Goal: Transaction & Acquisition: Purchase product/service

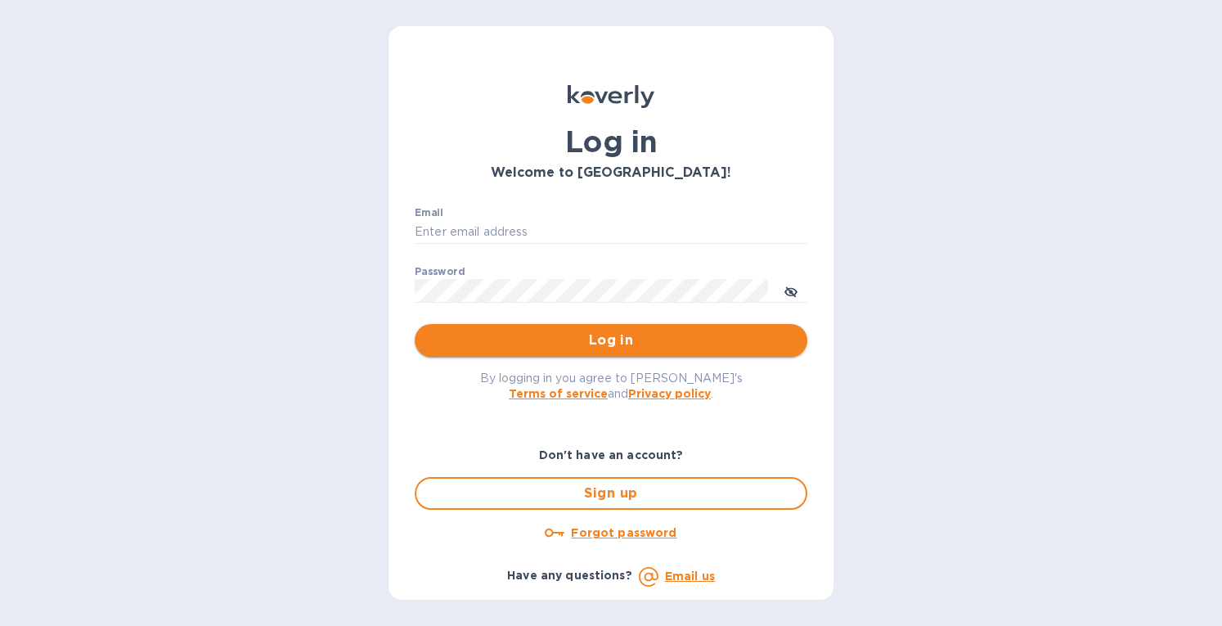
type input "eringrace@selectsellars.com"
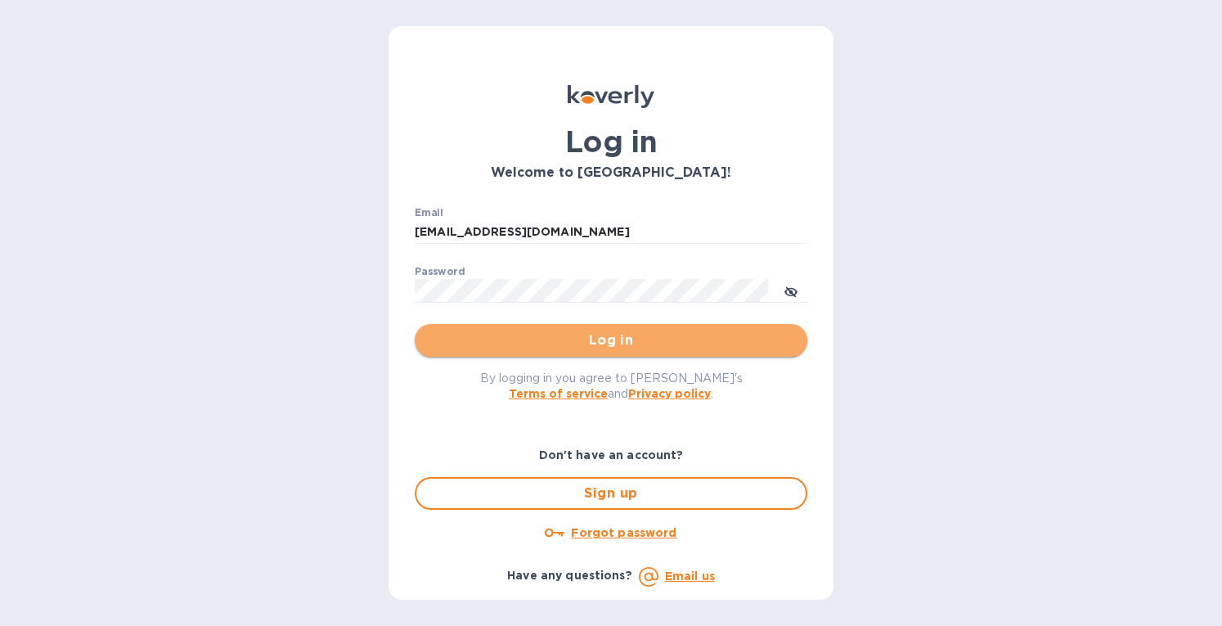
click at [551, 335] on span "Log in" at bounding box center [611, 341] width 367 height 20
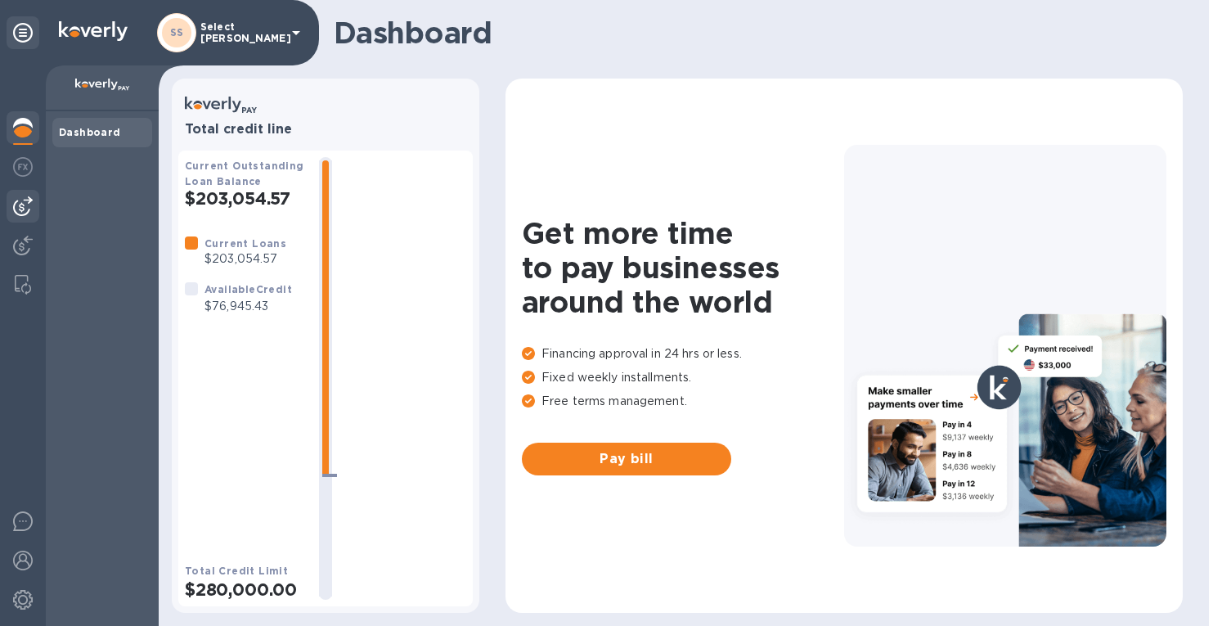
click at [20, 207] on img at bounding box center [23, 206] width 20 height 20
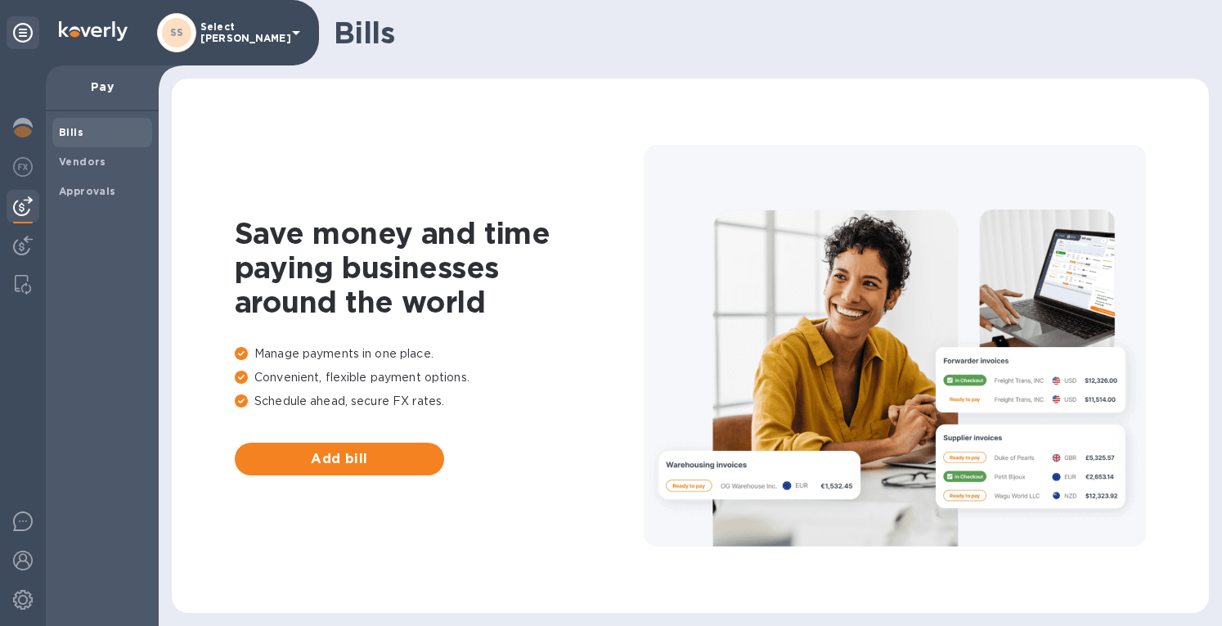
click at [72, 140] on span "Bills" at bounding box center [71, 132] width 25 height 16
click at [61, 127] on b "Bills" at bounding box center [71, 132] width 25 height 12
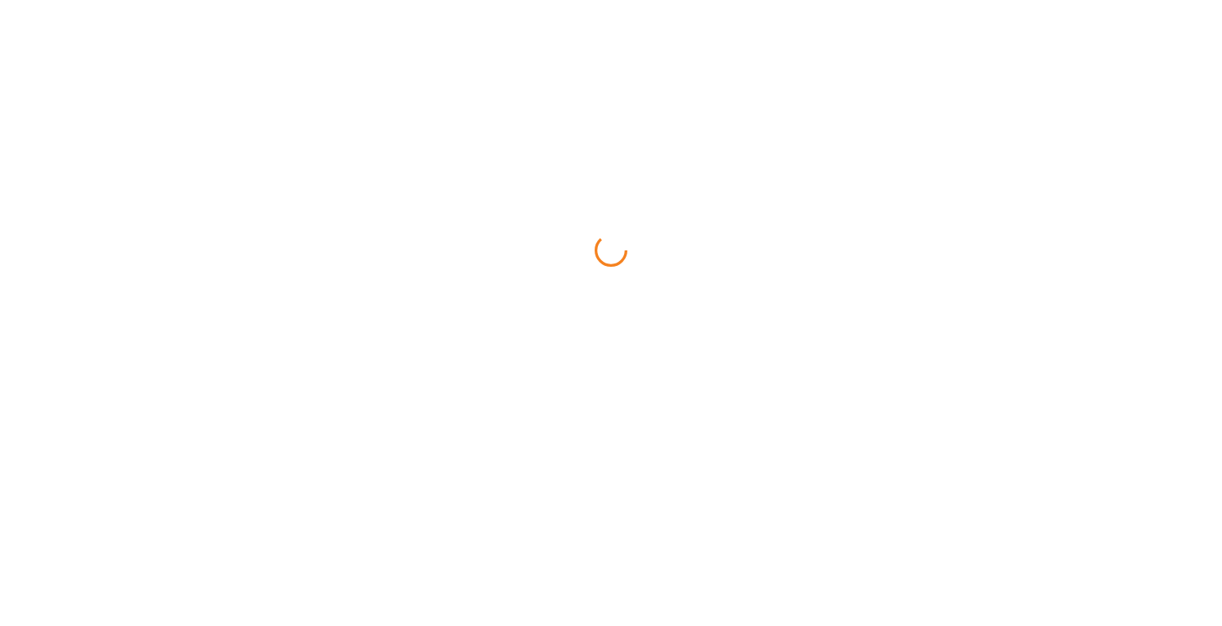
click at [67, 0] on html at bounding box center [611, 0] width 1222 height 0
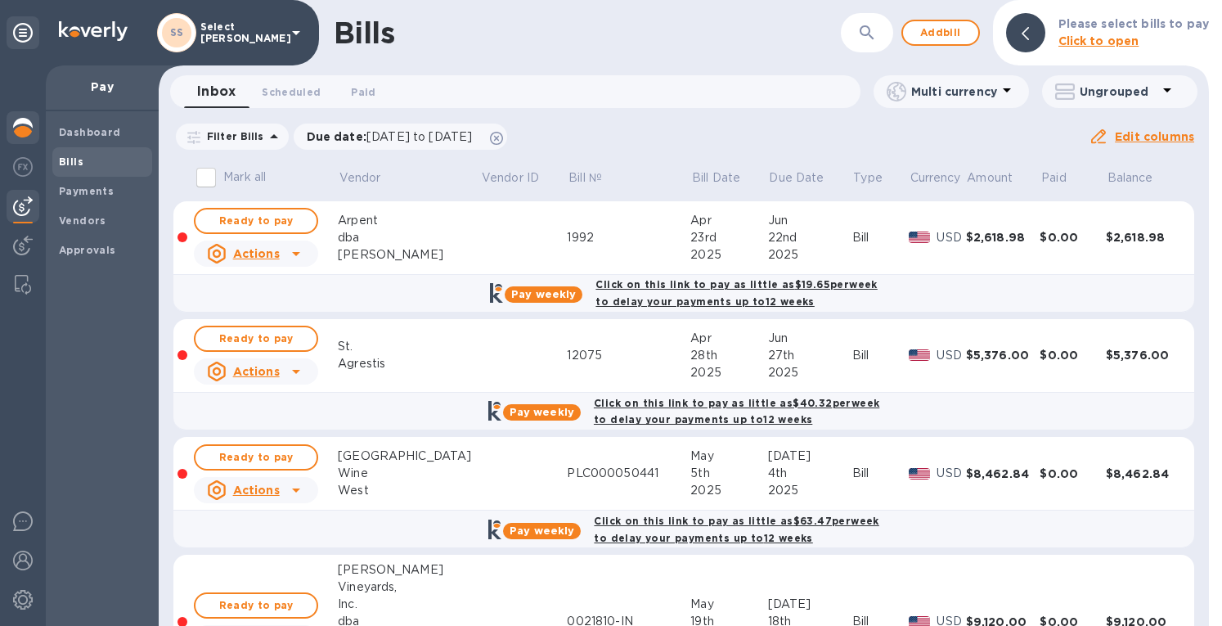
click at [29, 121] on img at bounding box center [23, 128] width 20 height 20
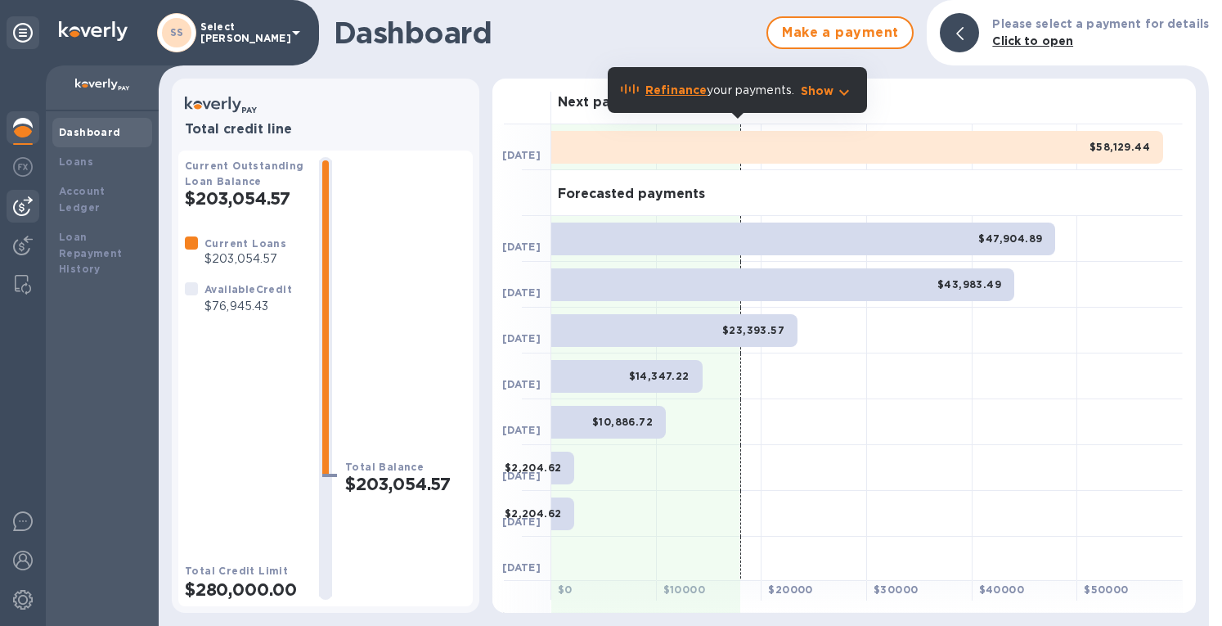
click at [21, 209] on img at bounding box center [23, 206] width 20 height 20
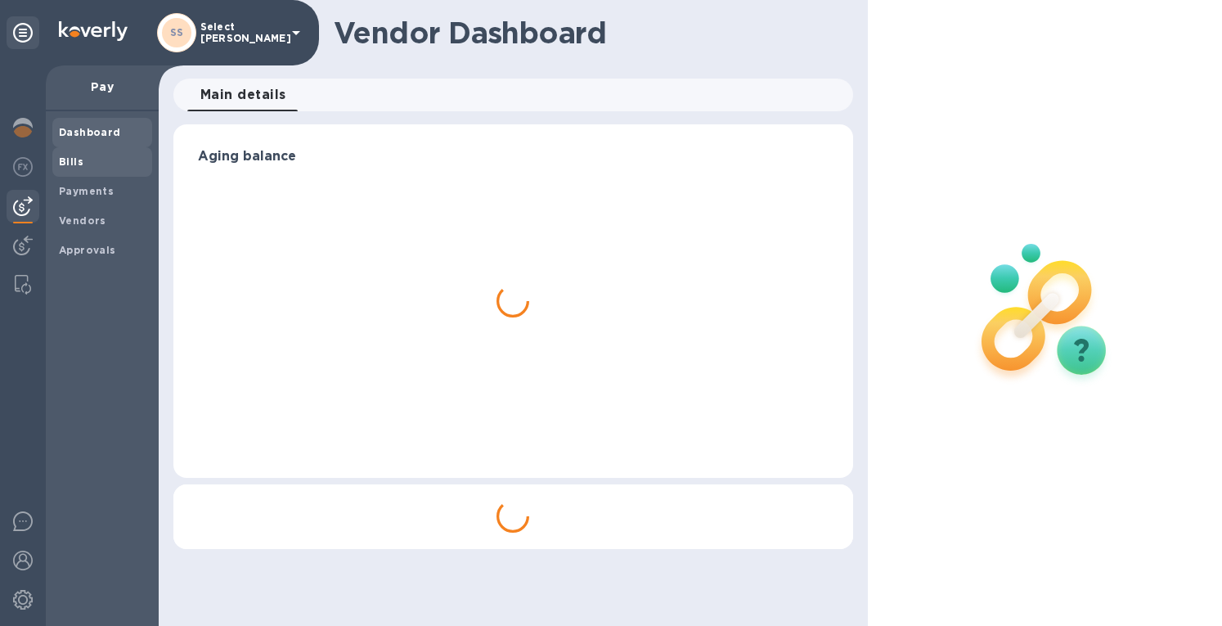
click at [64, 156] on b "Bills" at bounding box center [71, 161] width 25 height 12
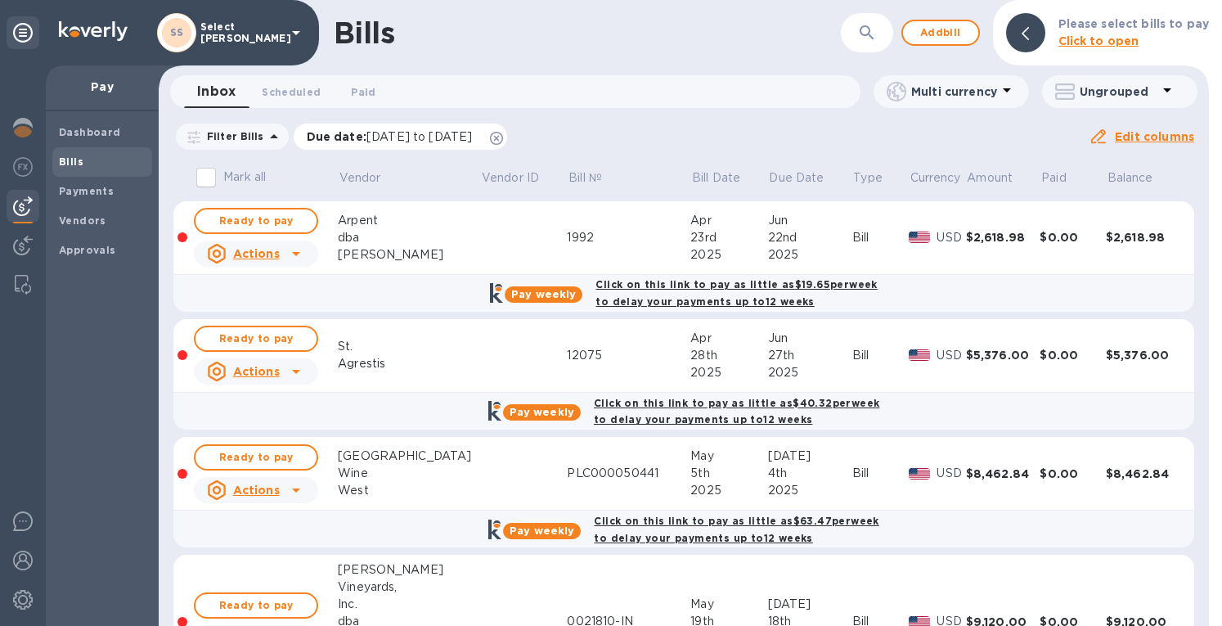
click at [503, 137] on icon at bounding box center [496, 138] width 13 height 13
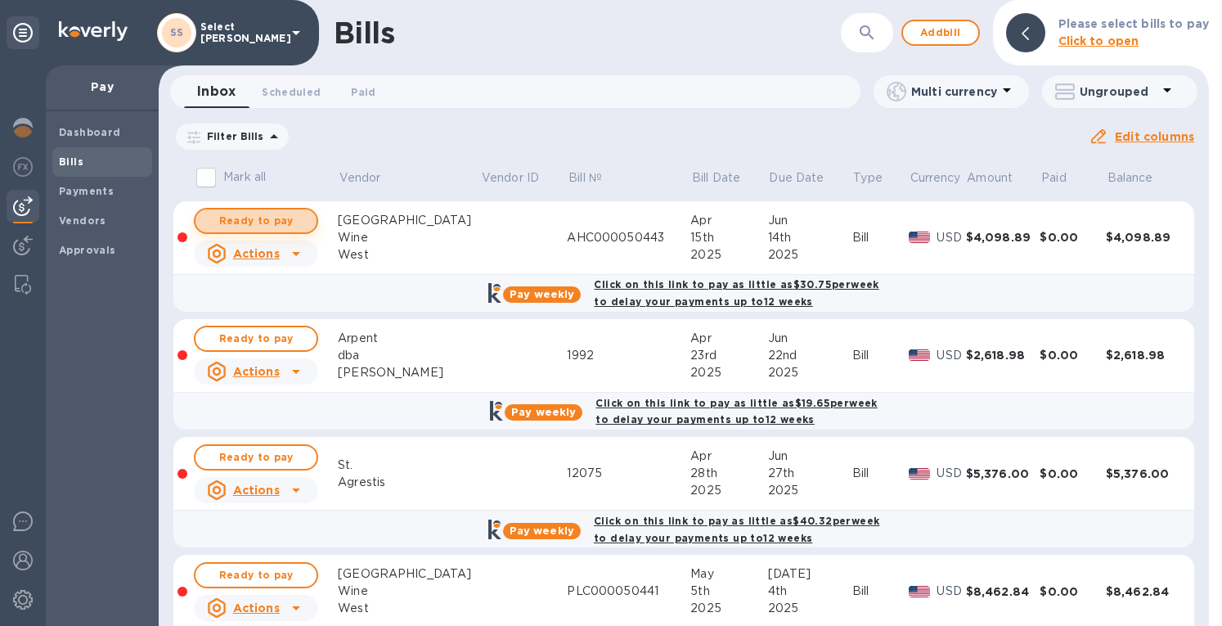
click at [254, 222] on span "Ready to pay" at bounding box center [256, 221] width 95 height 20
click at [288, 224] on span "Ready to pay" at bounding box center [256, 221] width 95 height 20
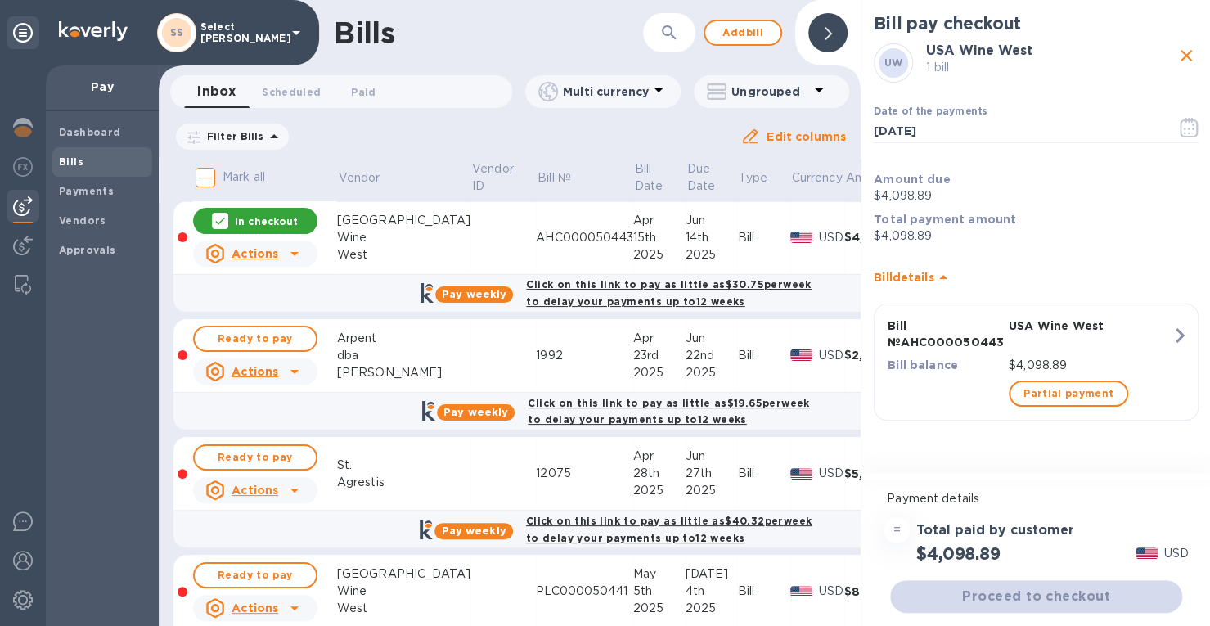
click at [814, 37] on div at bounding box center [827, 32] width 39 height 39
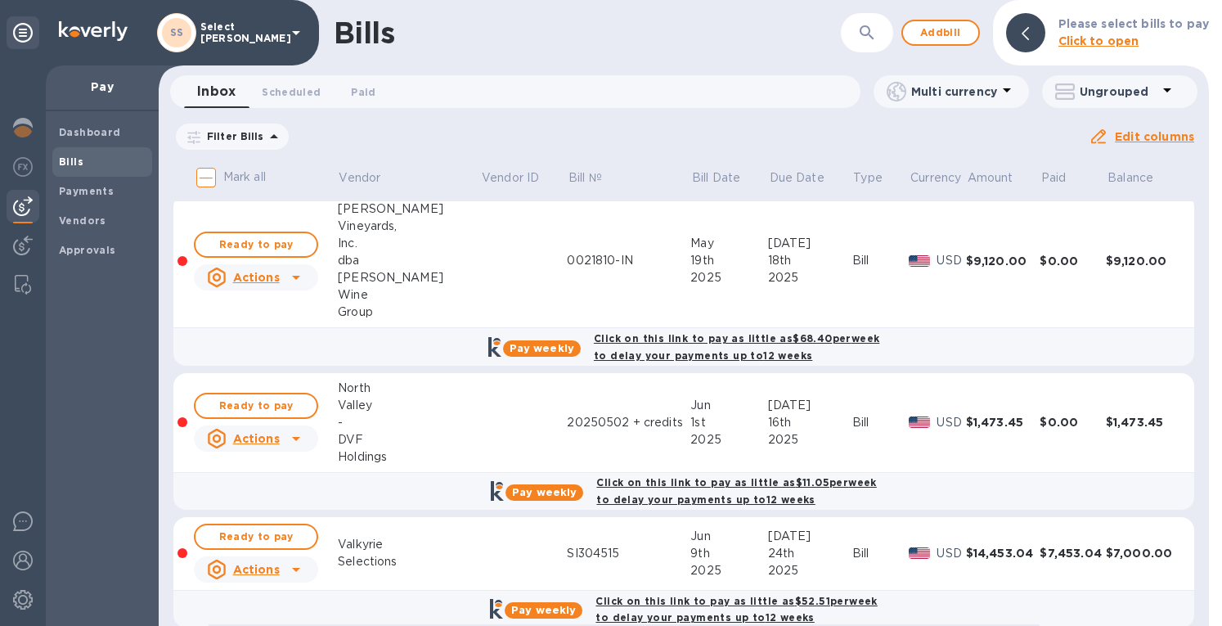
scroll to position [613, 0]
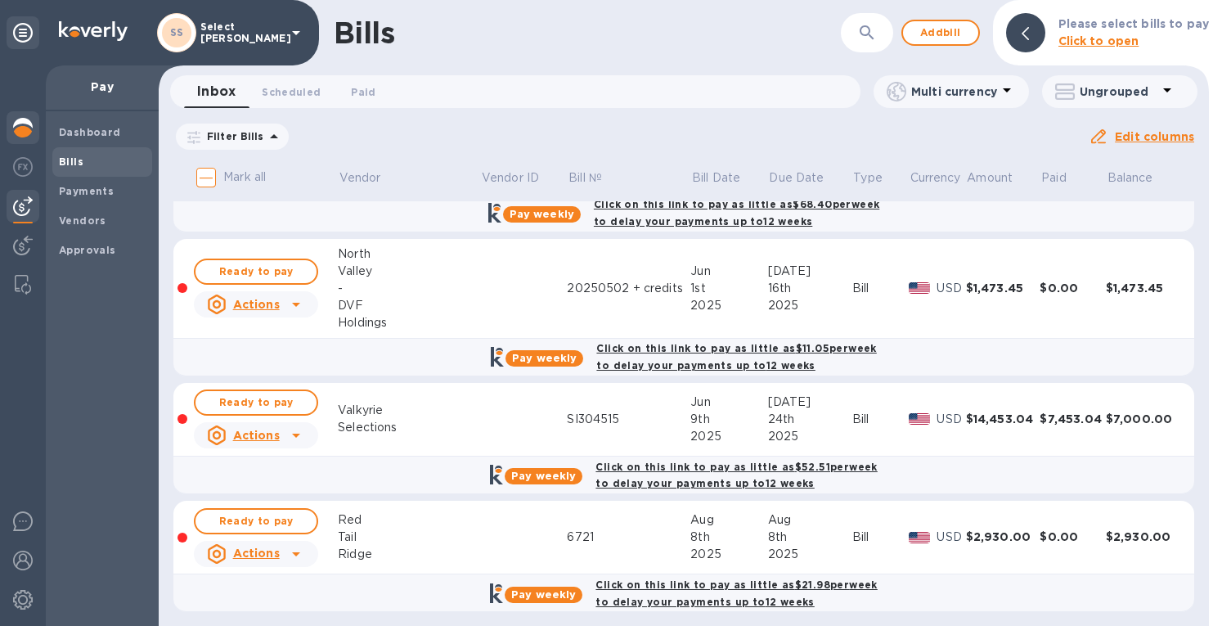
click at [20, 125] on img at bounding box center [23, 128] width 20 height 20
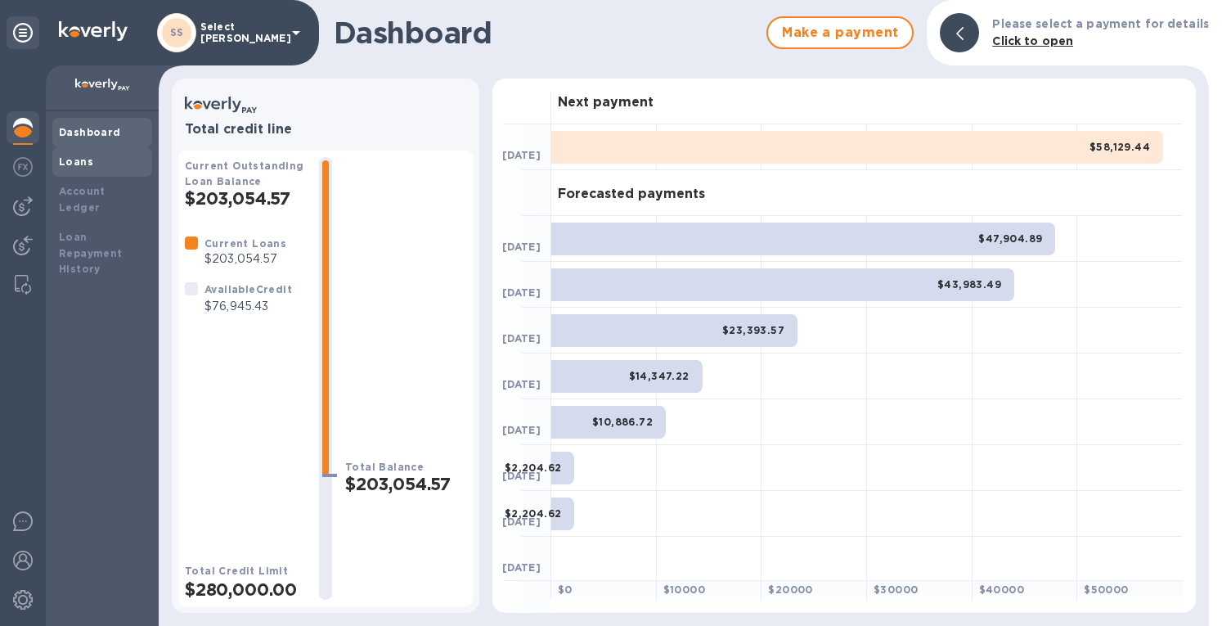
click at [82, 161] on b "Loans" at bounding box center [76, 161] width 34 height 12
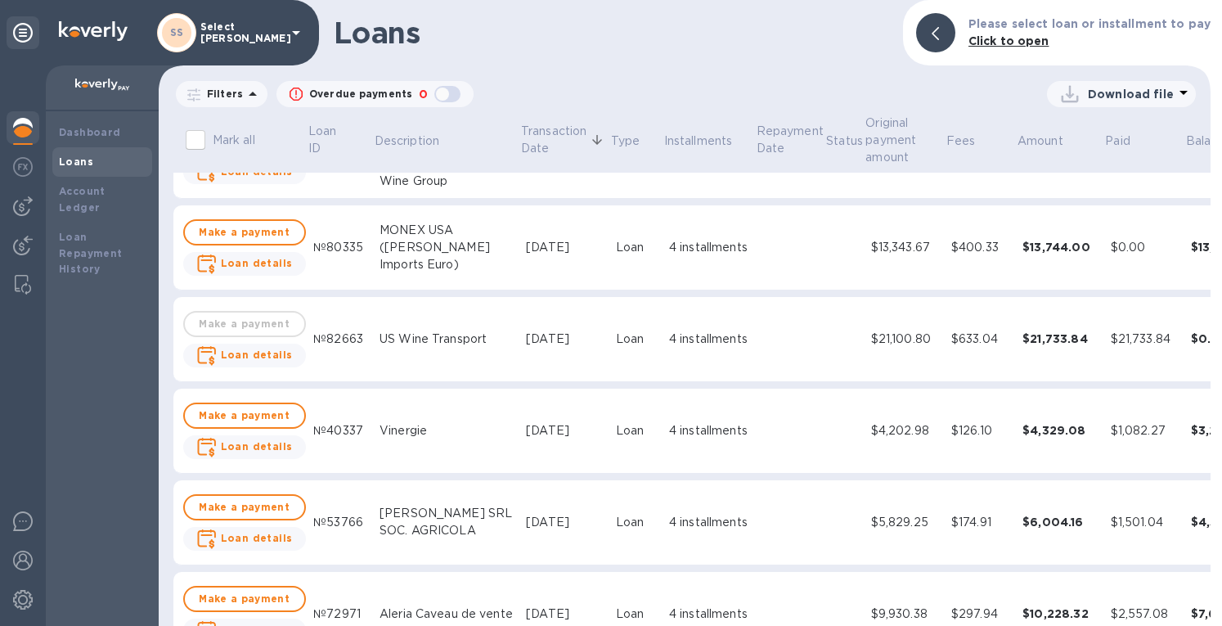
scroll to position [1636, 0]
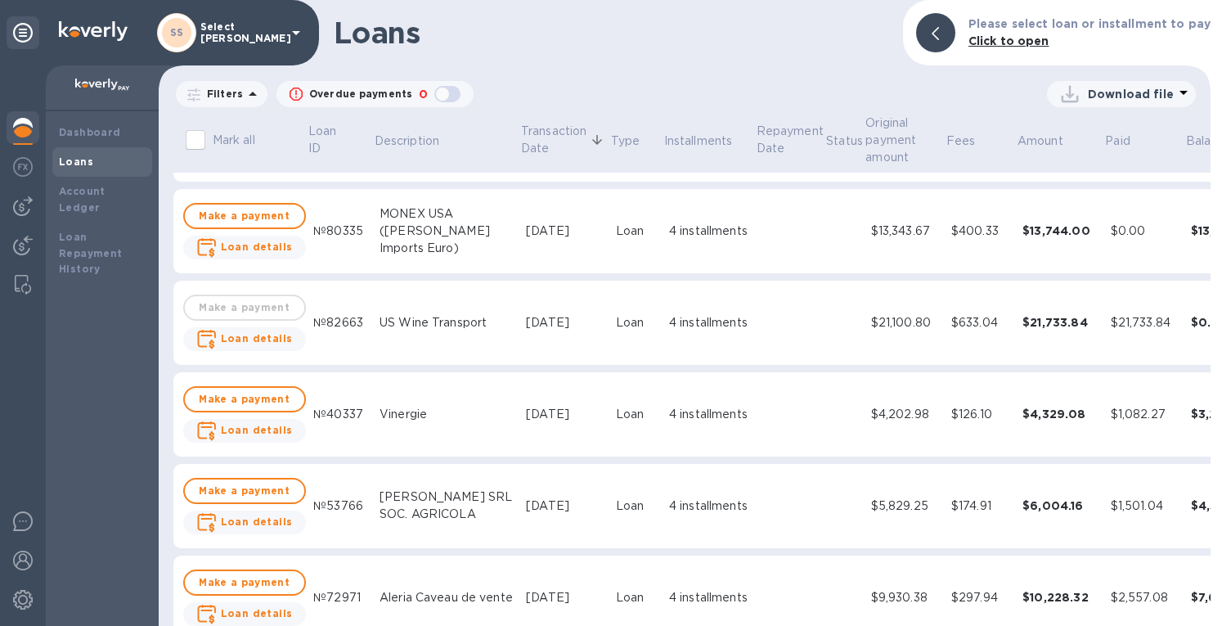
click at [669, 330] on div "4 installments" at bounding box center [708, 322] width 79 height 17
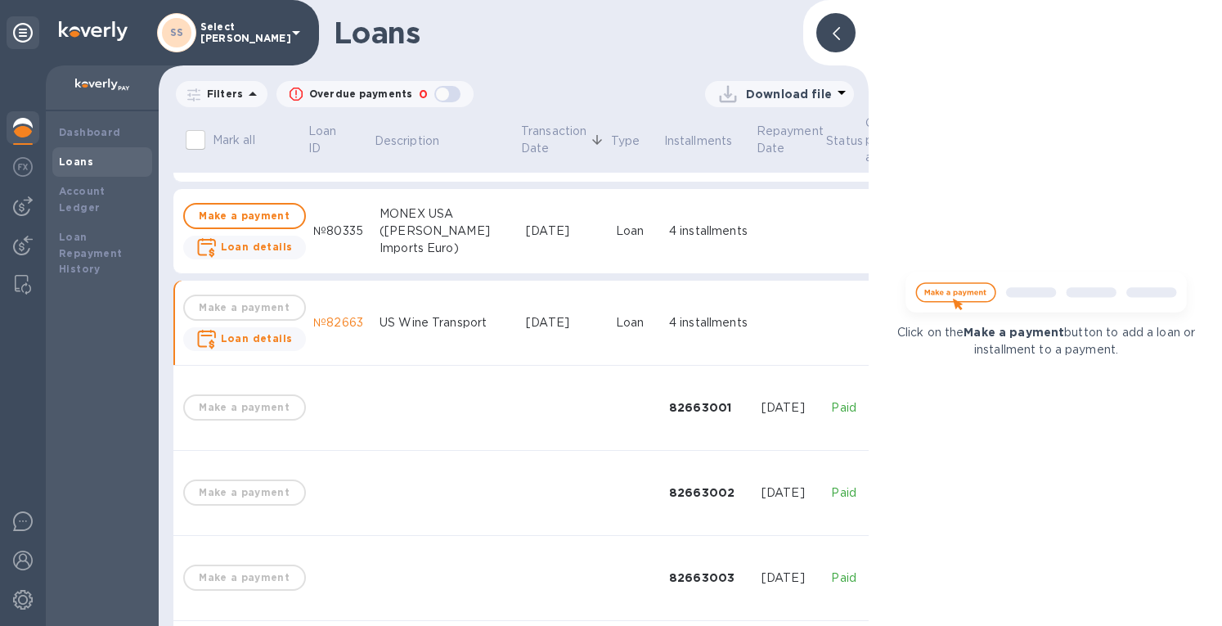
click at [830, 31] on div at bounding box center [835, 32] width 39 height 39
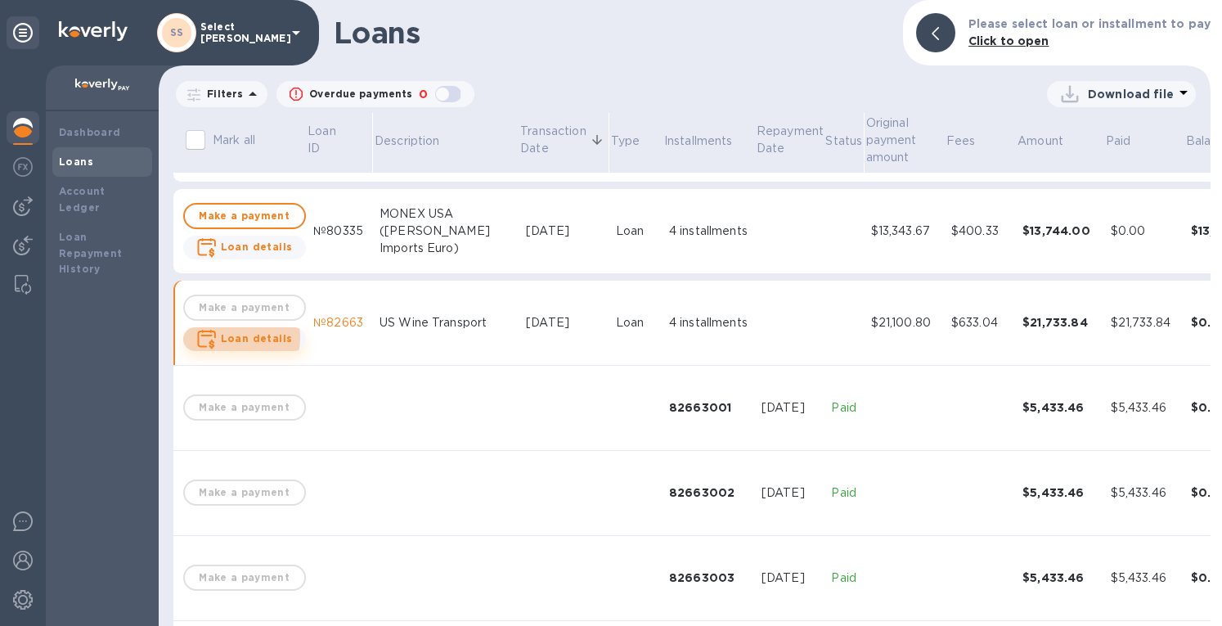
click at [226, 338] on b "Loan details" at bounding box center [257, 338] width 72 height 12
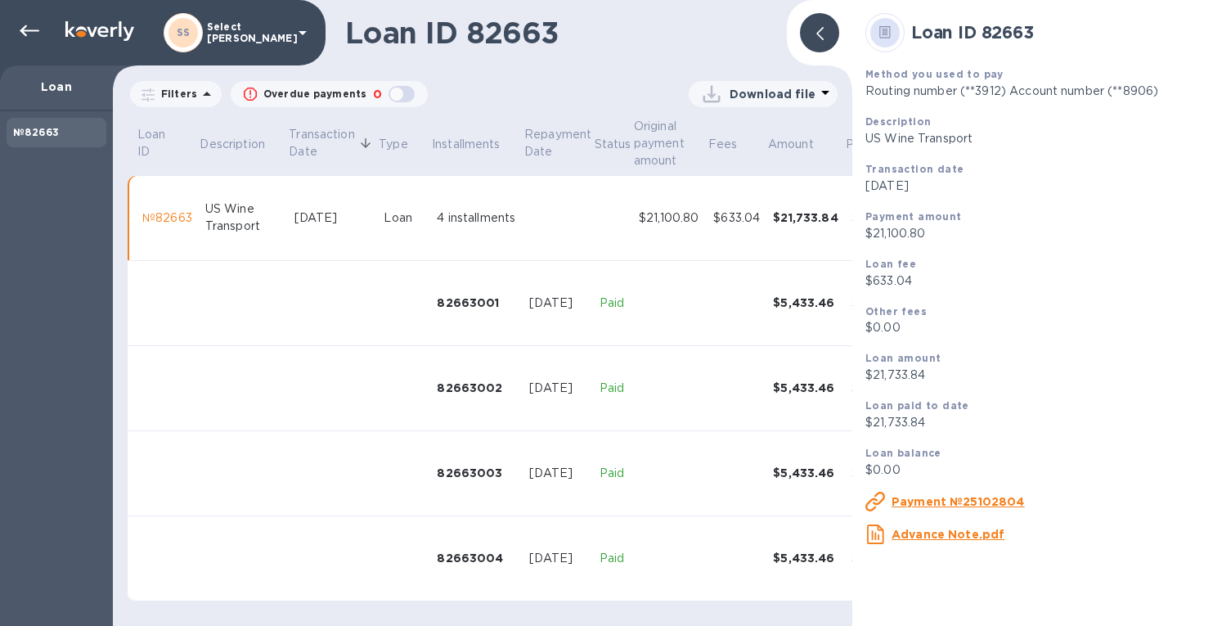
click at [958, 500] on u "Payment №25102804" at bounding box center [958, 501] width 133 height 13
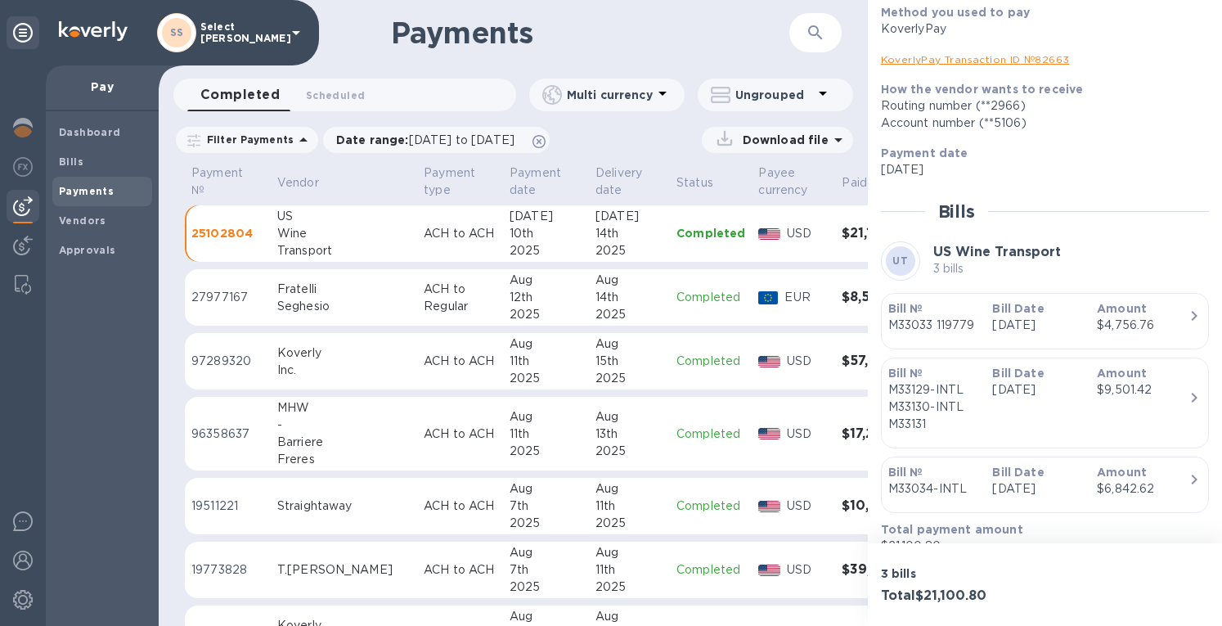
scroll to position [231, 0]
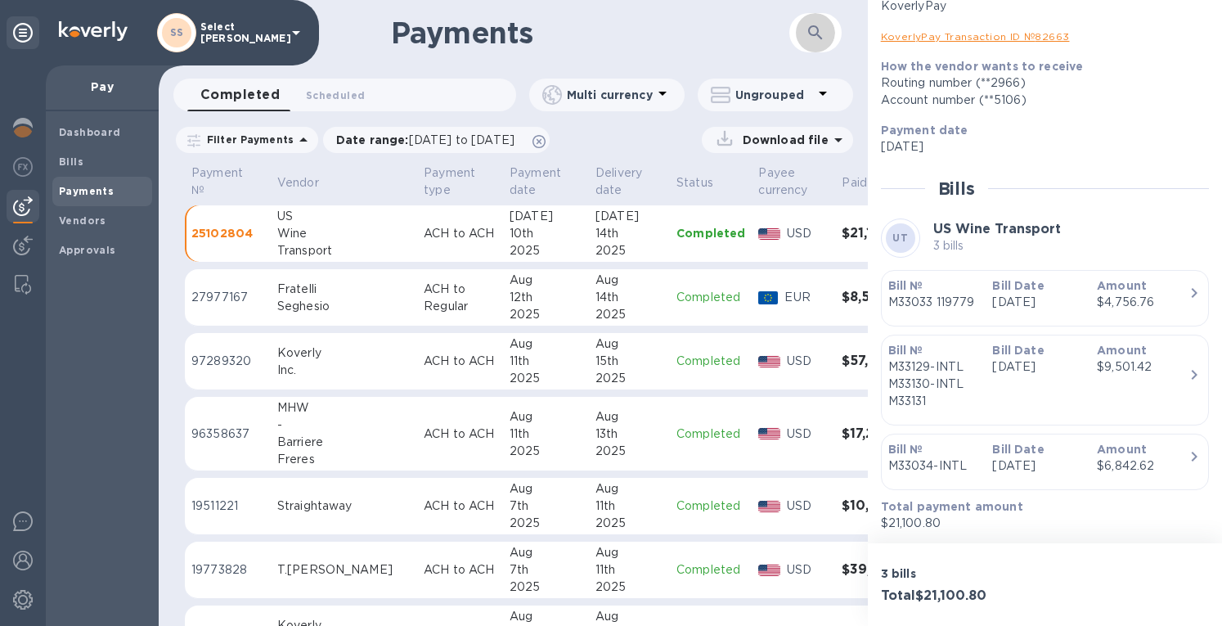
click at [816, 23] on icon "button" at bounding box center [816, 33] width 20 height 20
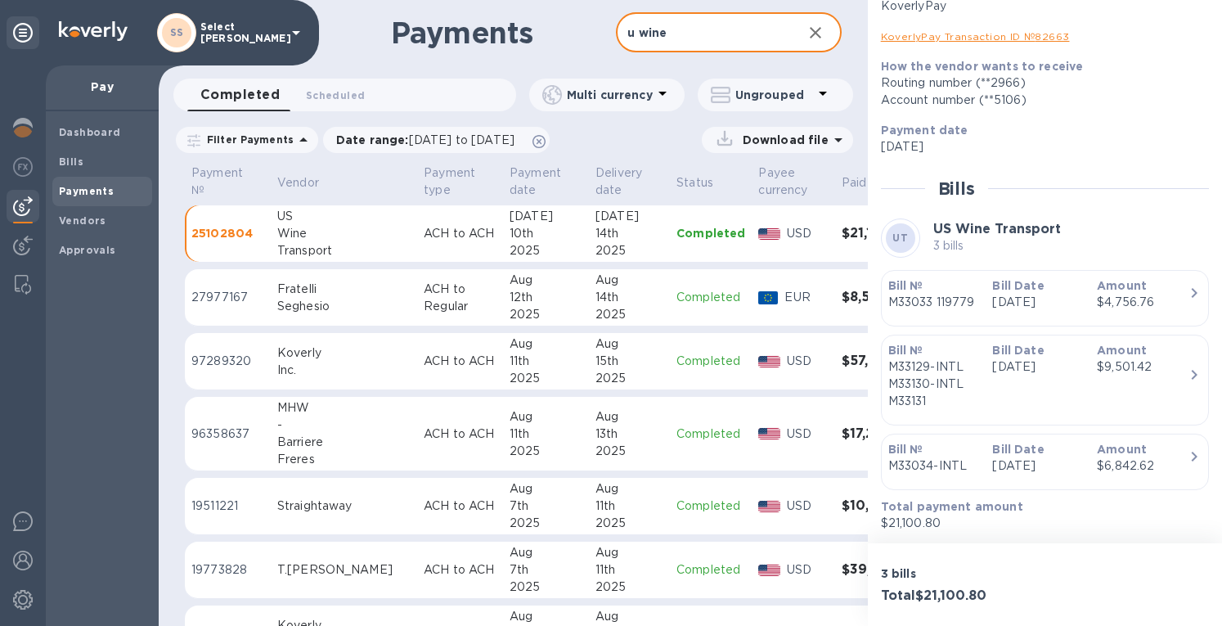
click at [632, 37] on input "u wine" at bounding box center [702, 33] width 173 height 40
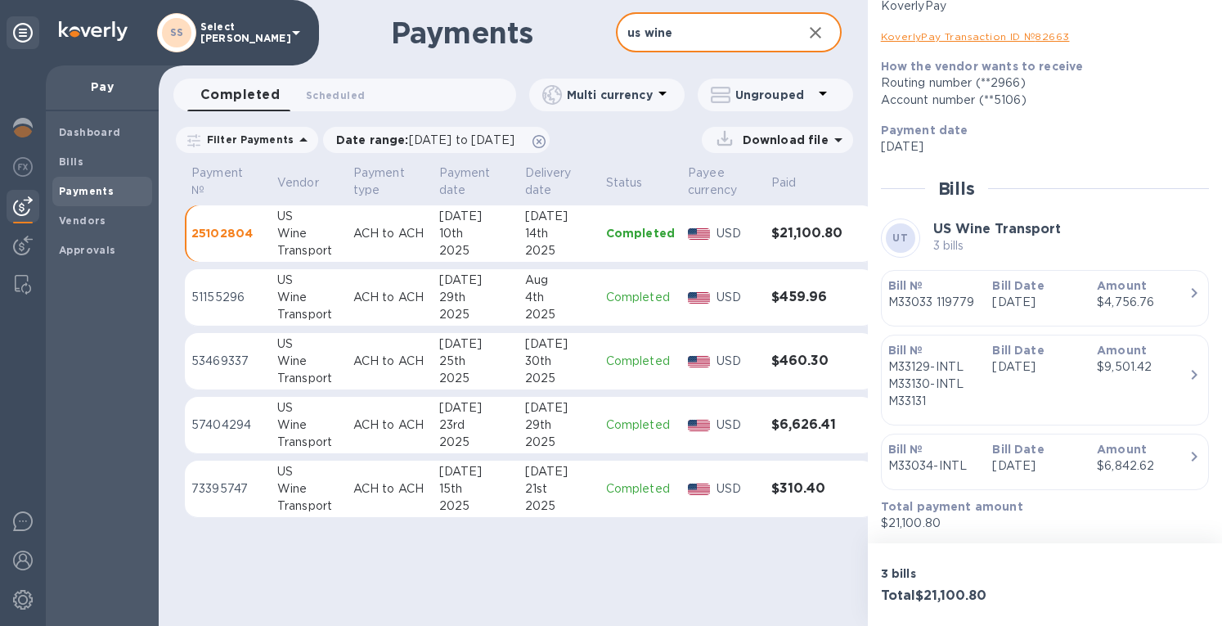
type input "us wine"
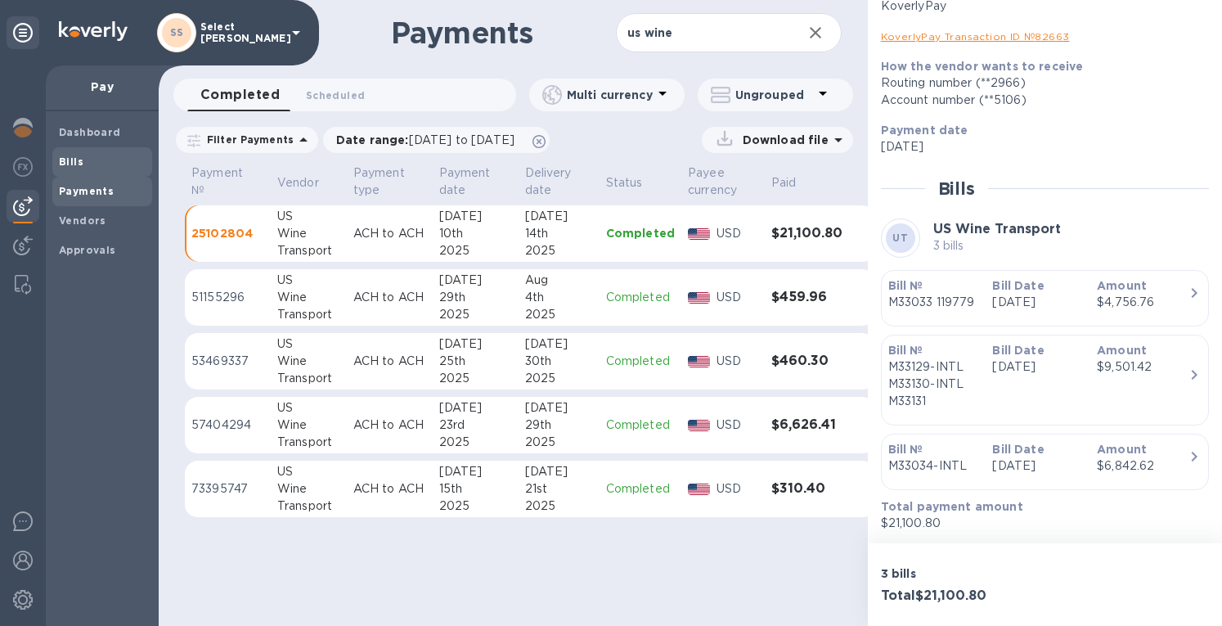
click at [74, 154] on span "Bills" at bounding box center [71, 162] width 25 height 16
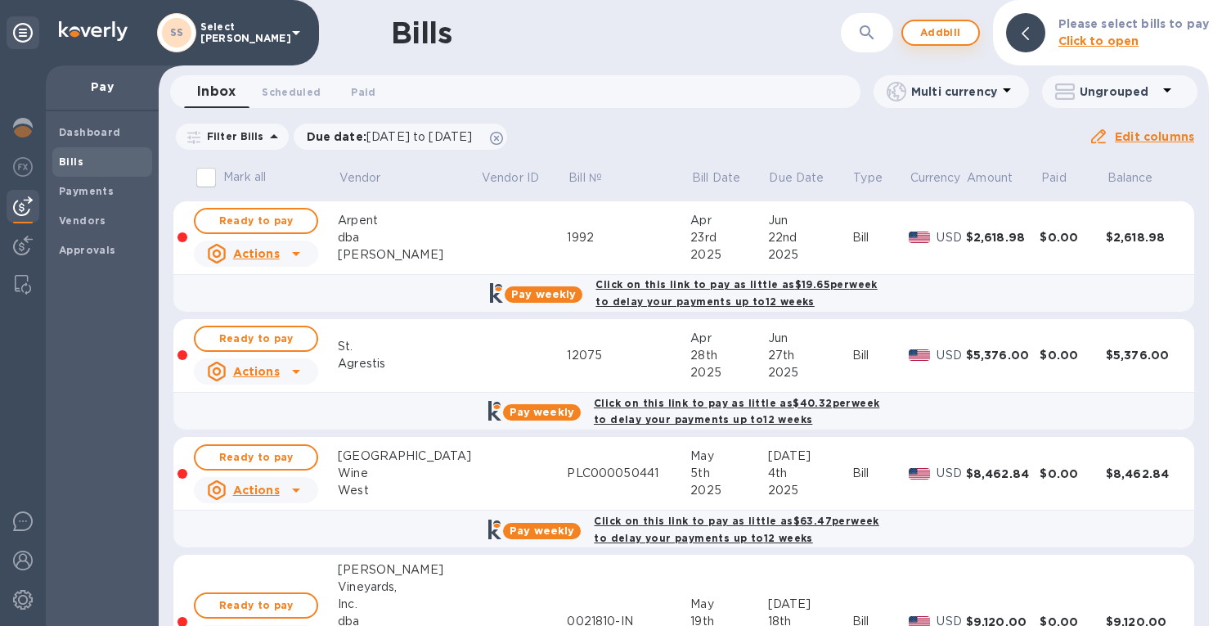
click at [964, 26] on span "Add bill" at bounding box center [940, 33] width 49 height 20
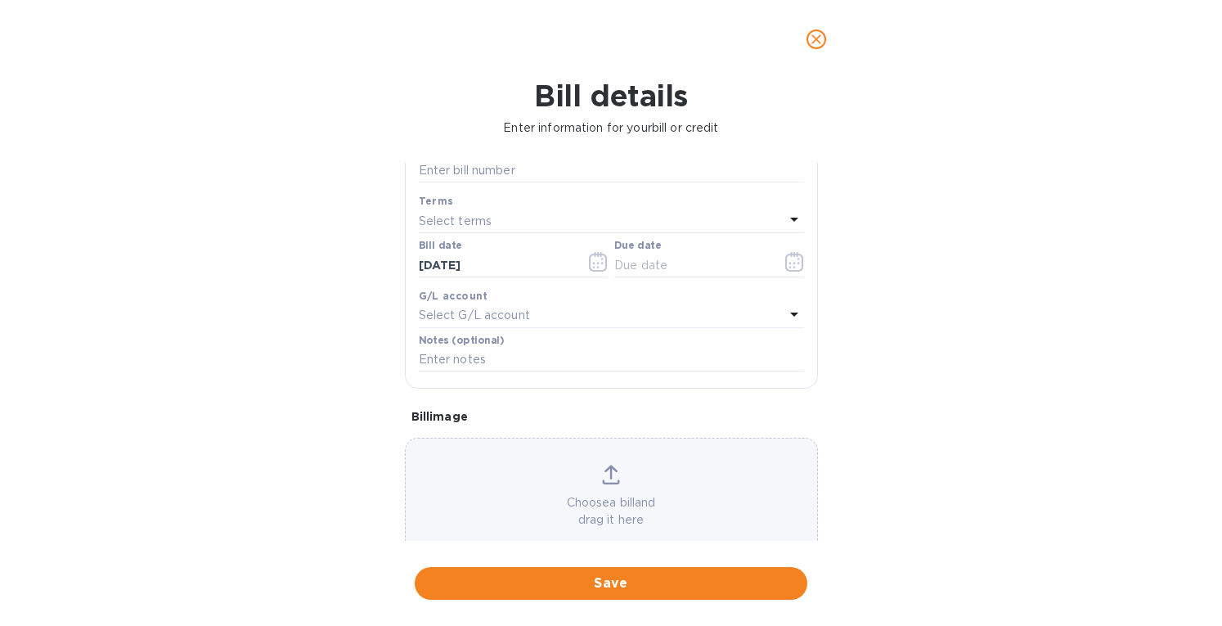
scroll to position [234, 0]
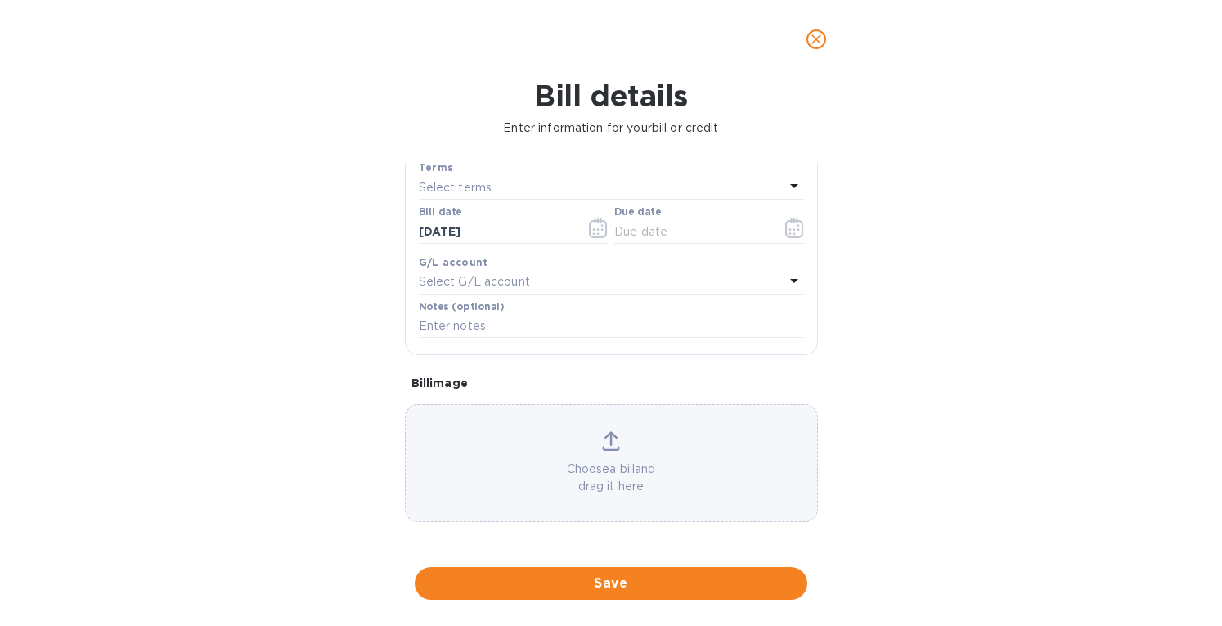
click at [609, 457] on div "Choose a bill and drag it here" at bounding box center [612, 463] width 412 height 64
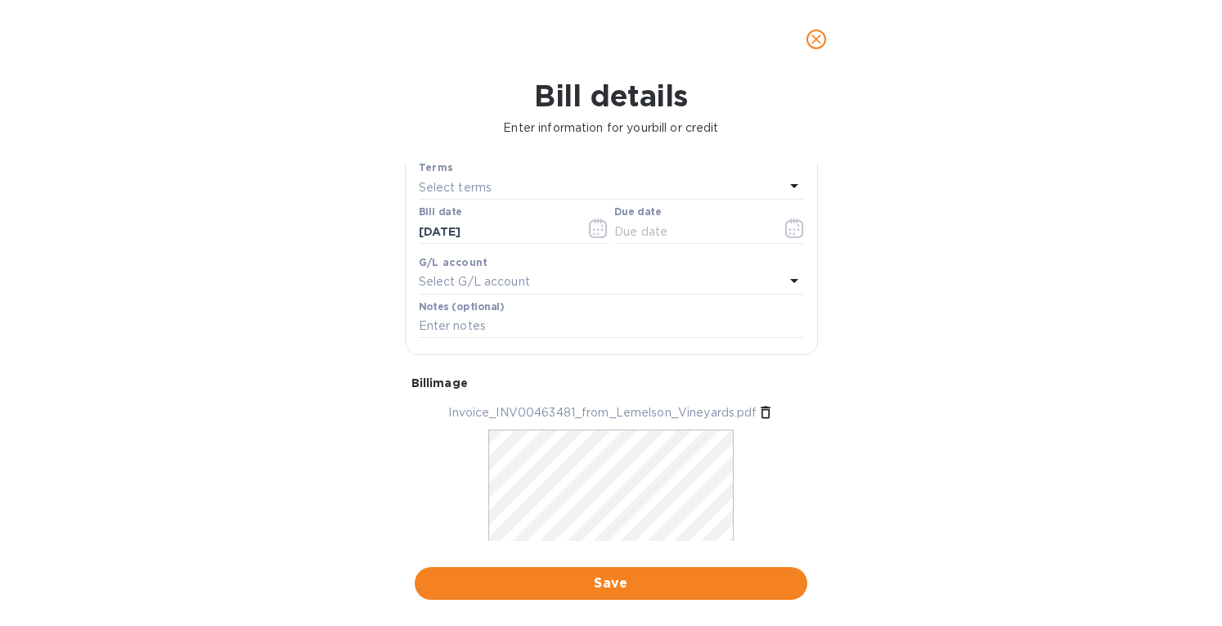
click at [444, 187] on p "Select terms" at bounding box center [456, 187] width 74 height 17
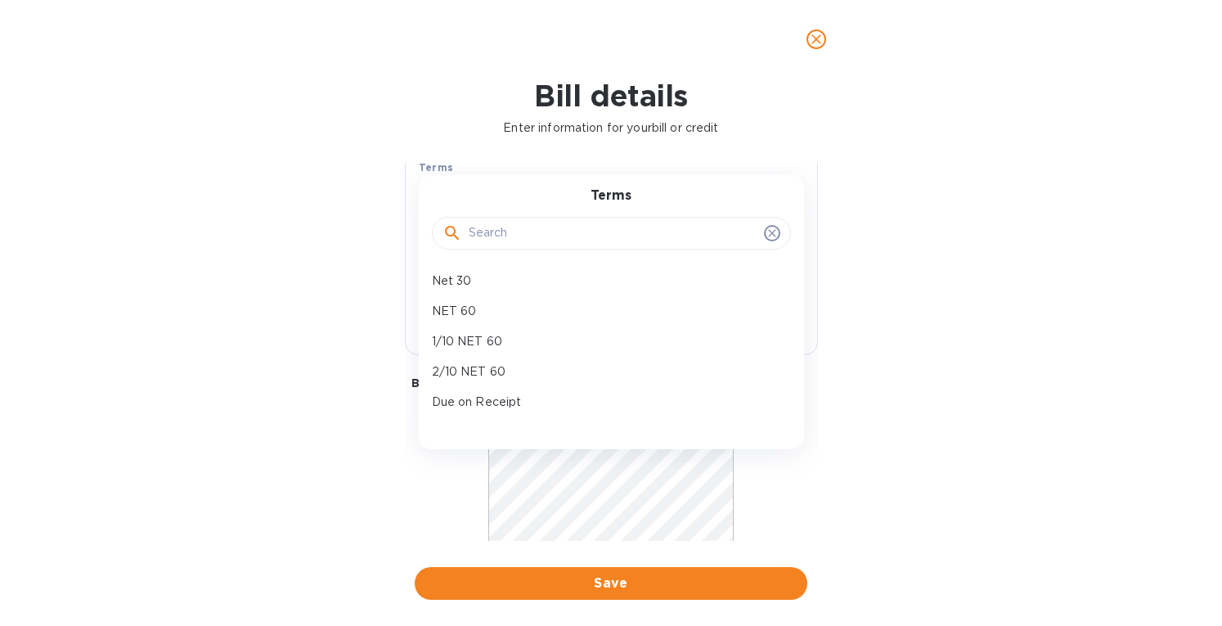
drag, startPoint x: 334, startPoint y: 182, endPoint x: 442, endPoint y: 258, distance: 131.6
click at [334, 184] on div "Bill details Enter information for your bill or credit General information Save…" at bounding box center [611, 352] width 1222 height 547
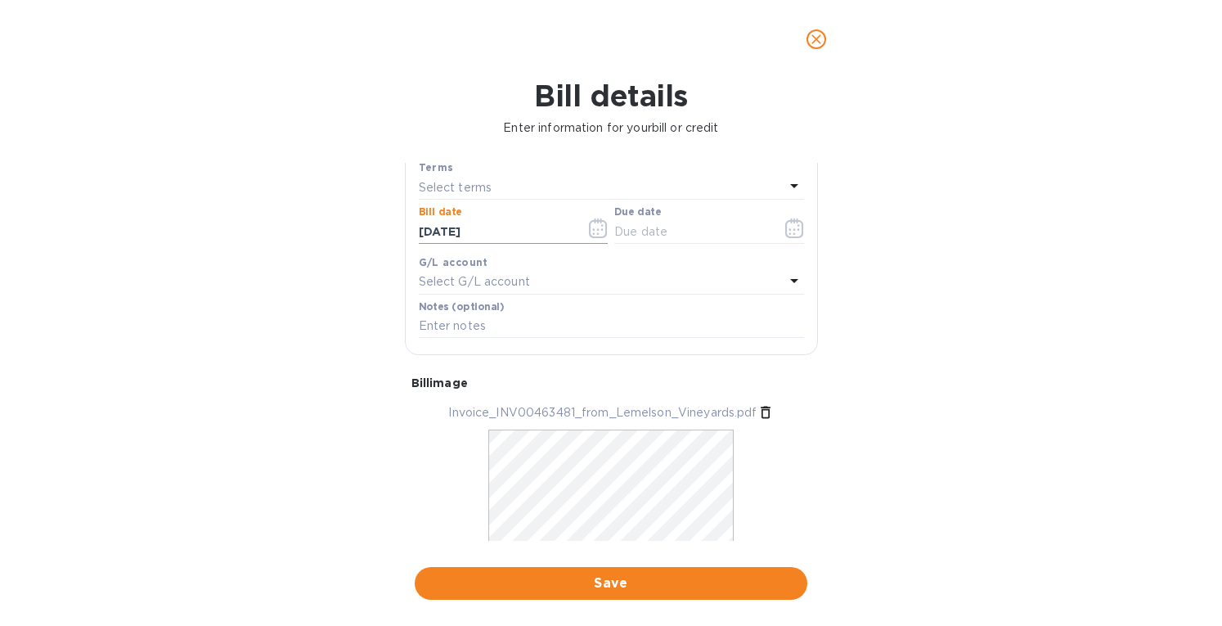
drag, startPoint x: 505, startPoint y: 236, endPoint x: 271, endPoint y: 208, distance: 235.7
click at [271, 208] on div "Bill details Enter information for your bill or credit General information Save…" at bounding box center [611, 352] width 1222 height 547
type input "[DATE]"
click at [431, 181] on p "Select terms" at bounding box center [456, 187] width 74 height 17
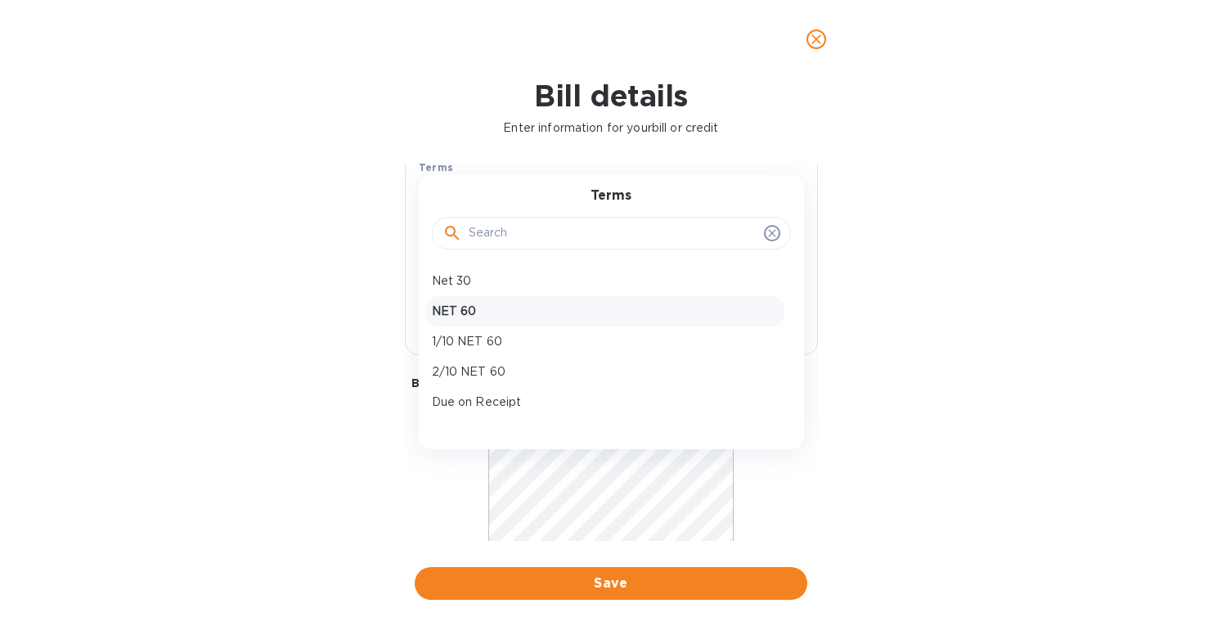
click at [444, 303] on p "NET 60" at bounding box center [605, 311] width 346 height 17
type input "[DATE]"
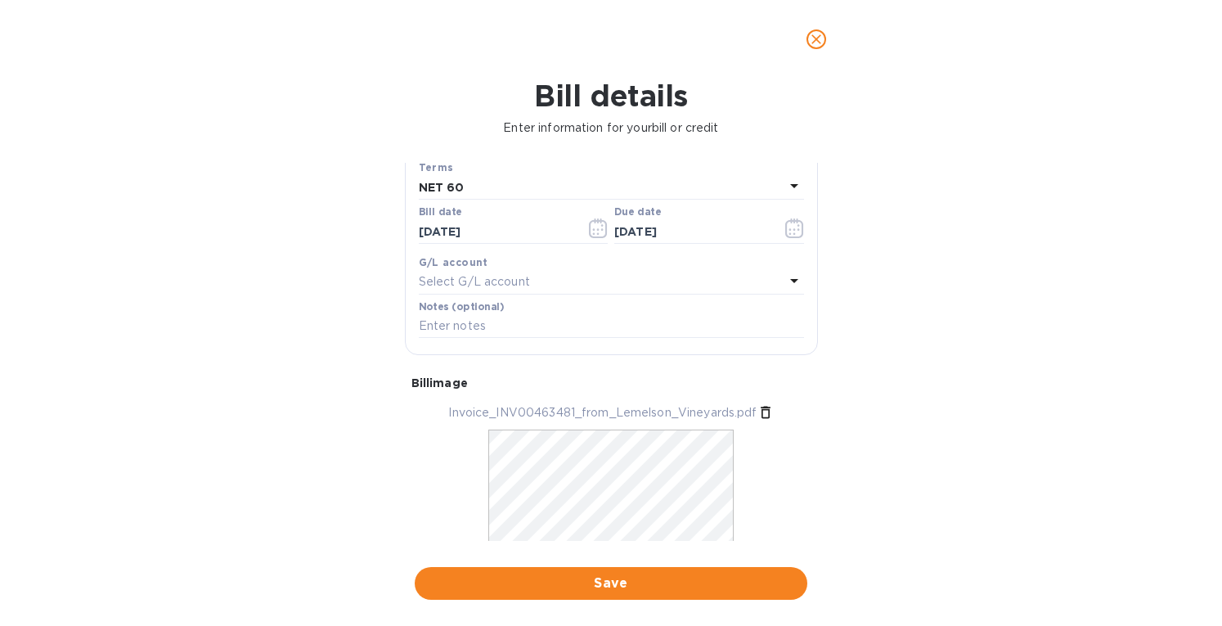
scroll to position [70, 0]
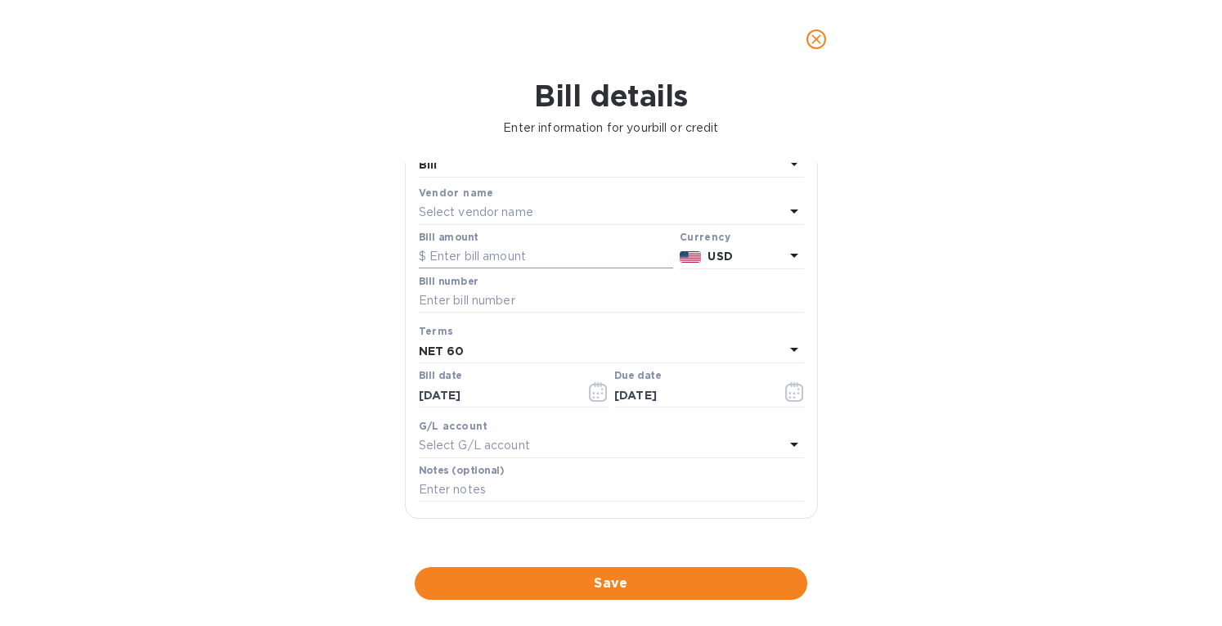
click at [447, 253] on input "text" at bounding box center [546, 257] width 254 height 25
type input "2,316"
drag, startPoint x: 457, startPoint y: 197, endPoint x: 452, endPoint y: 204, distance: 8.7
click at [453, 200] on div "Vendor name Select vendor name" at bounding box center [611, 204] width 385 height 40
click at [448, 205] on p "Select vendor name" at bounding box center [476, 212] width 115 height 17
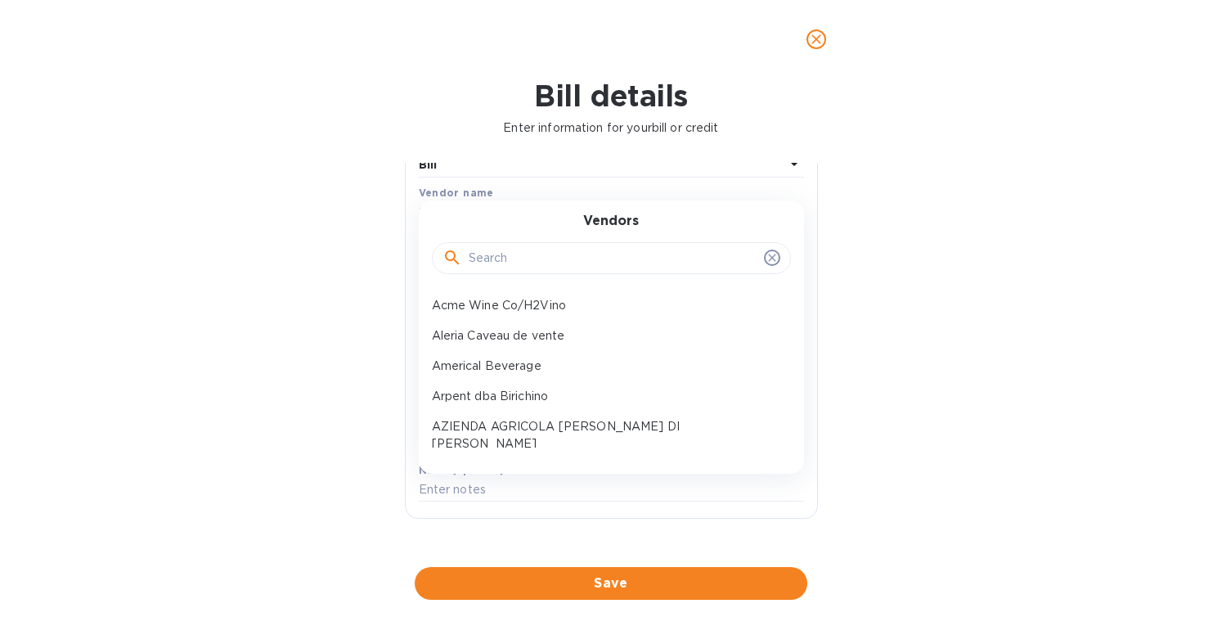
click at [492, 262] on input "text" at bounding box center [613, 258] width 289 height 25
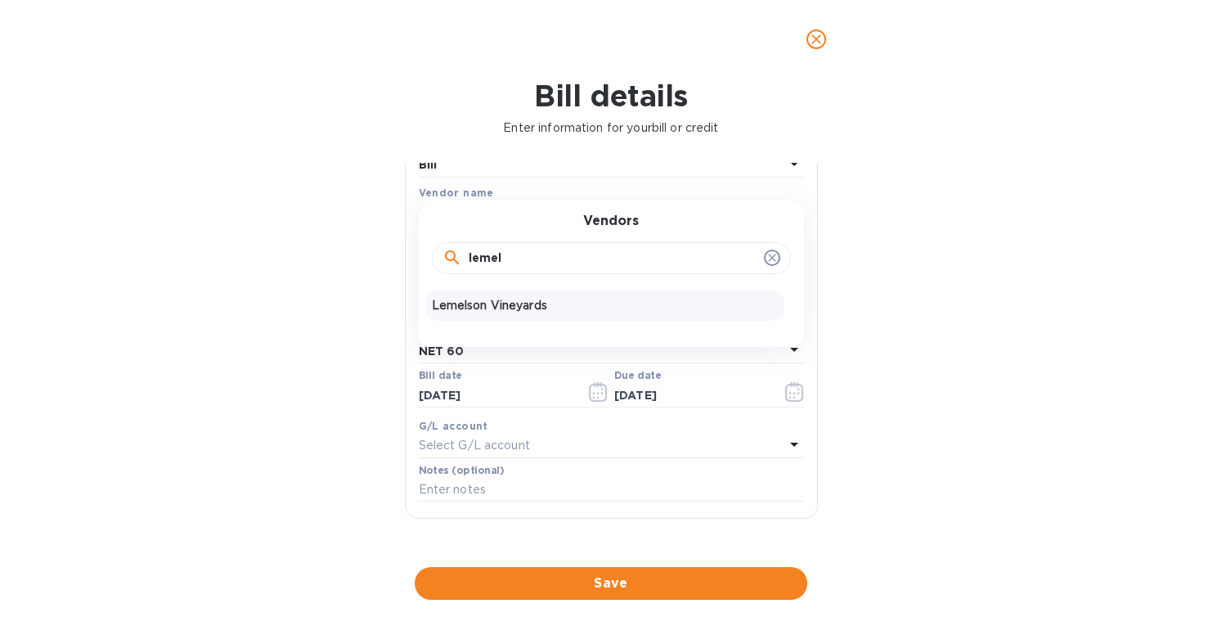
type input "lemel"
click at [524, 307] on p "Lemelson Vineyards" at bounding box center [605, 305] width 346 height 17
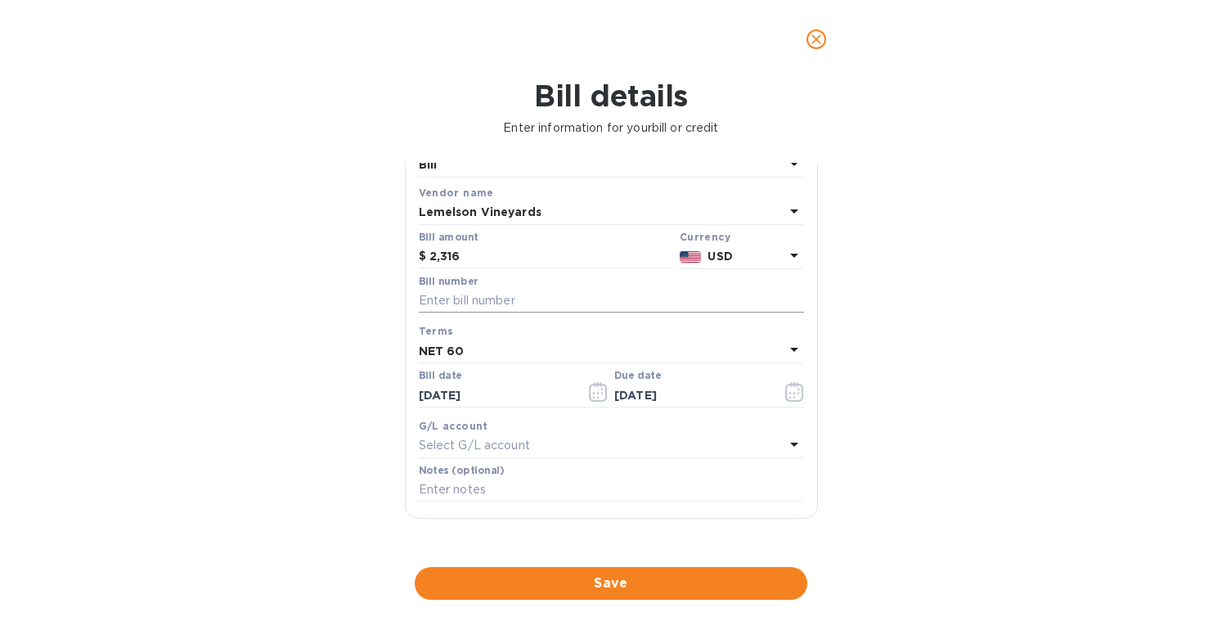
click at [470, 295] on input "text" at bounding box center [611, 301] width 385 height 25
click at [1064, 397] on div "Bill details Enter information for your bill or credit General information Save…" at bounding box center [611, 352] width 1222 height 547
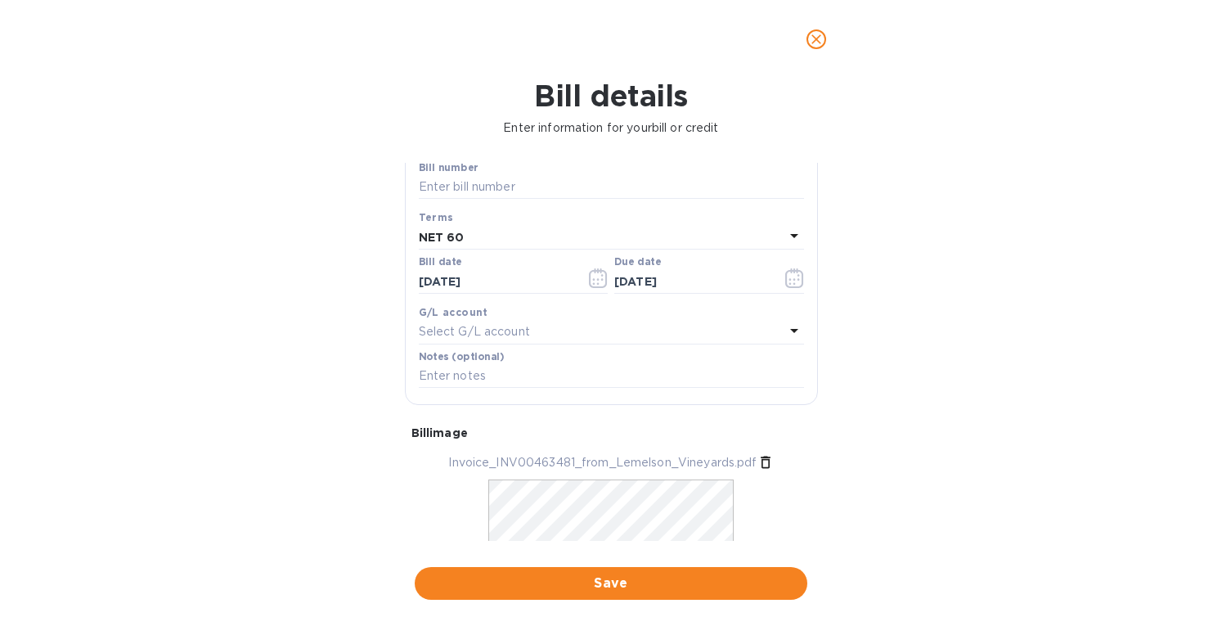
scroll to position [189, 0]
drag, startPoint x: 573, startPoint y: 453, endPoint x: 529, endPoint y: 452, distance: 43.4
click at [529, 452] on p "Invoice_INV00463481_from_Lemelson_Vineyards.pdf" at bounding box center [602, 457] width 308 height 17
click at [491, 166] on div "Bill number" at bounding box center [611, 176] width 385 height 38
click at [481, 178] on input "text" at bounding box center [611, 182] width 385 height 25
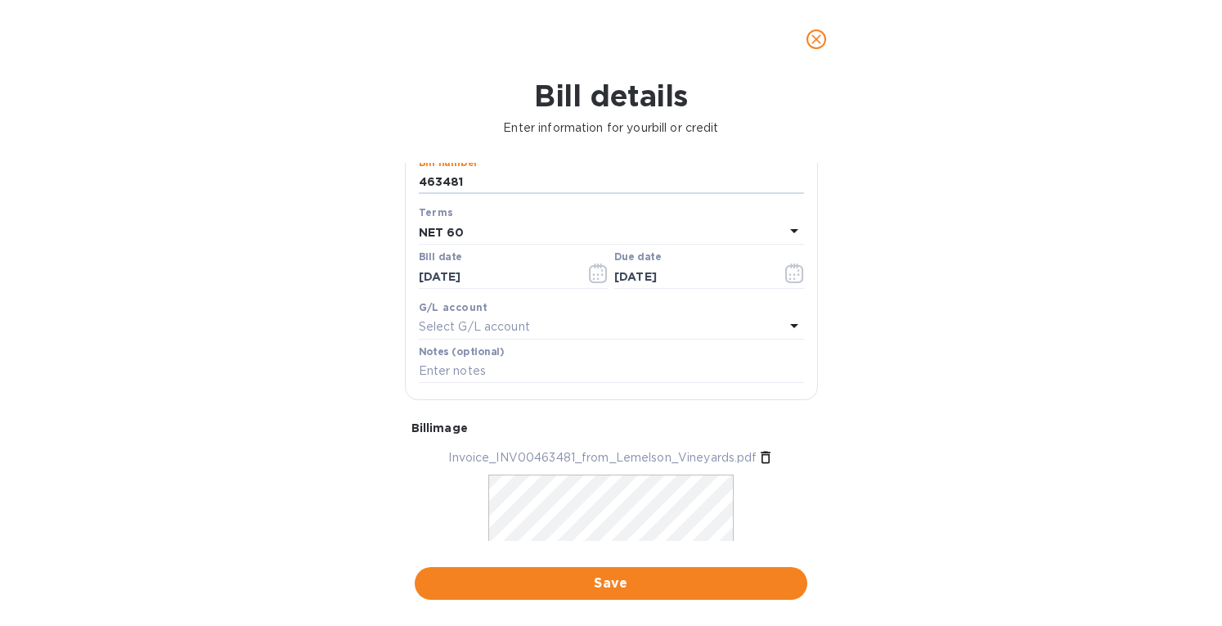
scroll to position [284, 0]
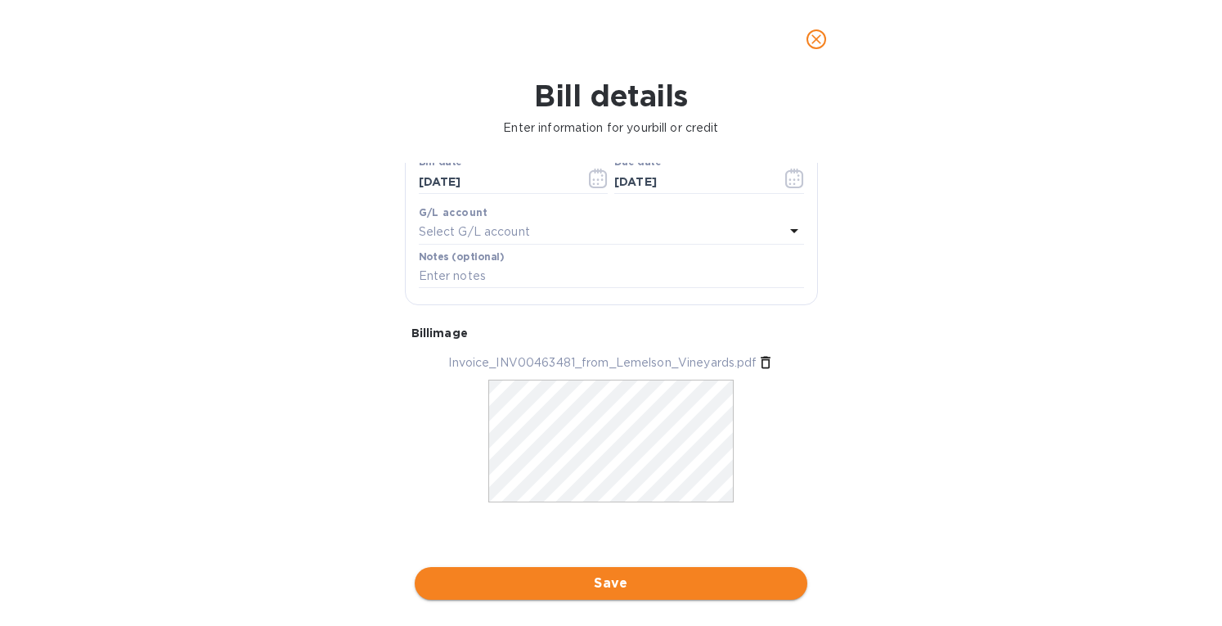
type input "463481"
click at [648, 578] on span "Save" at bounding box center [611, 583] width 367 height 20
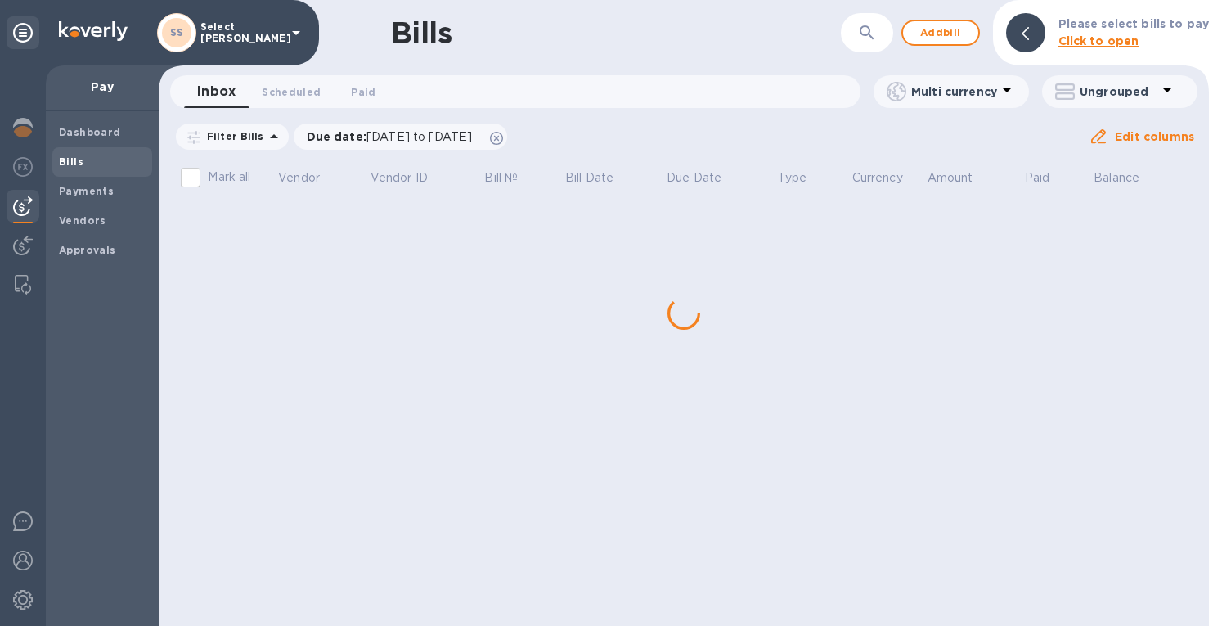
scroll to position [0, 0]
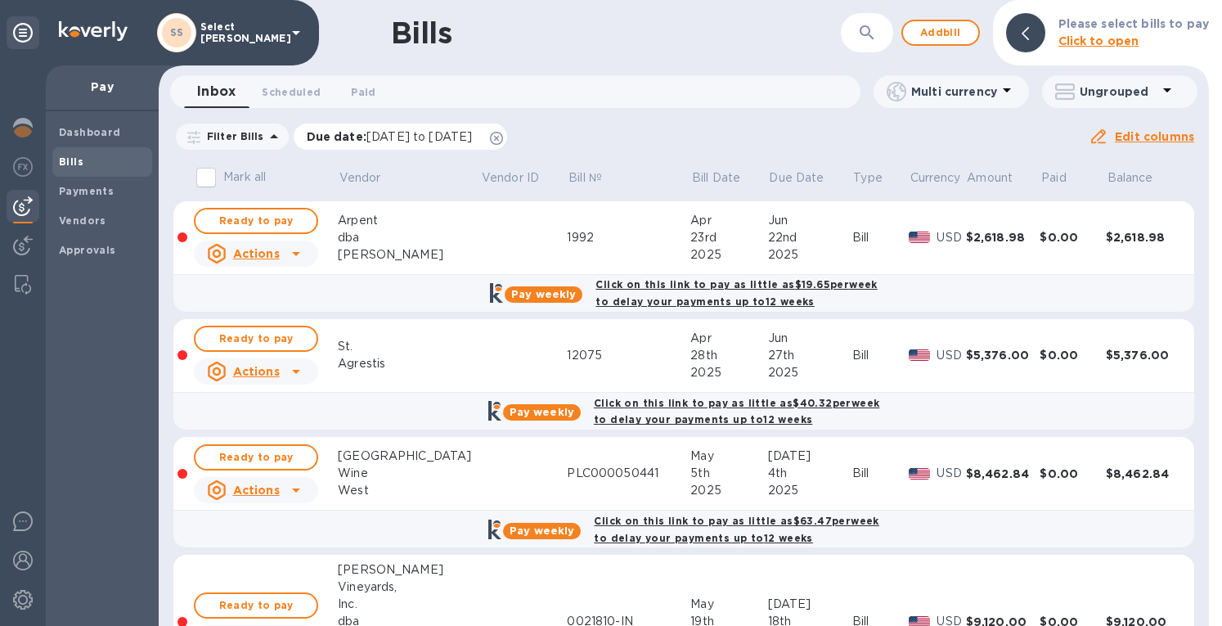
click at [503, 138] on icon at bounding box center [496, 138] width 13 height 13
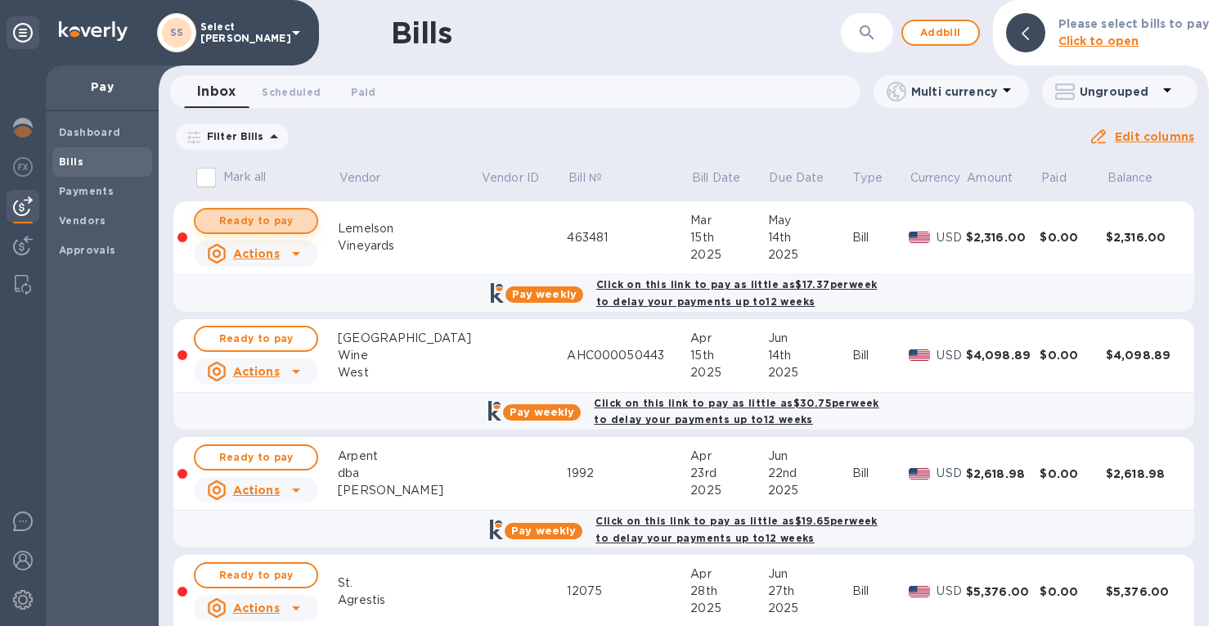
click at [278, 218] on span "Ready to pay" at bounding box center [256, 221] width 95 height 20
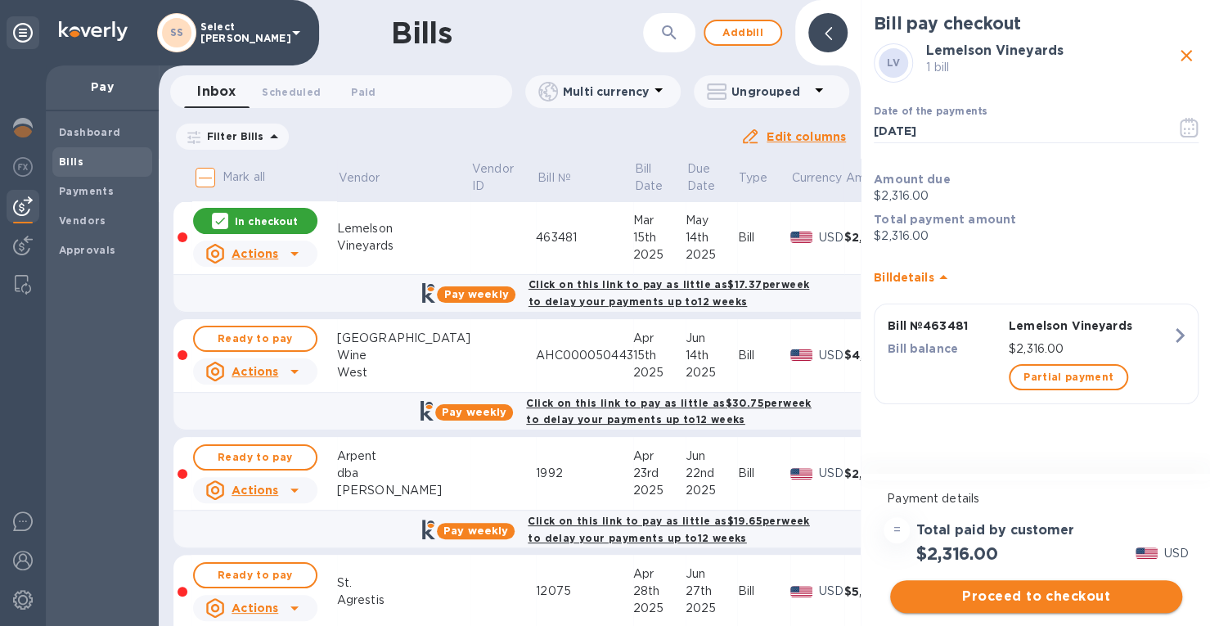
click at [1032, 601] on span "Proceed to checkout" at bounding box center [1036, 597] width 266 height 20
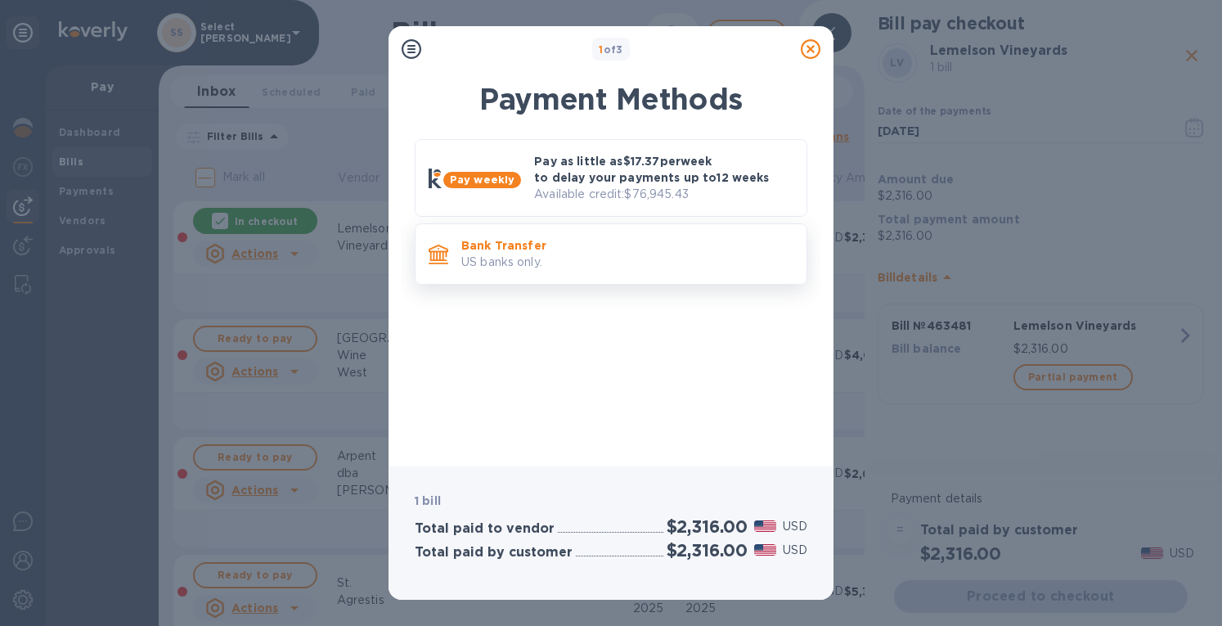
click at [583, 245] on p "Bank Transfer" at bounding box center [627, 245] width 332 height 16
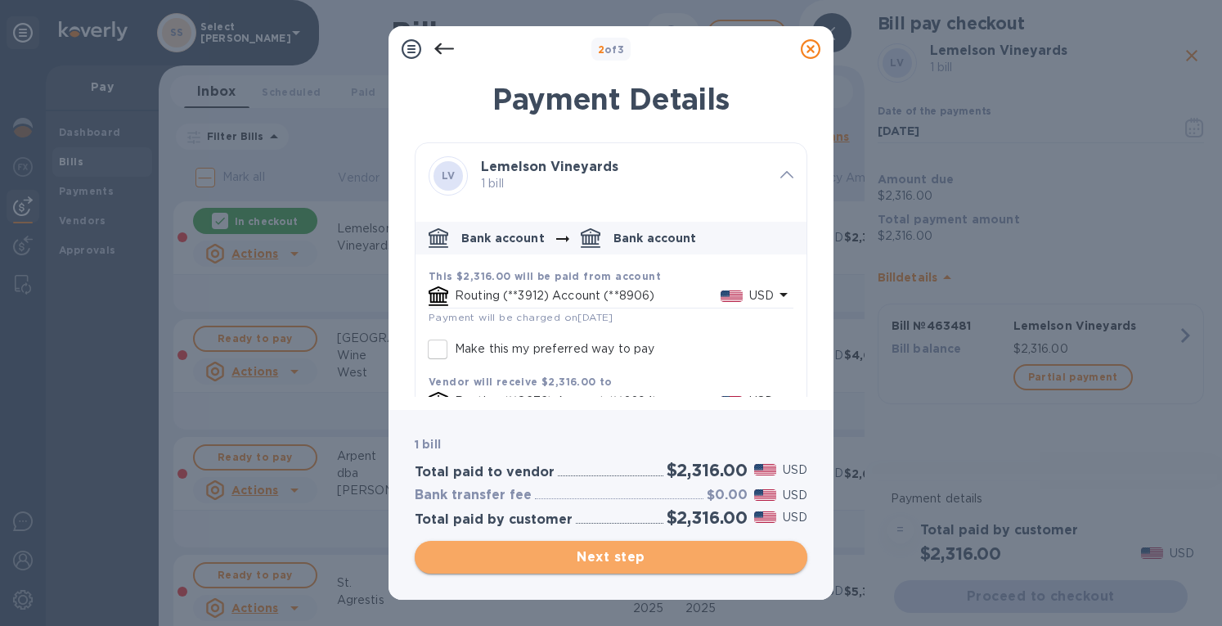
click at [574, 546] on button "Next step" at bounding box center [611, 557] width 393 height 33
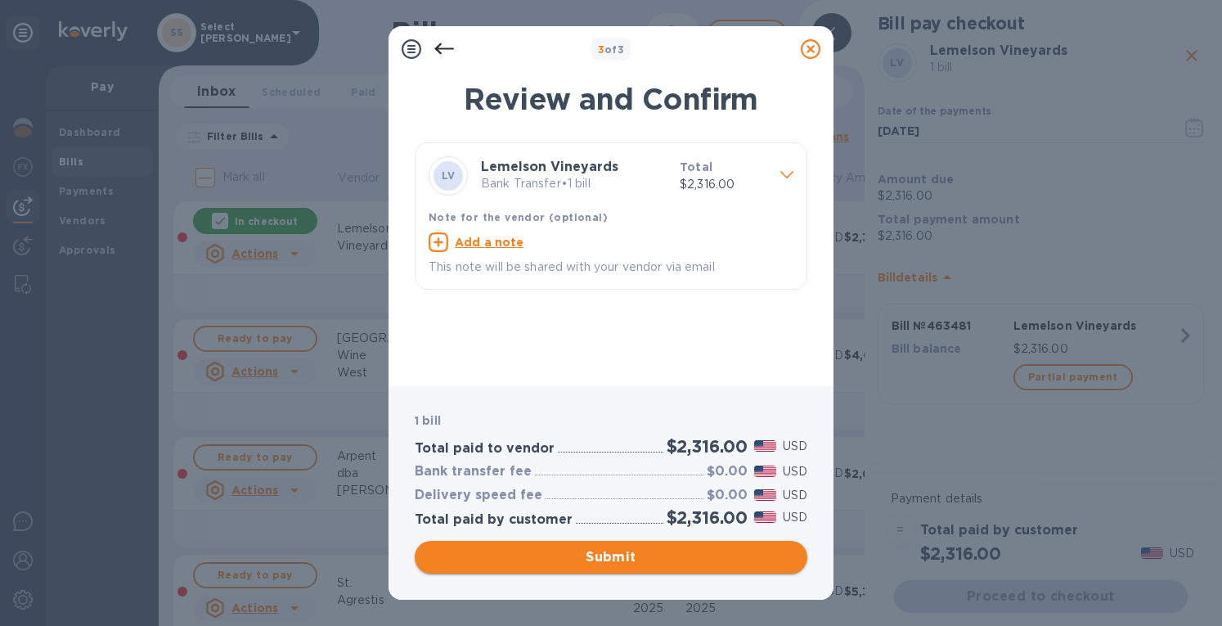
click at [596, 552] on span "Submit" at bounding box center [611, 557] width 367 height 20
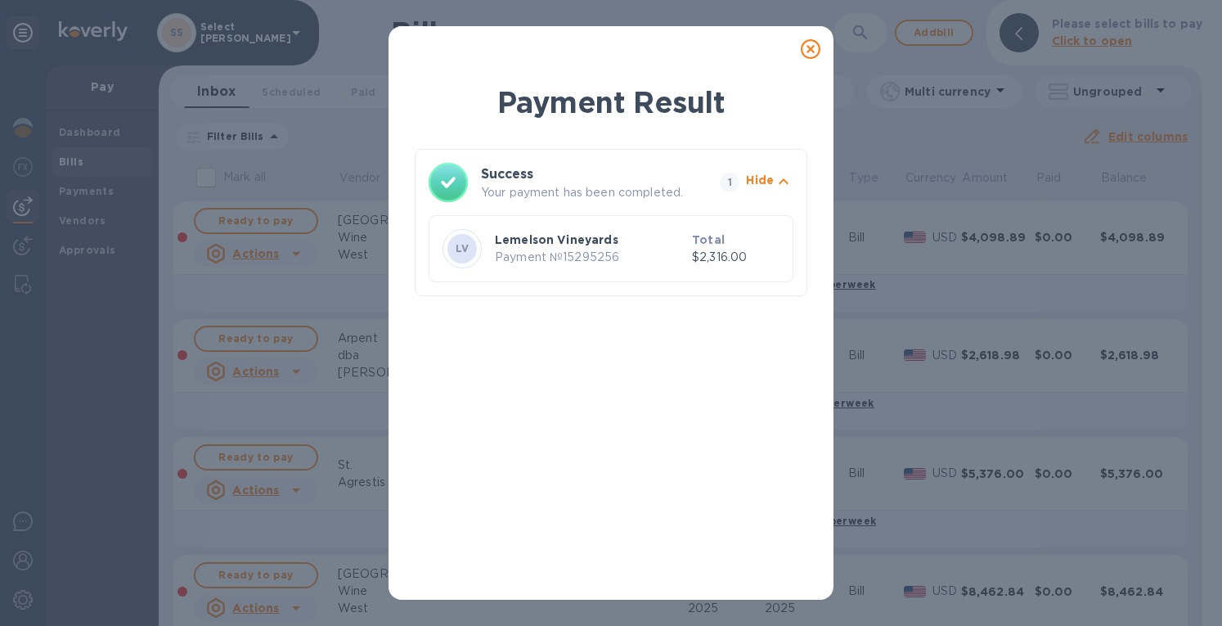
click at [808, 40] on icon at bounding box center [811, 49] width 20 height 20
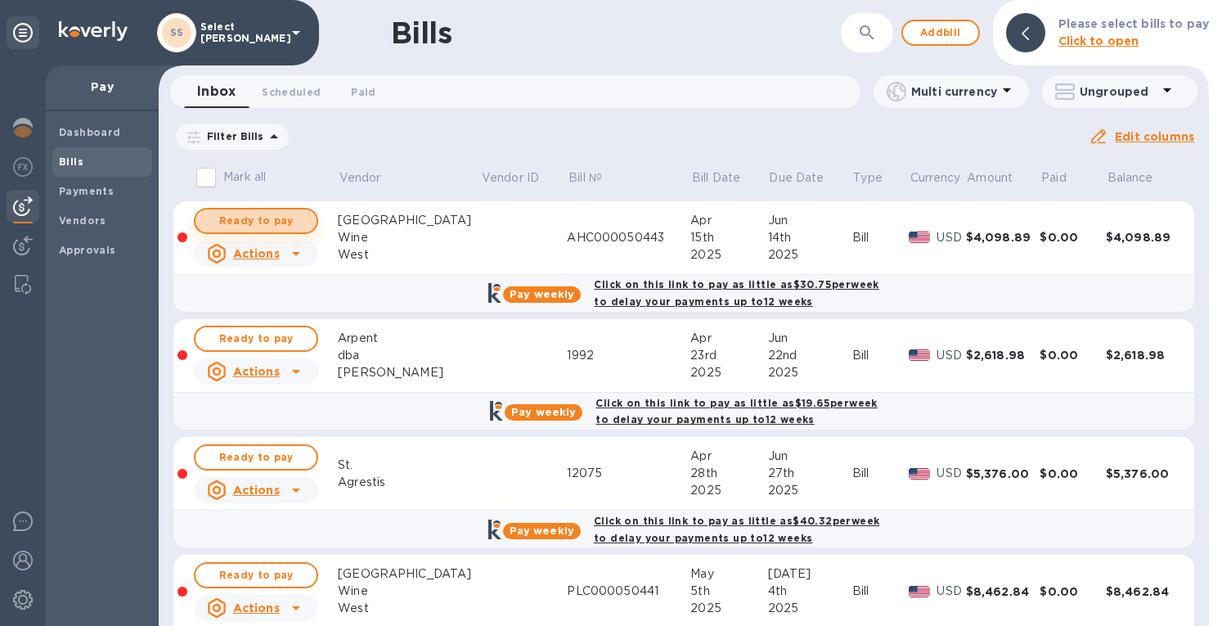
click at [271, 221] on span "Ready to pay" at bounding box center [256, 221] width 95 height 20
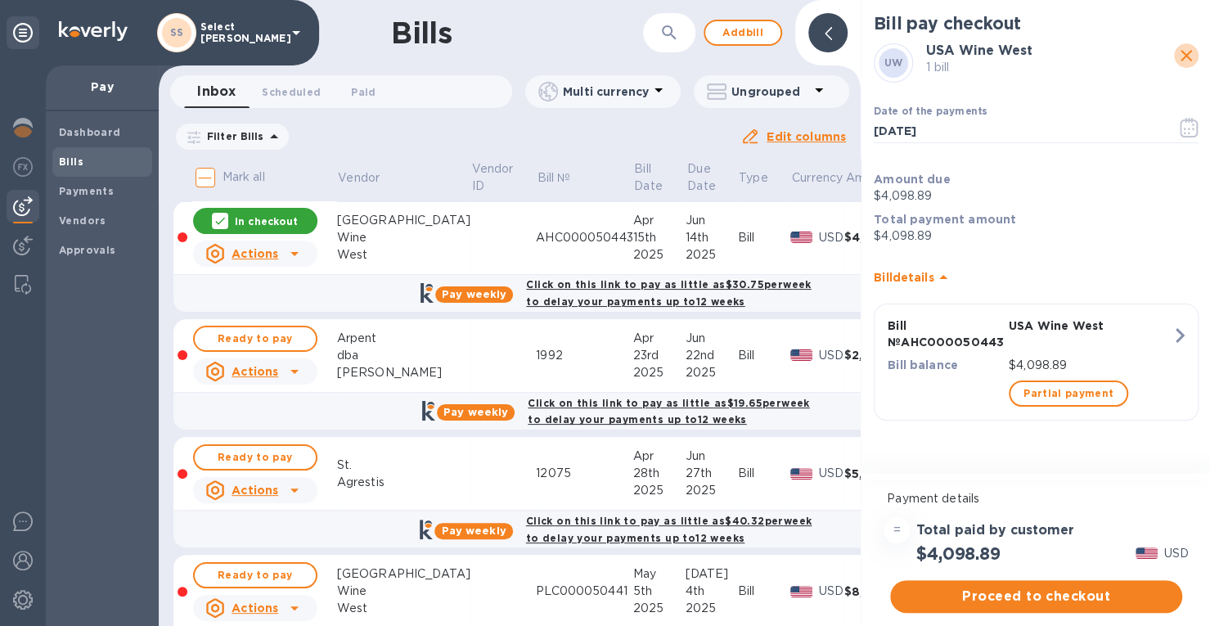
drag, startPoint x: 1193, startPoint y: 56, endPoint x: 1023, endPoint y: 57, distance: 170.2
click at [1194, 54] on icon "close" at bounding box center [1186, 56] width 20 height 20
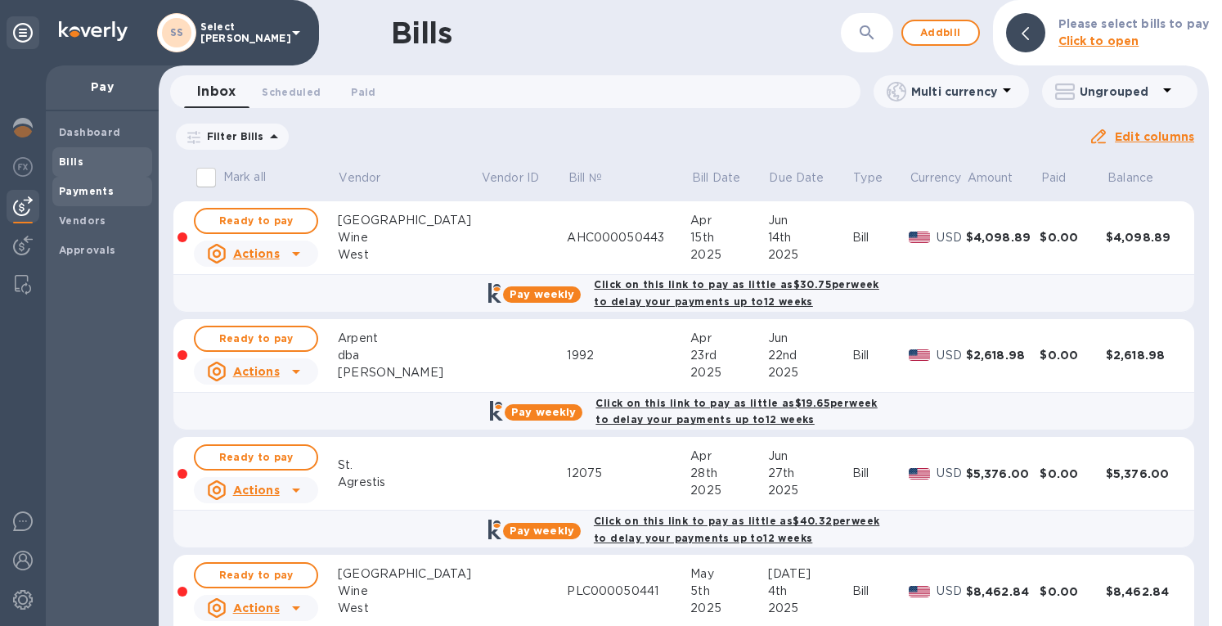
click at [75, 194] on b "Payments" at bounding box center [86, 191] width 55 height 12
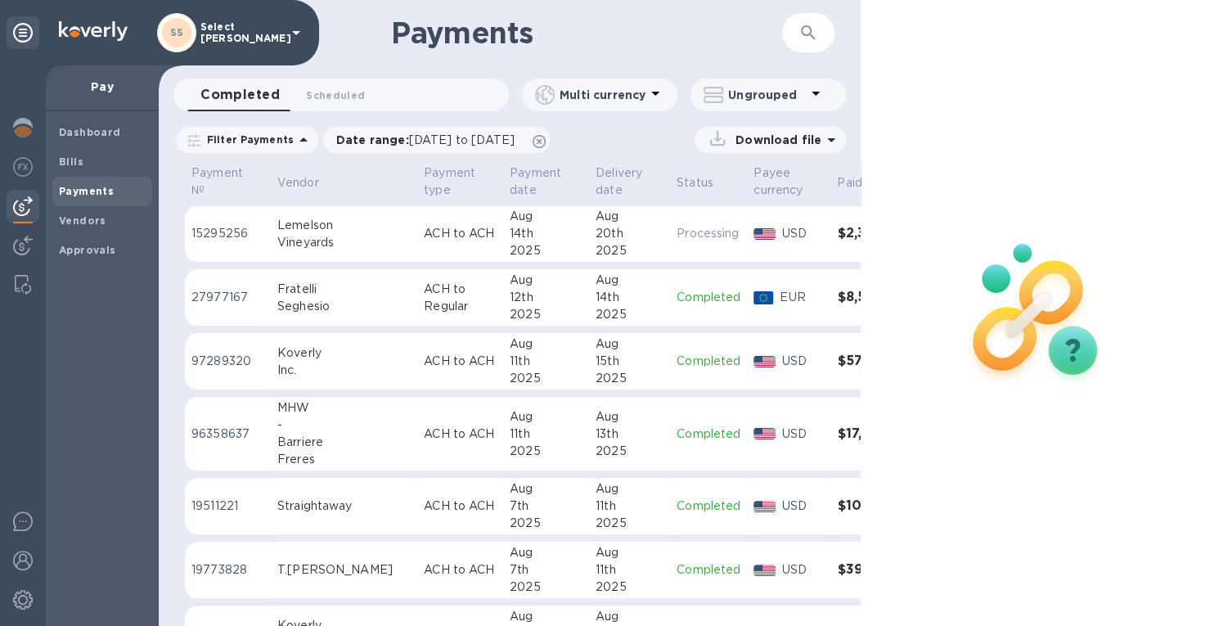
click at [803, 31] on icon "button" at bounding box center [808, 33] width 20 height 20
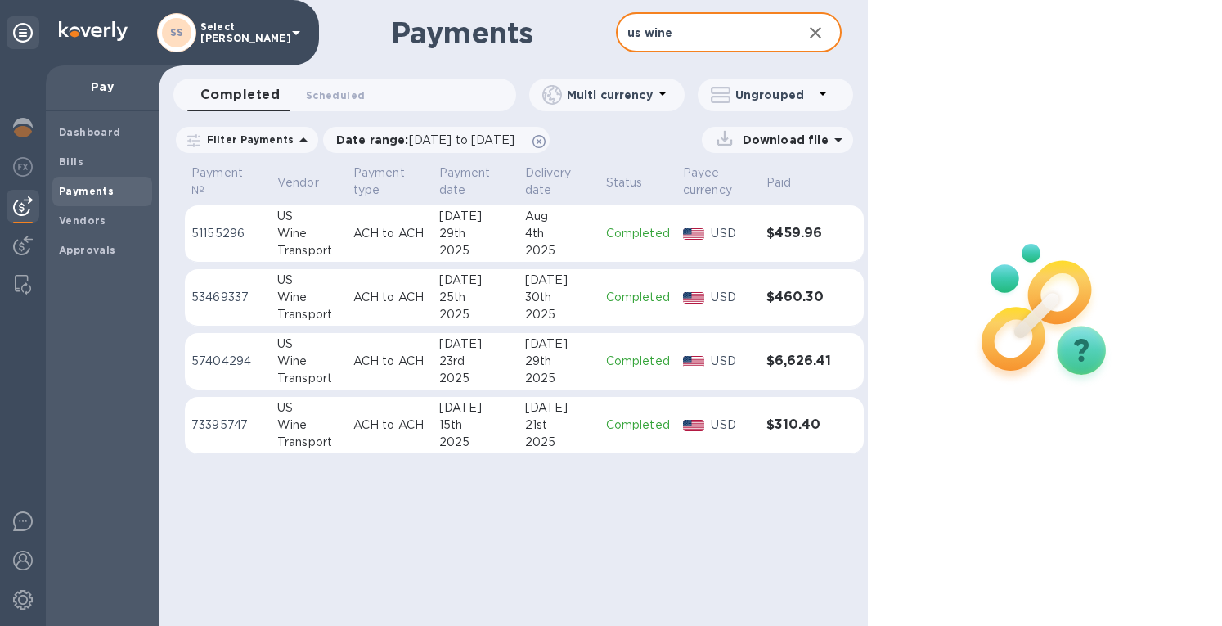
type input "us wine"
click at [529, 369] on div "[DATE]" at bounding box center [559, 361] width 68 height 52
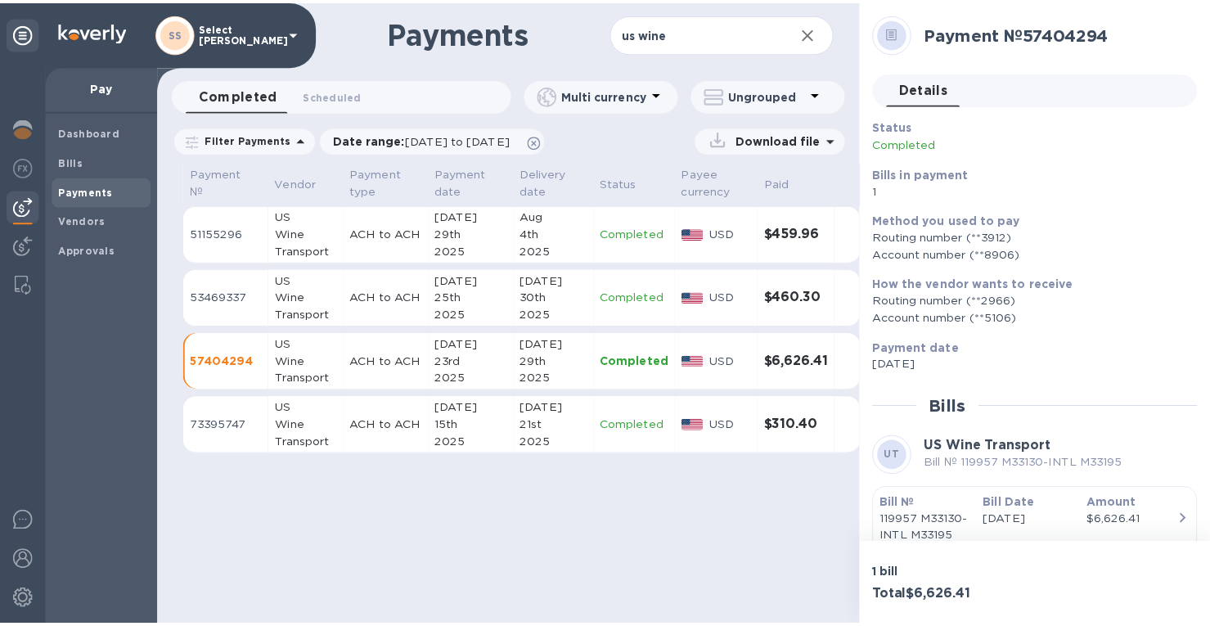
scroll to position [72, 0]
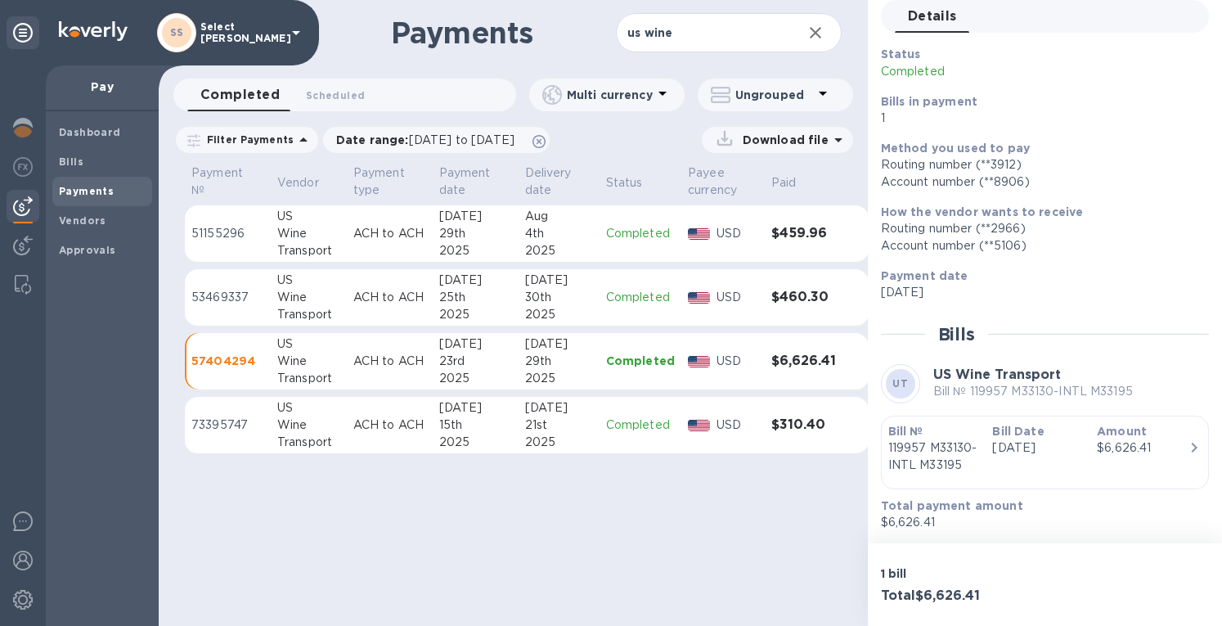
click at [462, 285] on div "[DATE]" at bounding box center [475, 280] width 73 height 17
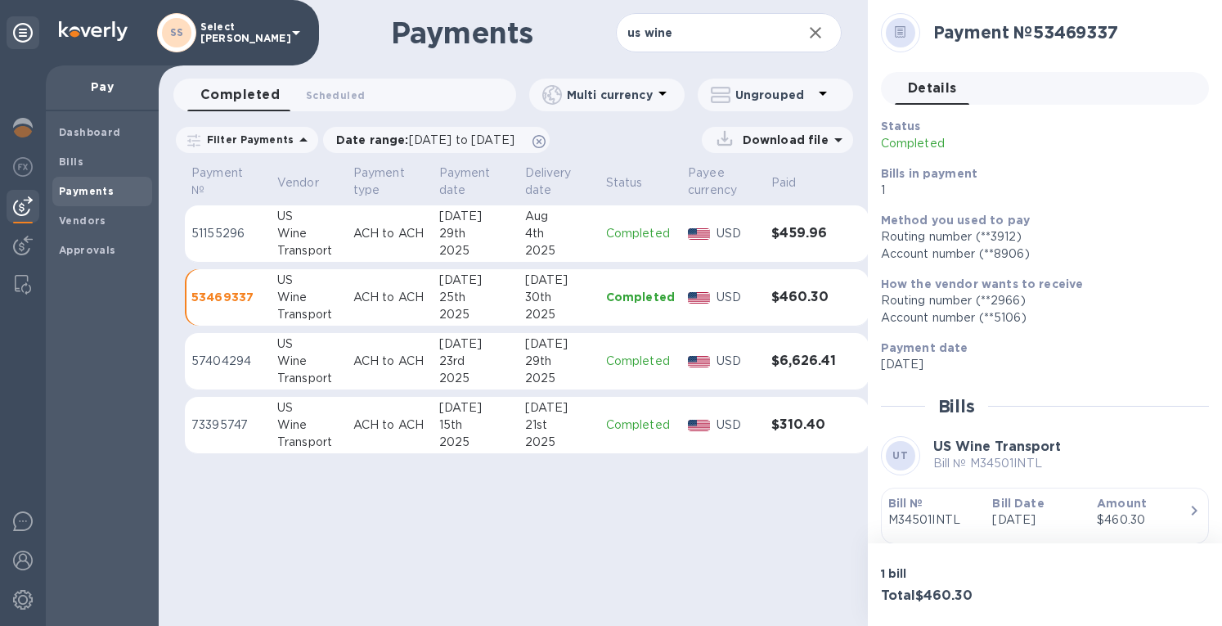
click at [542, 229] on div "4th" at bounding box center [559, 233] width 68 height 17
click at [18, 124] on img at bounding box center [23, 128] width 20 height 20
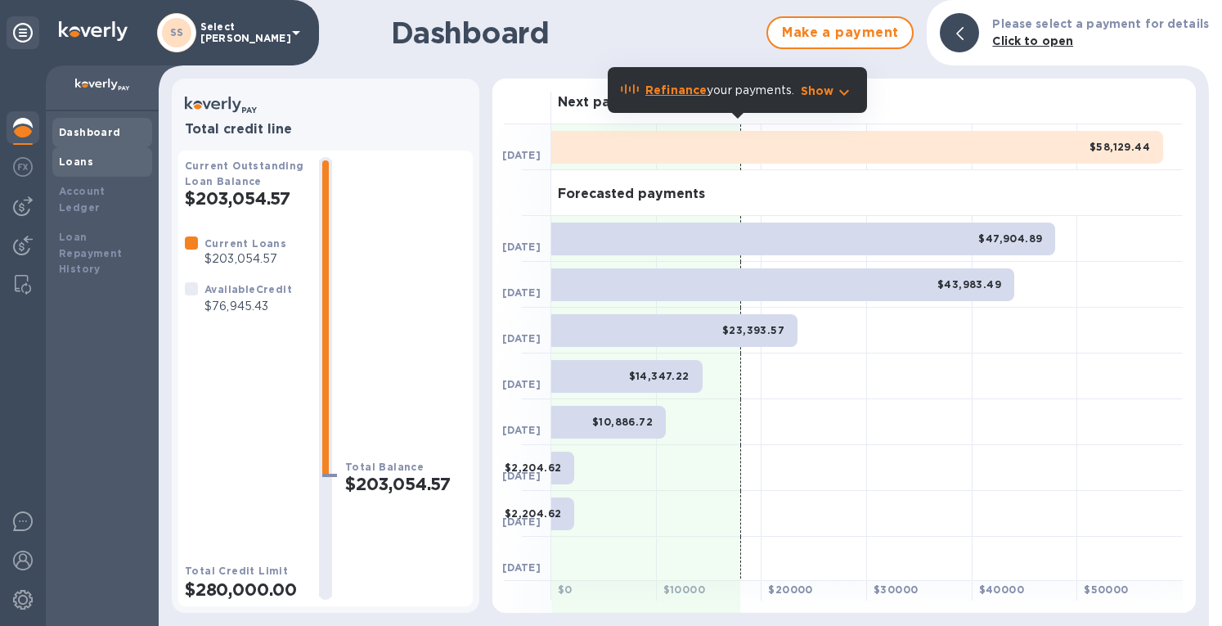
click at [89, 158] on b "Loans" at bounding box center [76, 161] width 34 height 12
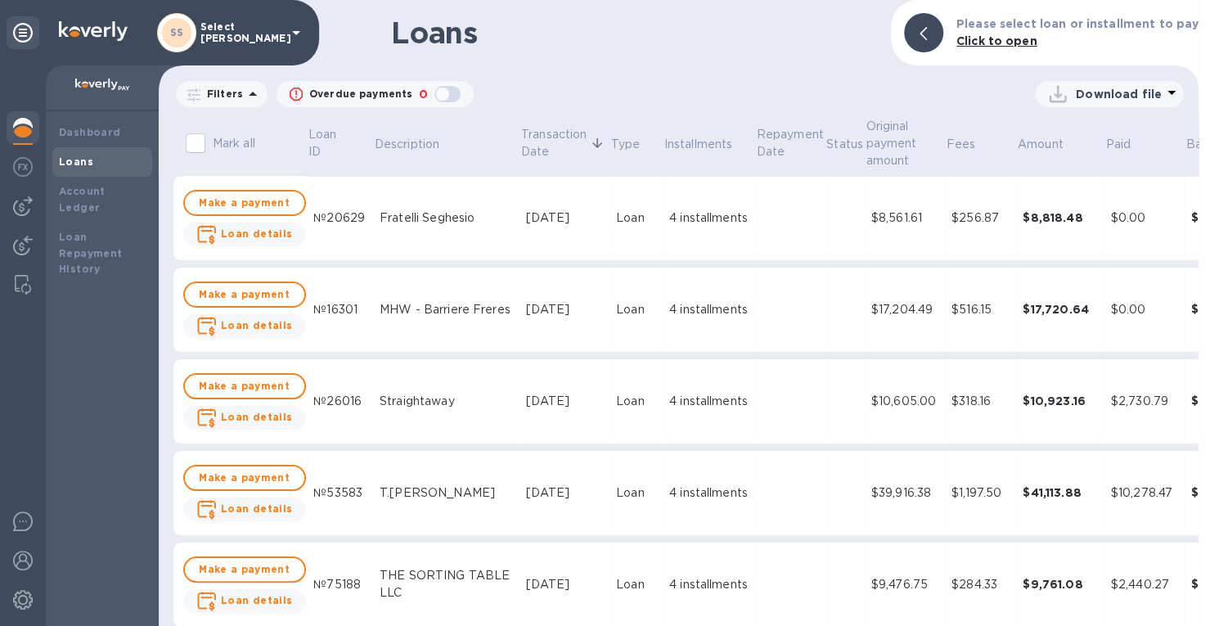
drag, startPoint x: 16, startPoint y: 207, endPoint x: 49, endPoint y: 196, distance: 35.4
click at [16, 206] on img at bounding box center [23, 206] width 20 height 20
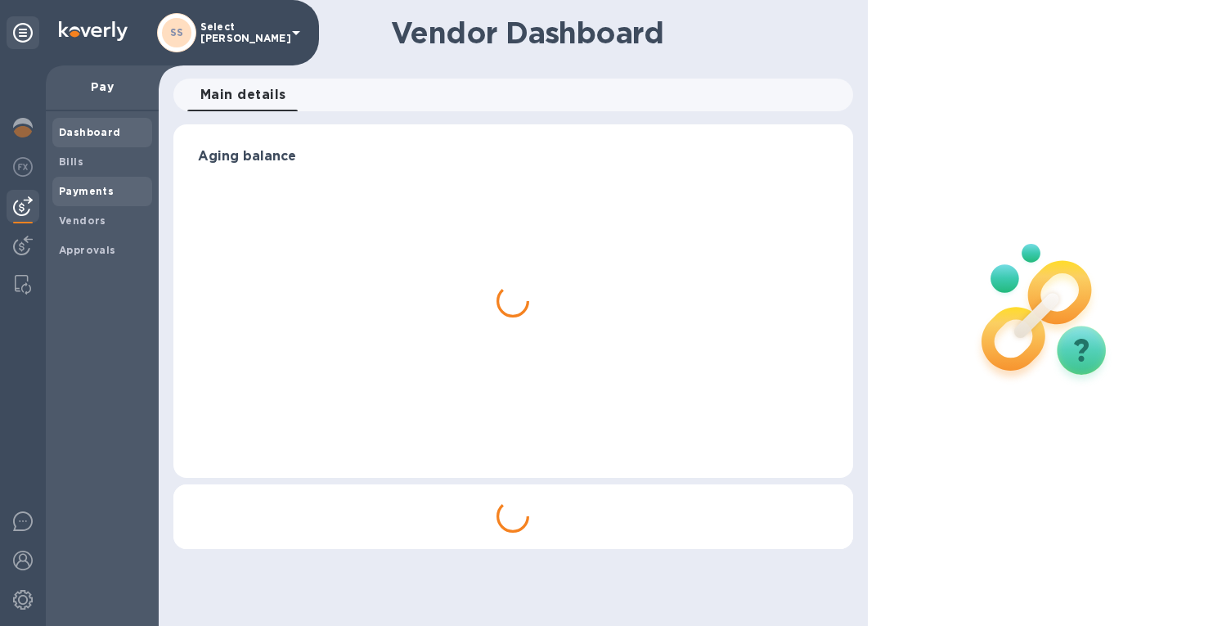
click at [81, 189] on b "Payments" at bounding box center [86, 191] width 55 height 12
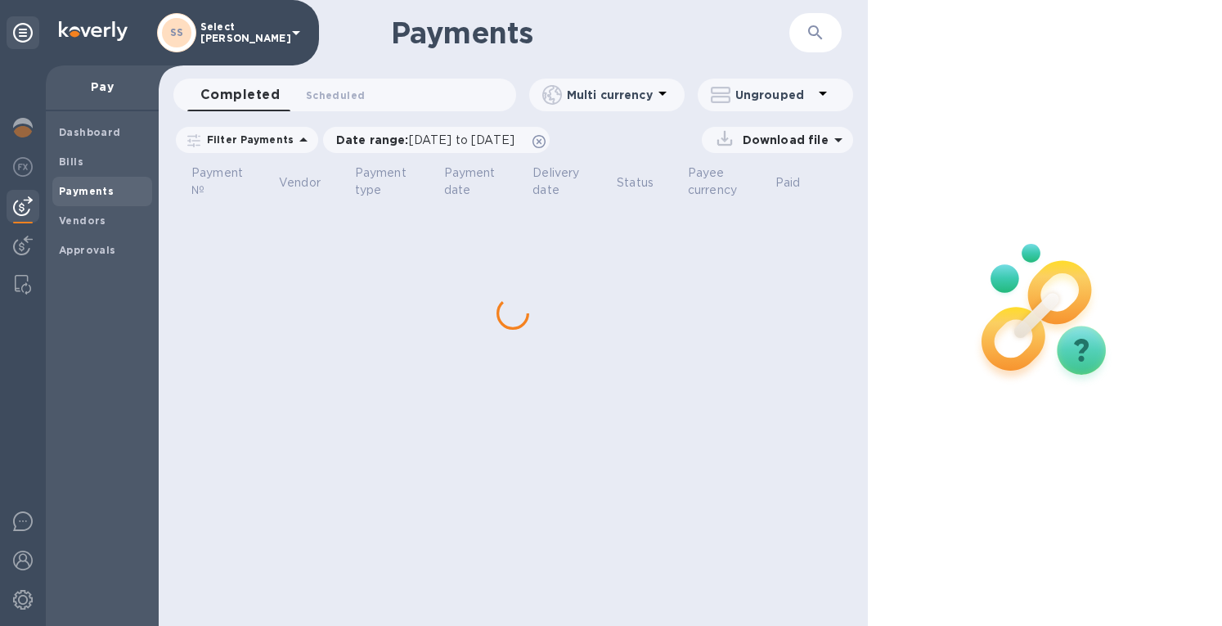
click at [807, 41] on icon "button" at bounding box center [816, 33] width 20 height 20
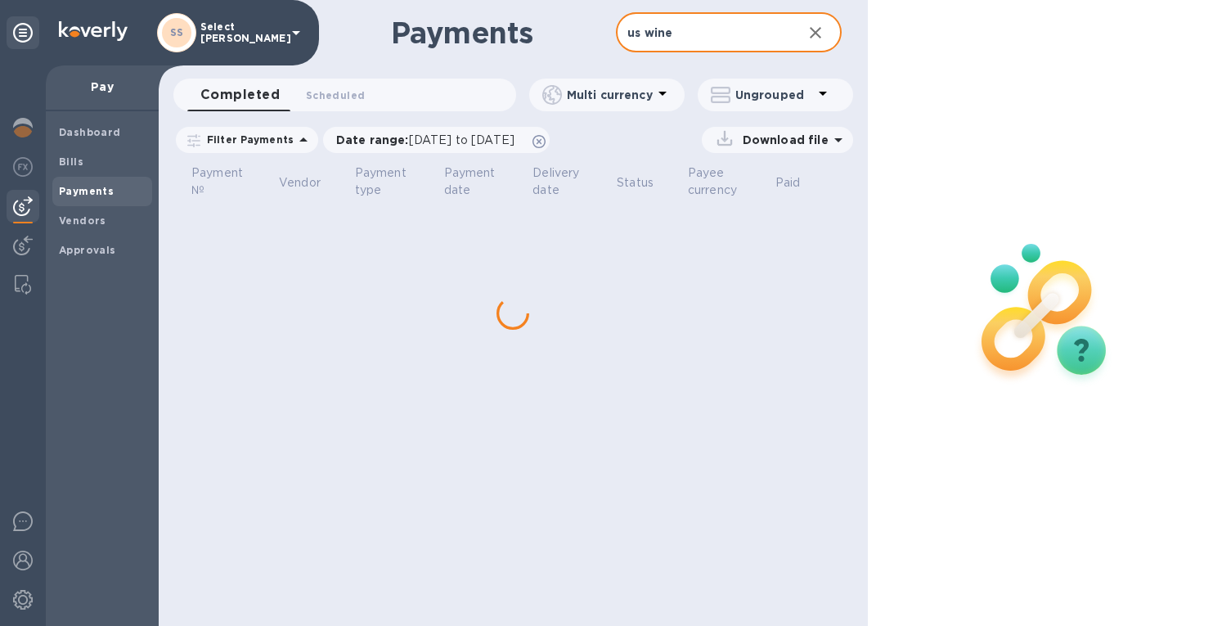
type input "us wine"
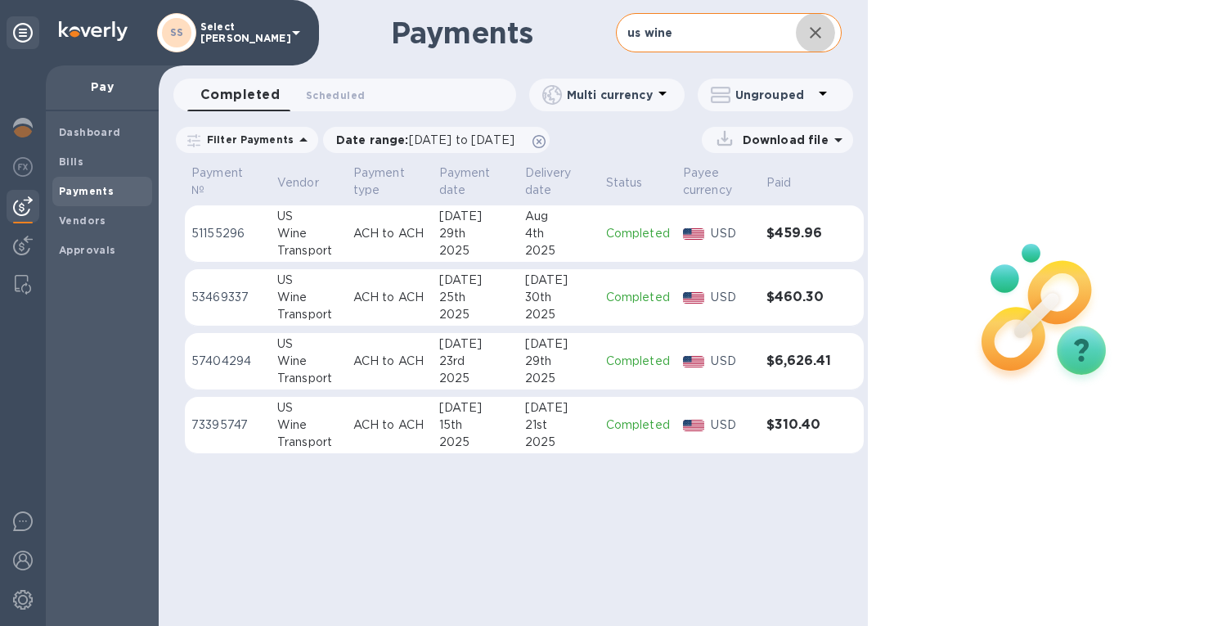
drag, startPoint x: 821, startPoint y: 31, endPoint x: 211, endPoint y: 121, distance: 616.9
click at [820, 31] on icon "button" at bounding box center [816, 33] width 20 height 20
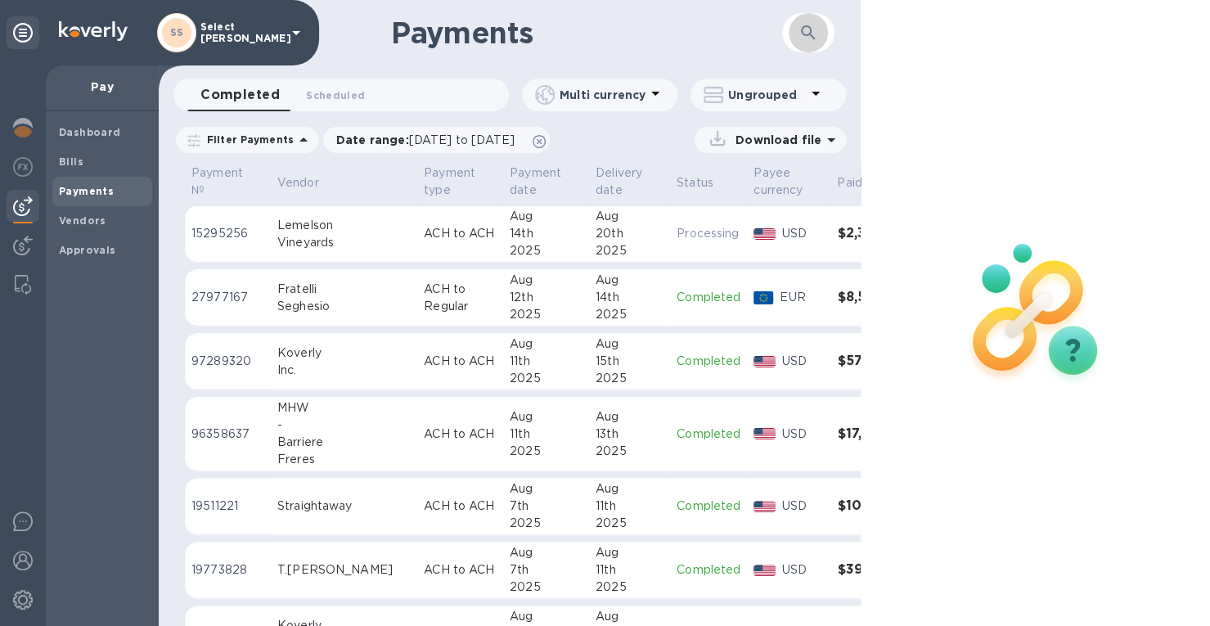
click at [802, 34] on icon "button" at bounding box center [808, 33] width 20 height 20
drag, startPoint x: 553, startPoint y: 38, endPoint x: 226, endPoint y: 172, distance: 353.4
click at [551, 38] on h1 "Payments" at bounding box center [568, 33] width 355 height 34
click at [87, 161] on span "Bills" at bounding box center [102, 162] width 87 height 16
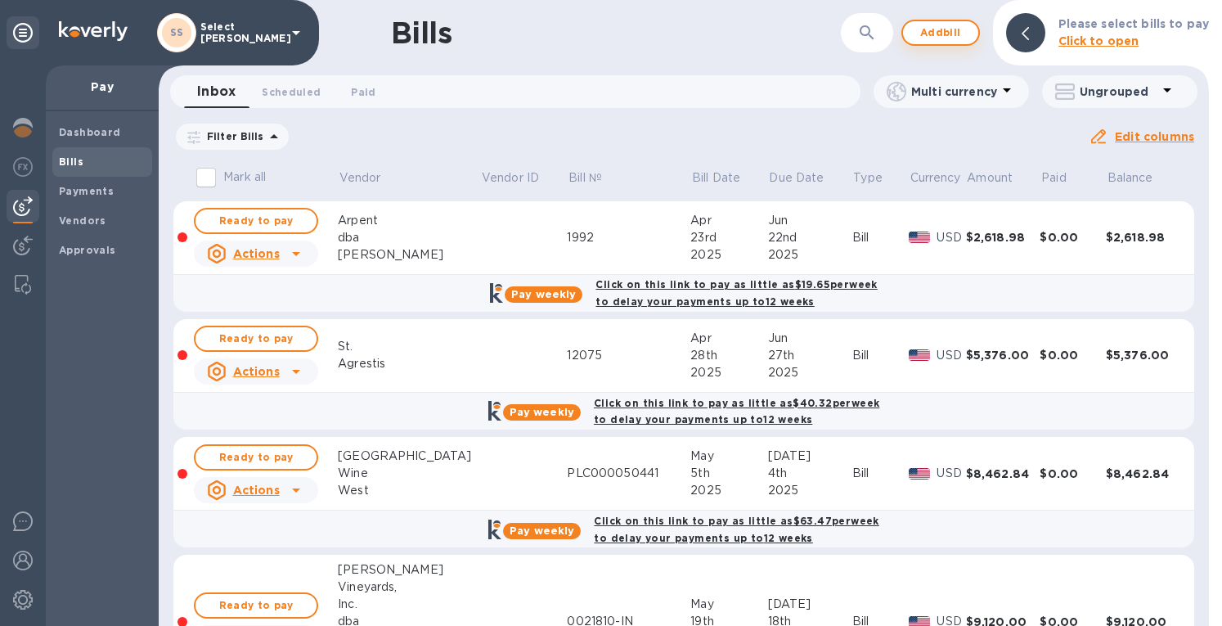
click at [1149, 32] on p "Please select bills to pay" at bounding box center [1134, 24] width 151 height 17
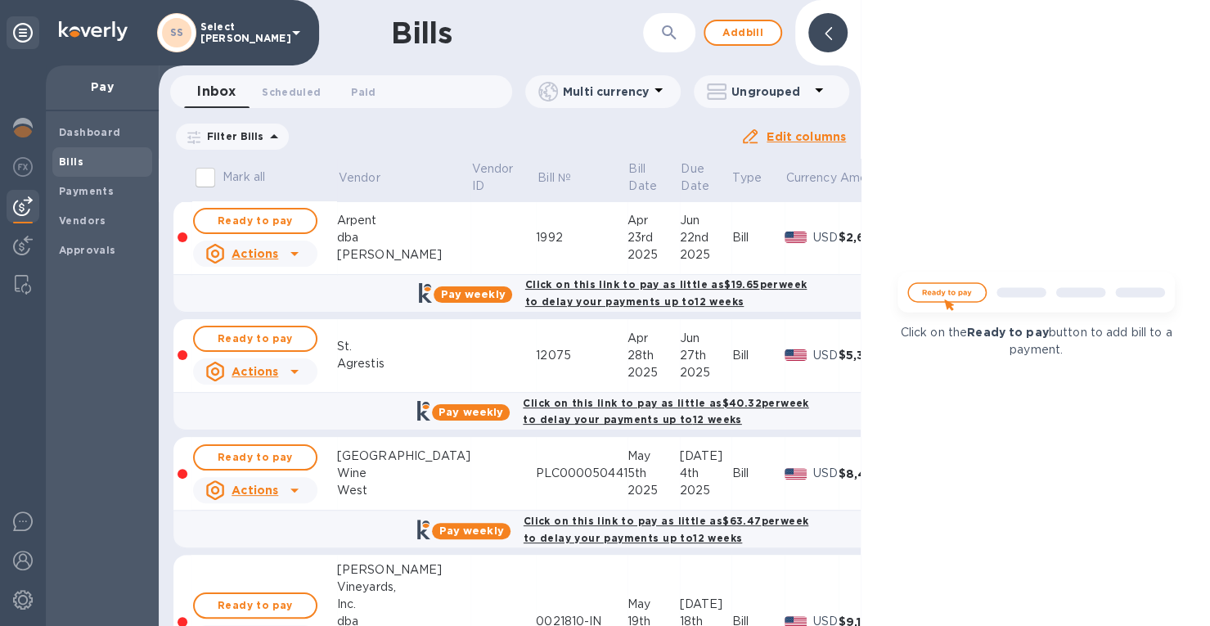
drag, startPoint x: 832, startPoint y: 35, endPoint x: 798, endPoint y: 32, distance: 34.5
click at [833, 35] on div at bounding box center [827, 32] width 39 height 39
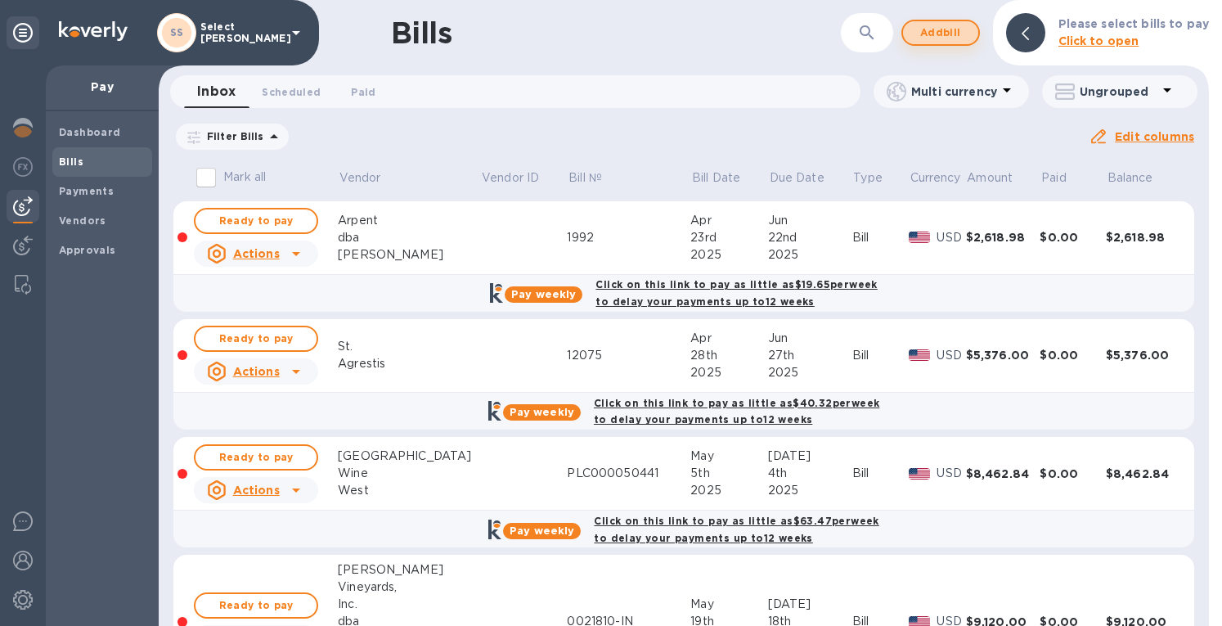
click at [944, 28] on span "Add bill" at bounding box center [940, 33] width 49 height 20
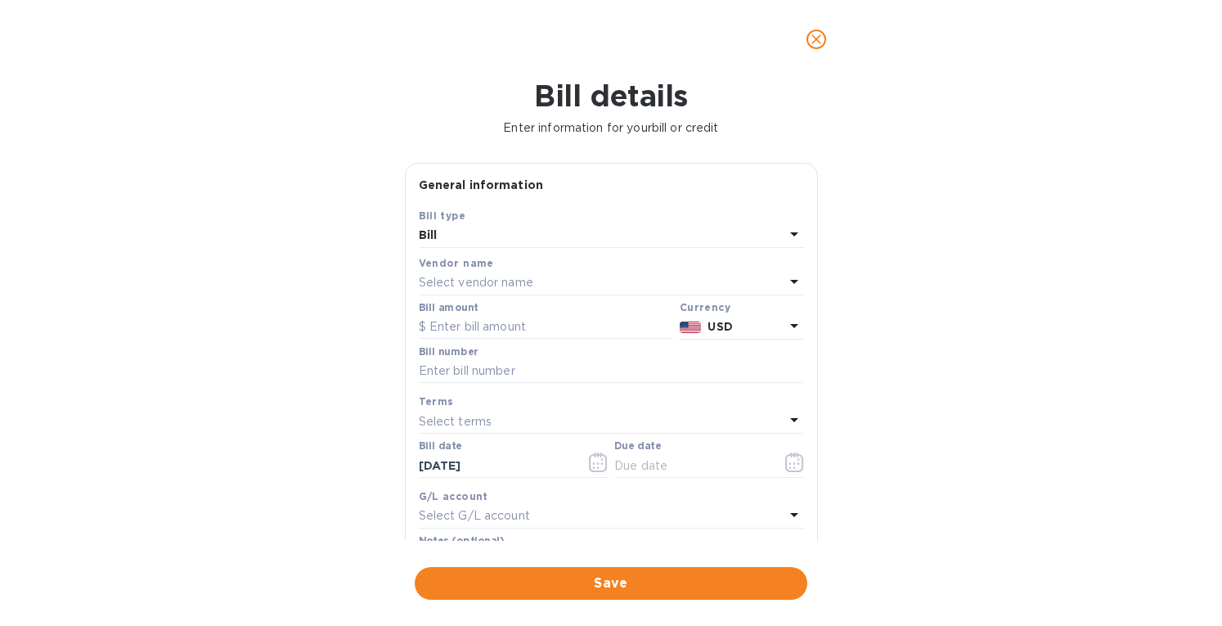
click at [473, 282] on p "Select vendor name" at bounding box center [476, 282] width 115 height 17
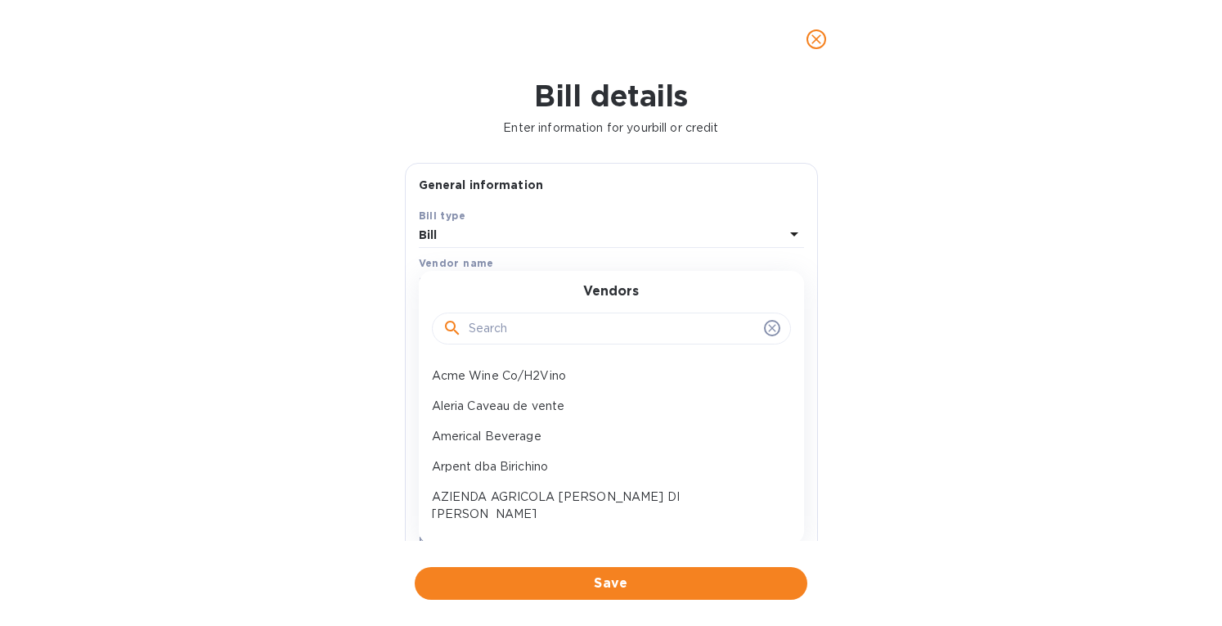
click at [493, 326] on input "text" at bounding box center [613, 329] width 289 height 25
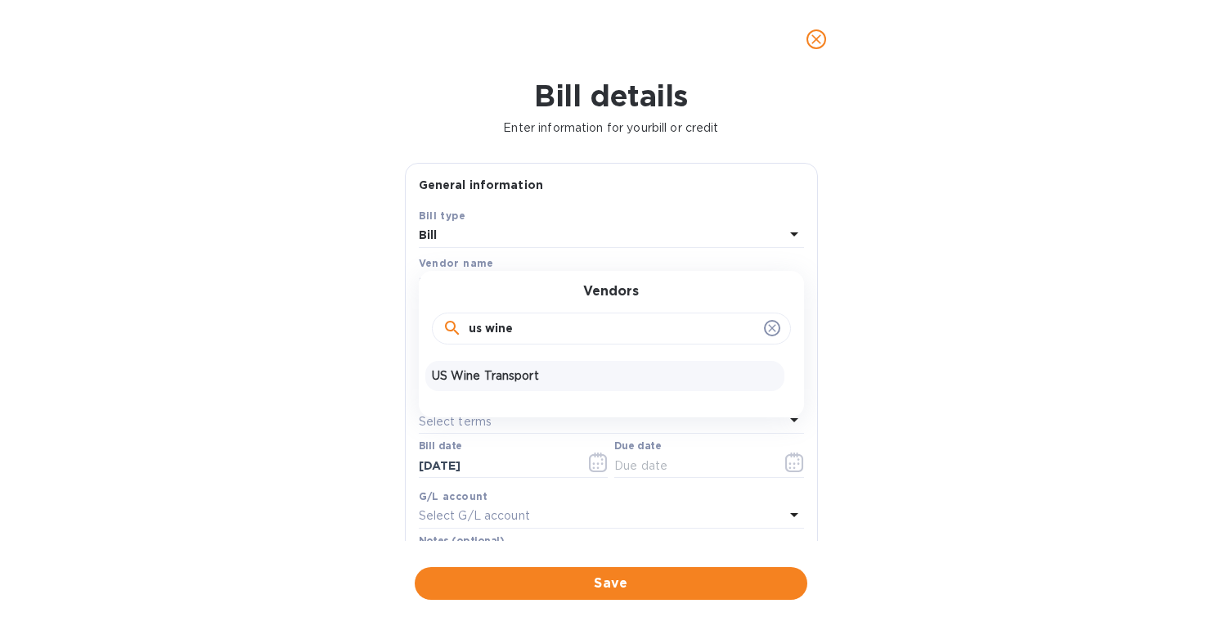
type input "us wine"
click at [502, 378] on p "US Wine Transport" at bounding box center [605, 375] width 346 height 17
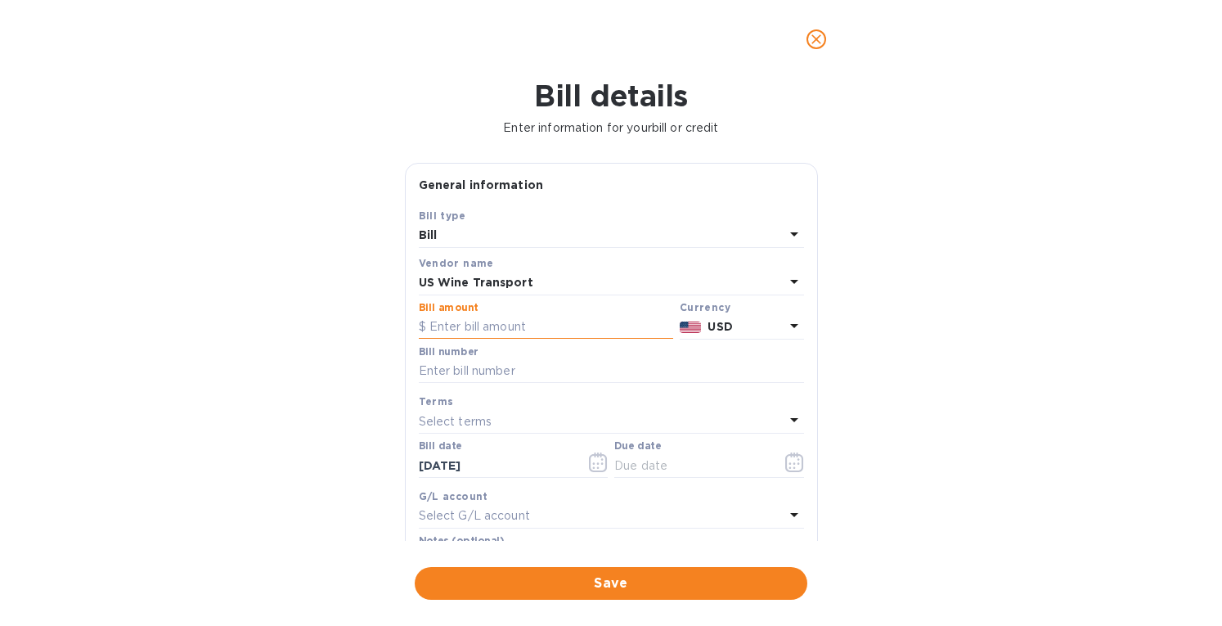
click at [450, 330] on input "text" at bounding box center [546, 327] width 254 height 25
click at [454, 372] on input "text" at bounding box center [611, 371] width 385 height 25
paste input "M33388-INTL"
type input "M33388-INTL"
click at [439, 333] on input "text" at bounding box center [546, 327] width 254 height 25
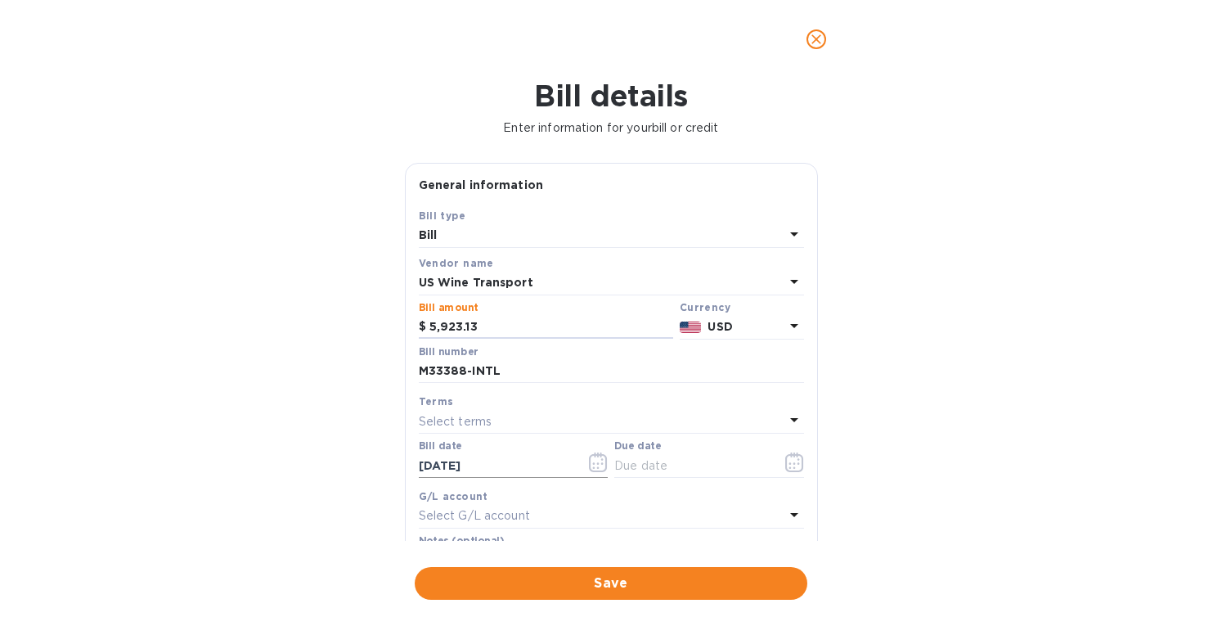
type input "5,923.13"
drag, startPoint x: 498, startPoint y: 463, endPoint x: 304, endPoint y: 451, distance: 194.3
click at [304, 451] on div "Bill details Enter information for your bill or credit General information Save…" at bounding box center [611, 352] width 1222 height 547
type input "[DATE]"
click at [475, 418] on p "Select terms" at bounding box center [456, 421] width 74 height 17
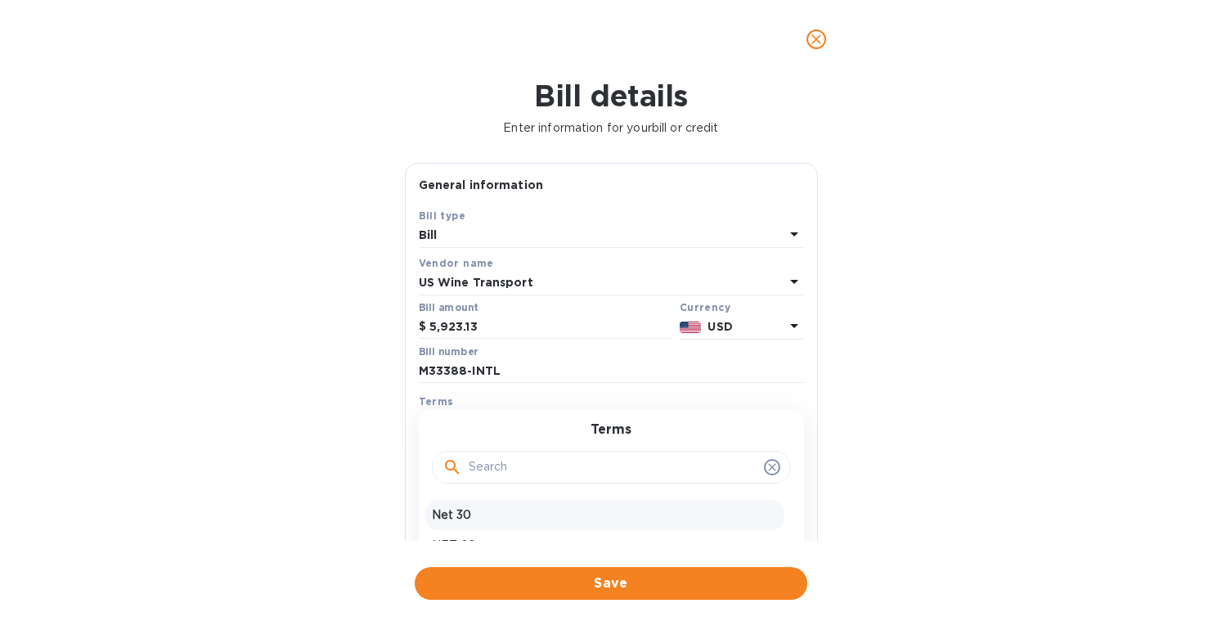
click at [466, 513] on p "Net 30" at bounding box center [605, 514] width 346 height 17
type input "[DATE]"
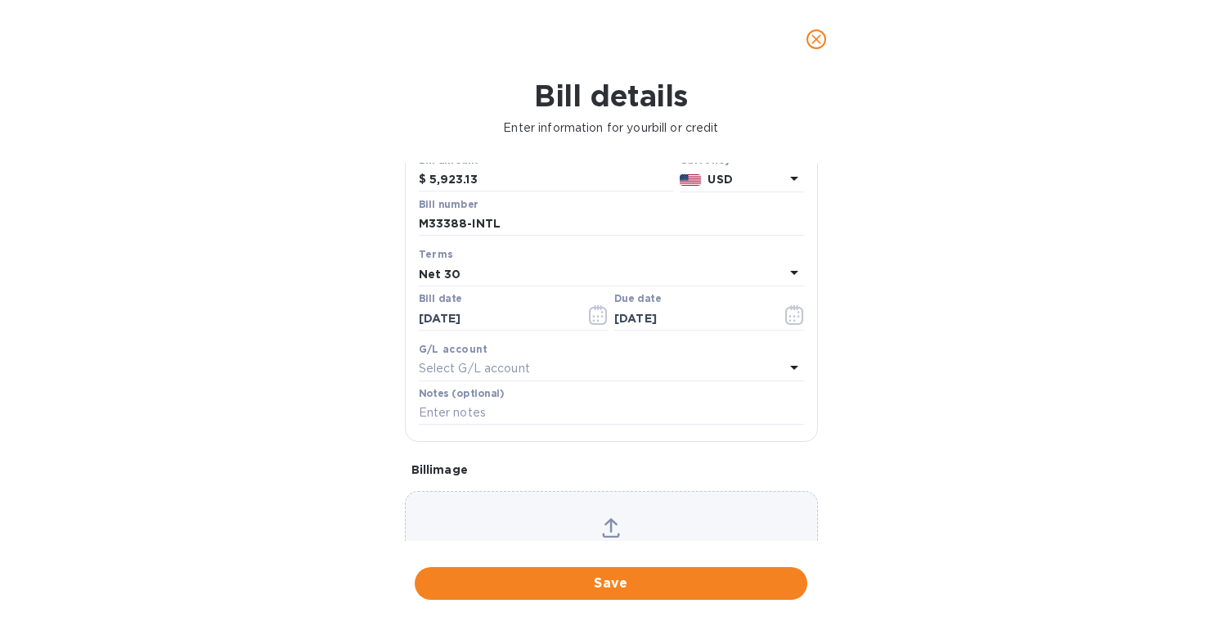
scroll to position [164, 0]
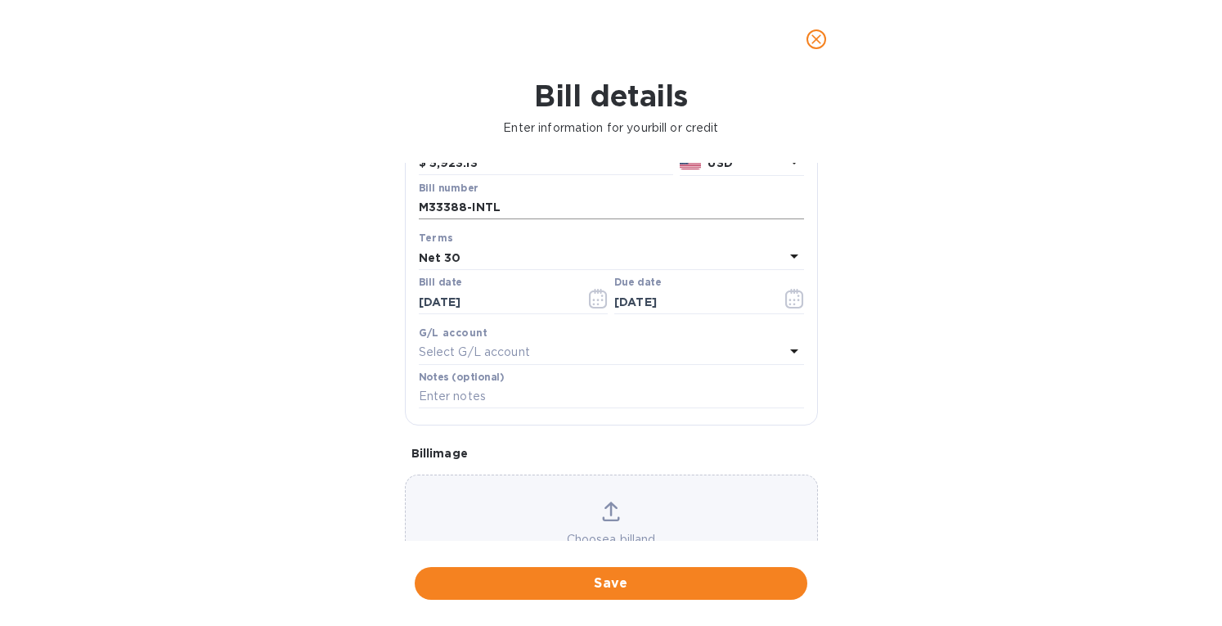
click at [537, 209] on input "M33388-INTL" at bounding box center [611, 208] width 385 height 25
click at [510, 203] on input "M33388-INTL" at bounding box center [611, 208] width 385 height 25
click at [524, 209] on input "M33388-INTL M233371" at bounding box center [611, 208] width 385 height 25
type input "M33388-INTL M33371"
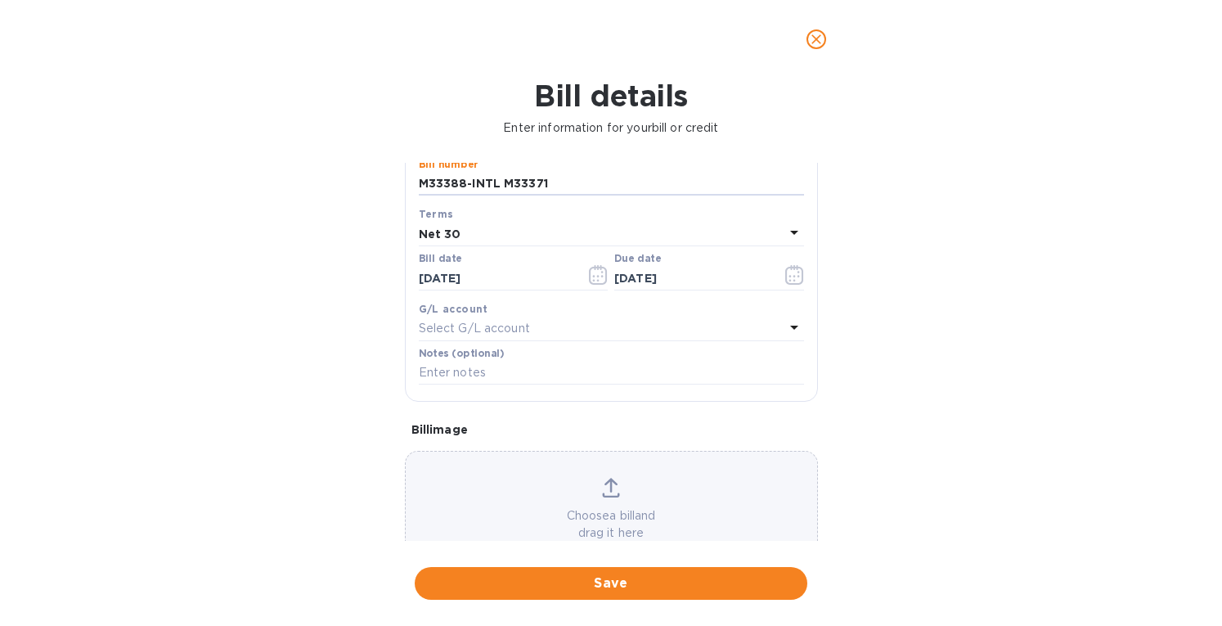
scroll to position [234, 0]
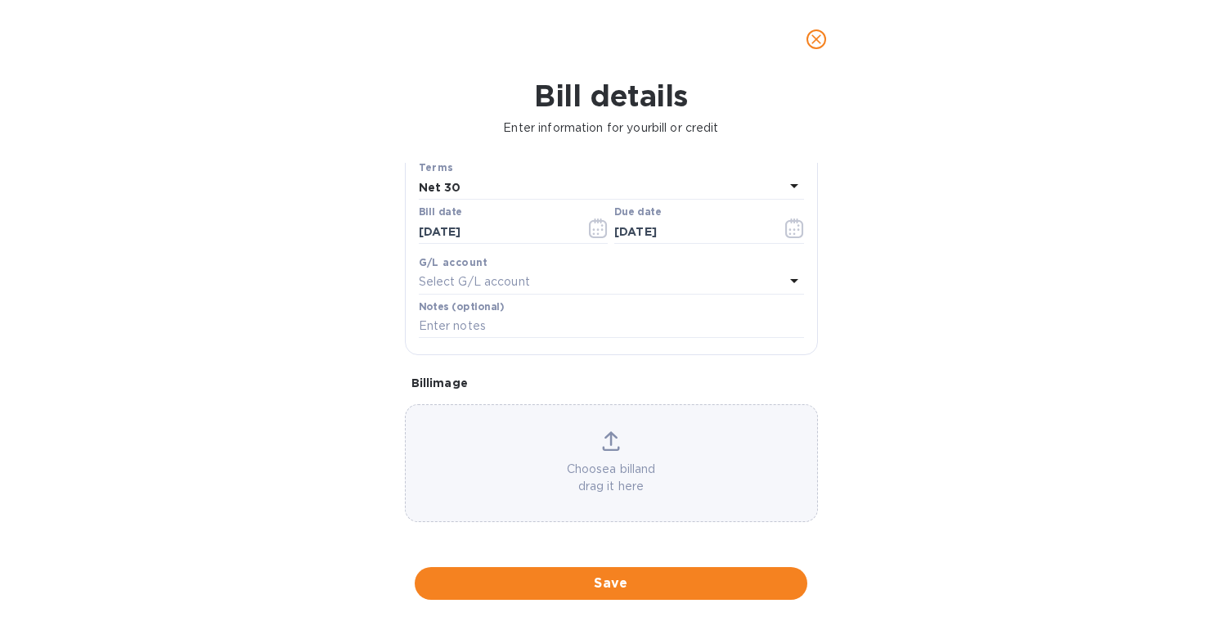
click at [608, 436] on icon at bounding box center [611, 438] width 13 height 15
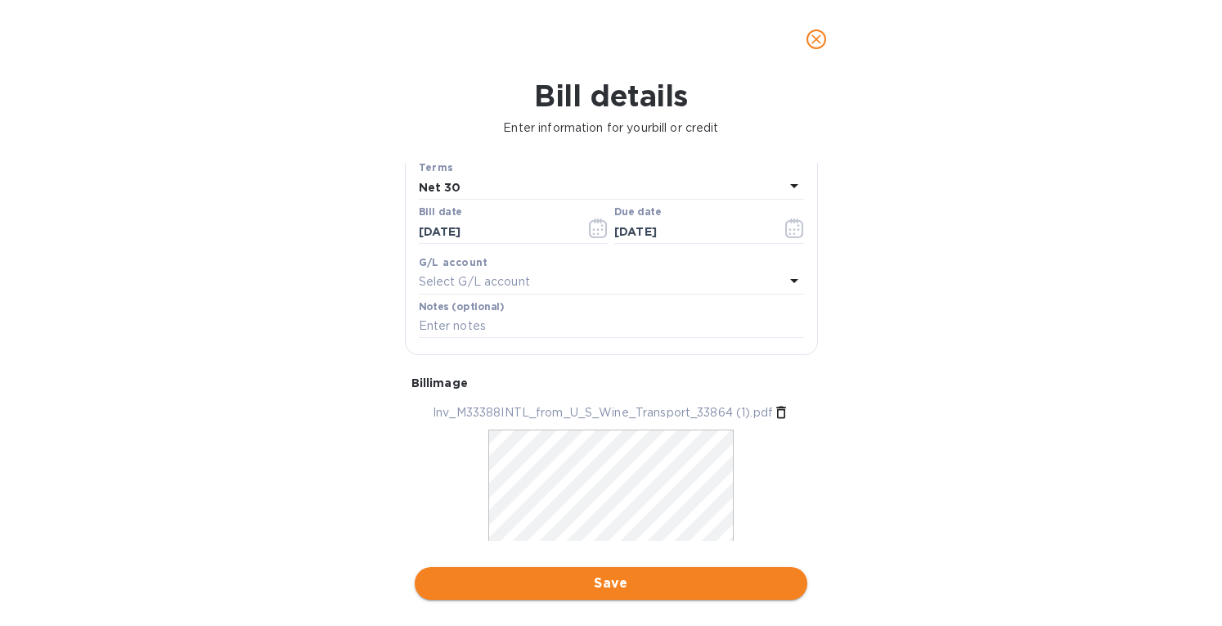
click at [602, 577] on span "Save" at bounding box center [611, 583] width 367 height 20
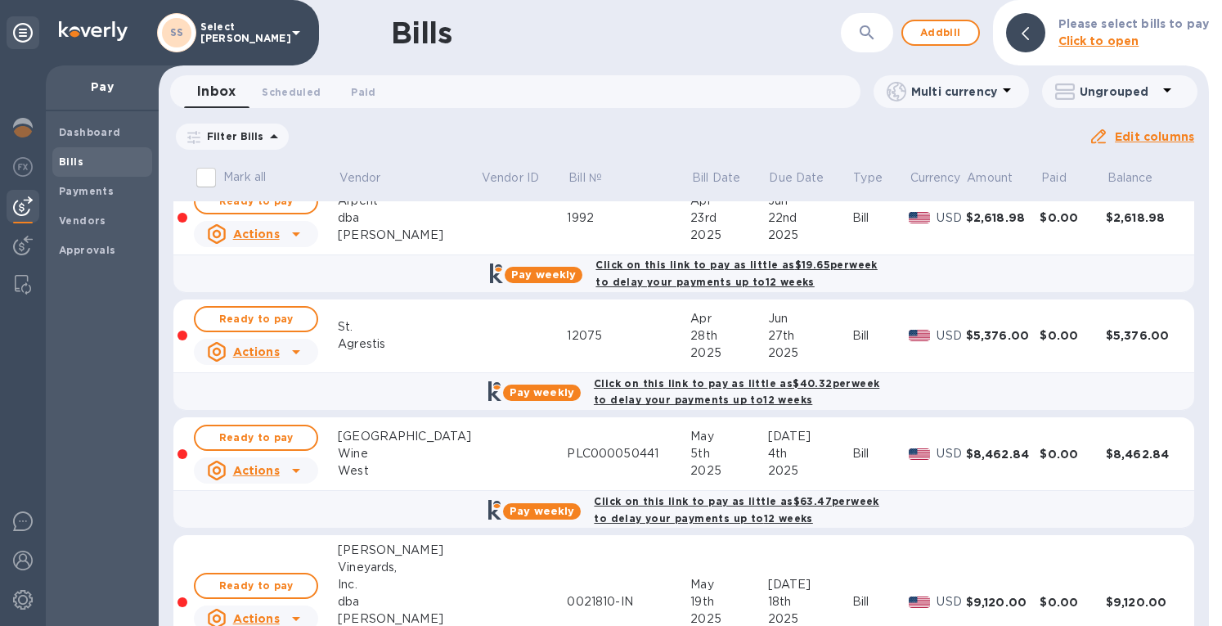
scroll to position [0, 0]
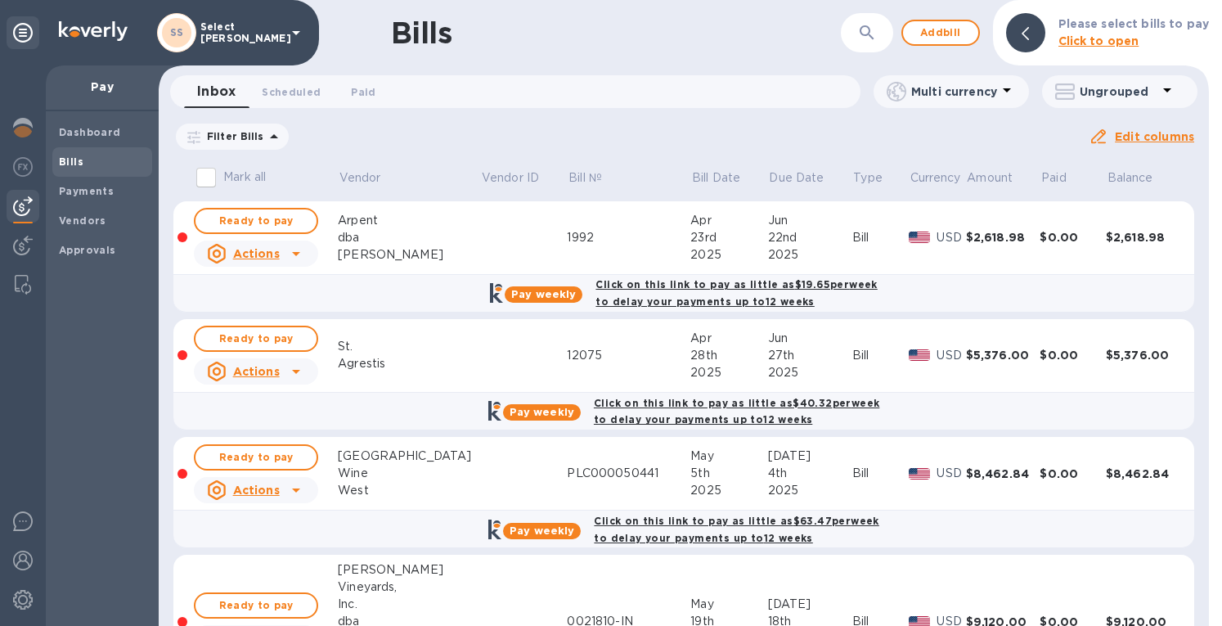
click at [0, 0] on span at bounding box center [0, 0] width 0 height 0
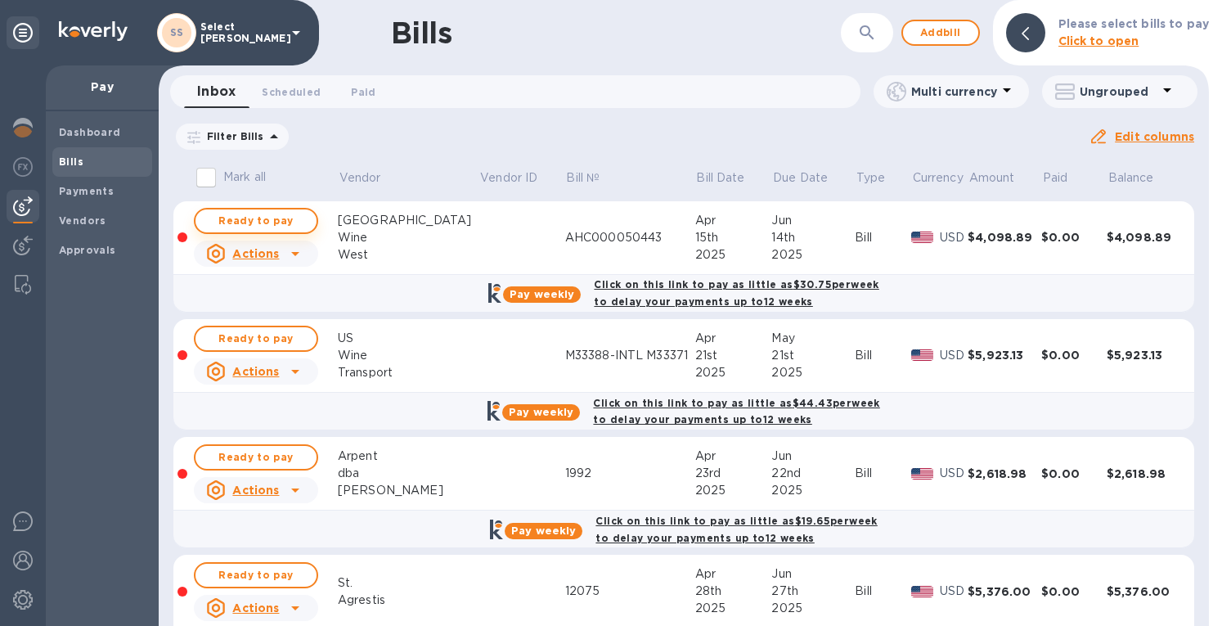
click at [258, 224] on span "Ready to pay" at bounding box center [256, 221] width 95 height 20
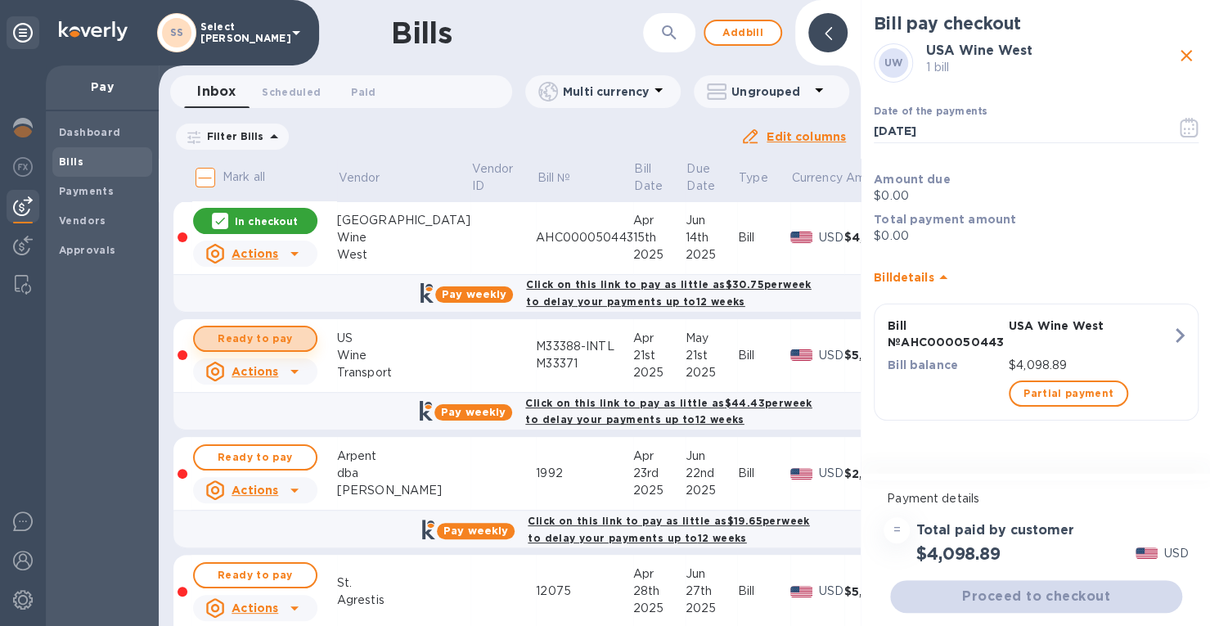
click at [239, 339] on span "Ready to pay" at bounding box center [255, 339] width 95 height 20
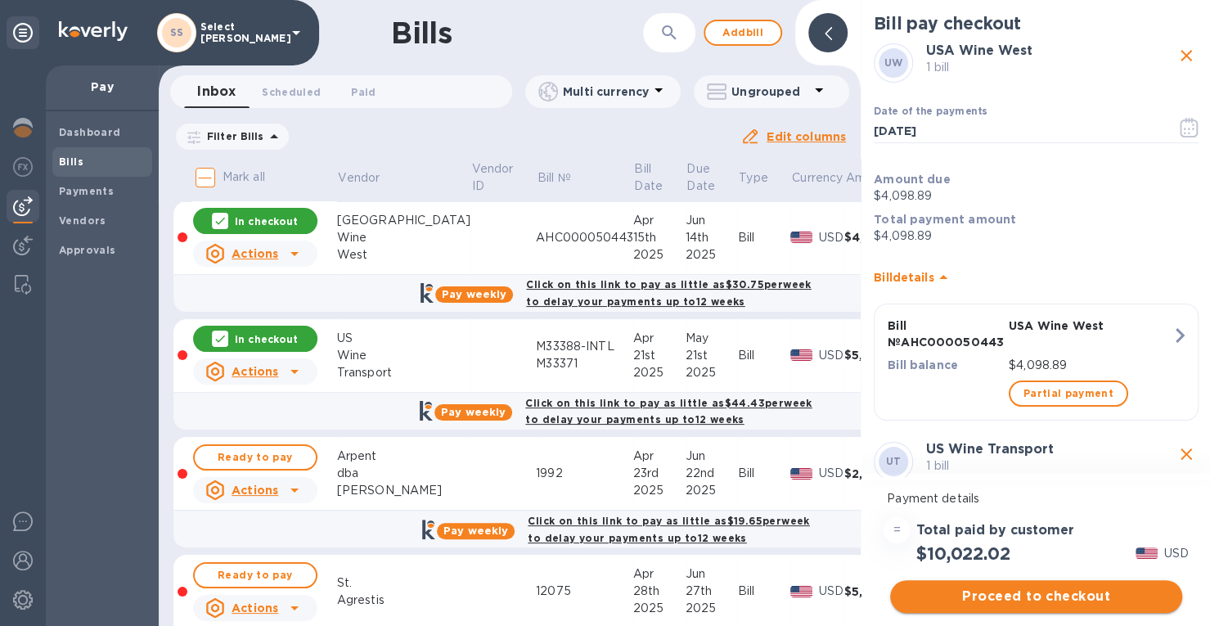
click at [1008, 591] on span "Proceed to checkout" at bounding box center [1036, 597] width 266 height 20
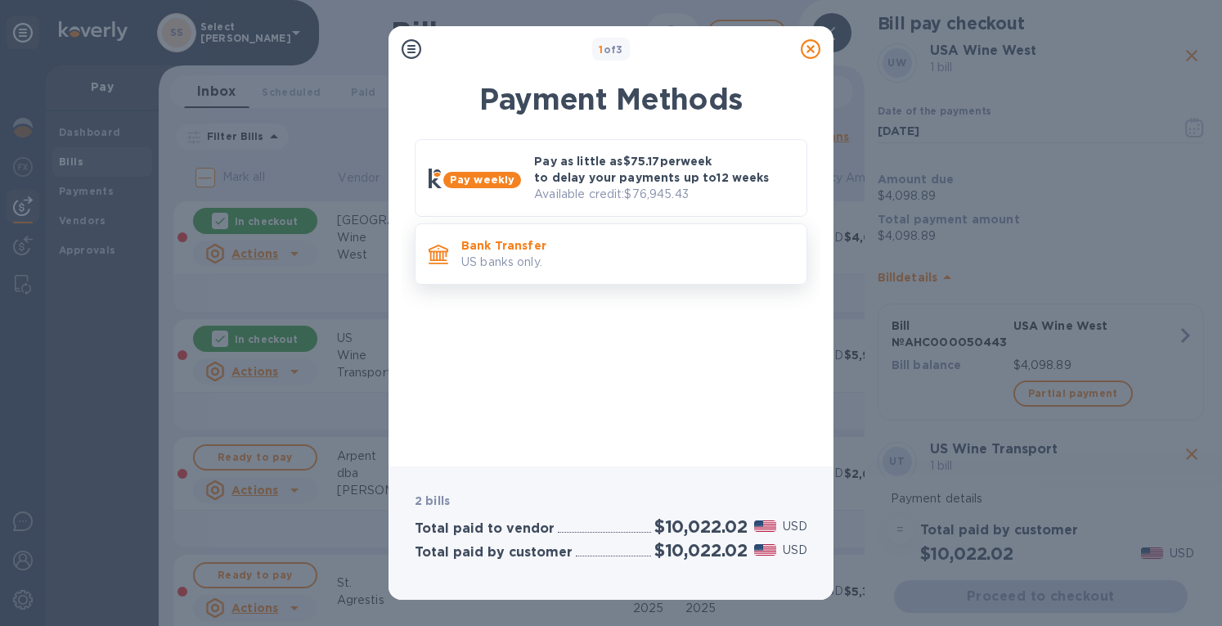
click at [558, 241] on p "Bank Transfer" at bounding box center [627, 245] width 332 height 16
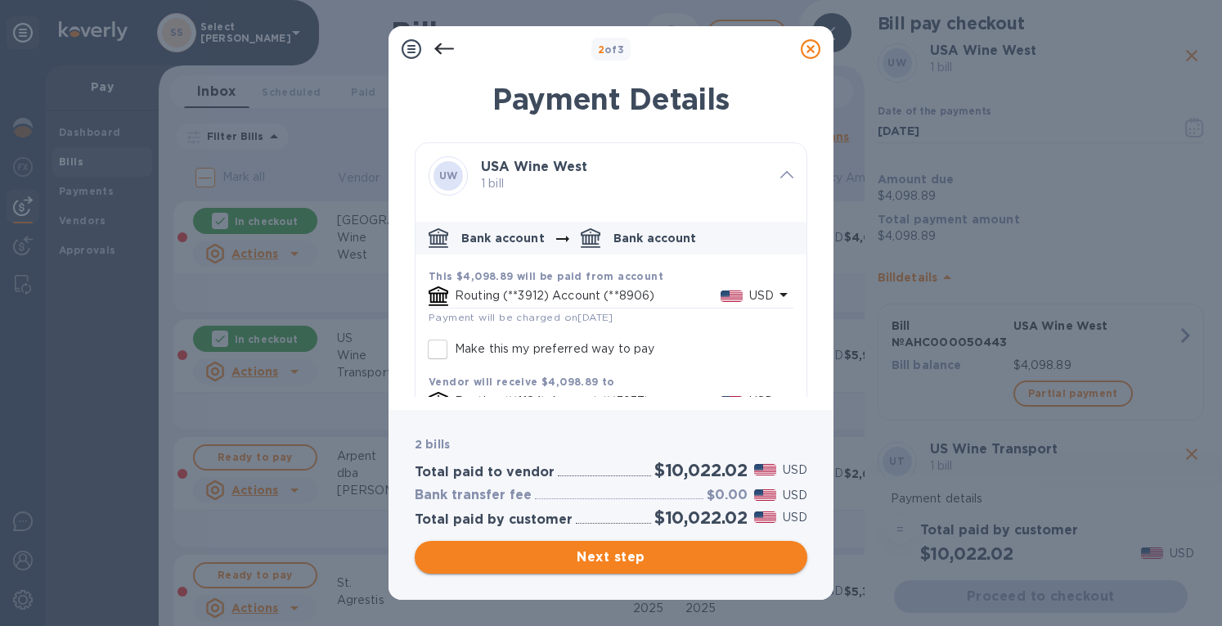
click at [644, 554] on span "Next step" at bounding box center [611, 557] width 367 height 20
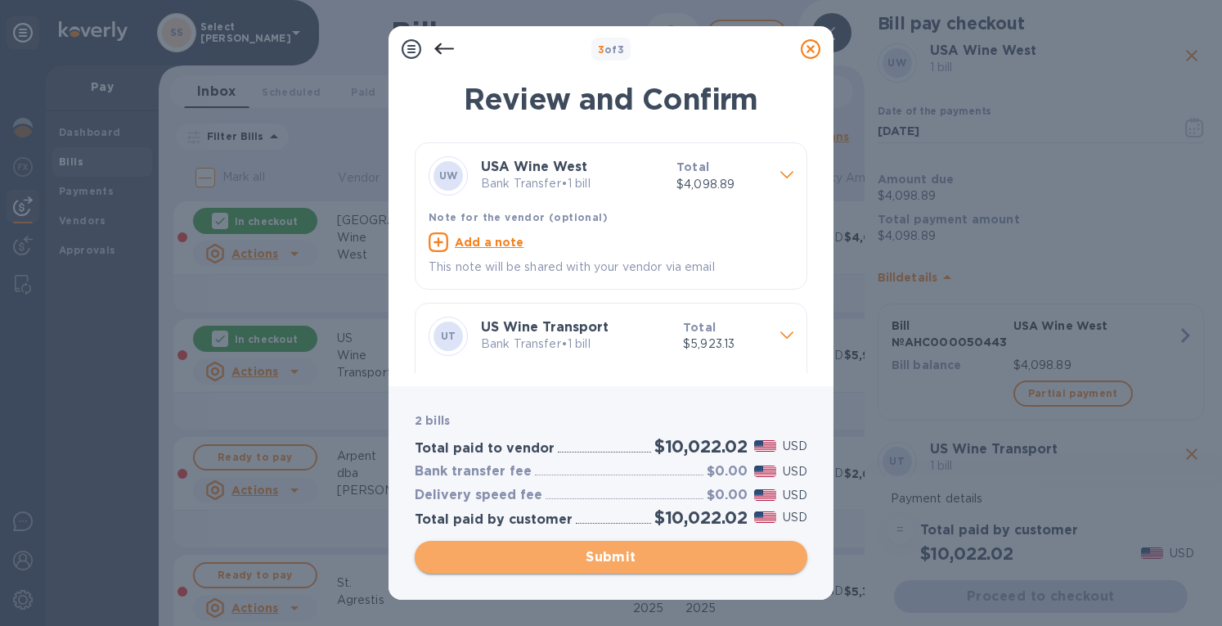
click at [578, 550] on span "Submit" at bounding box center [611, 557] width 367 height 20
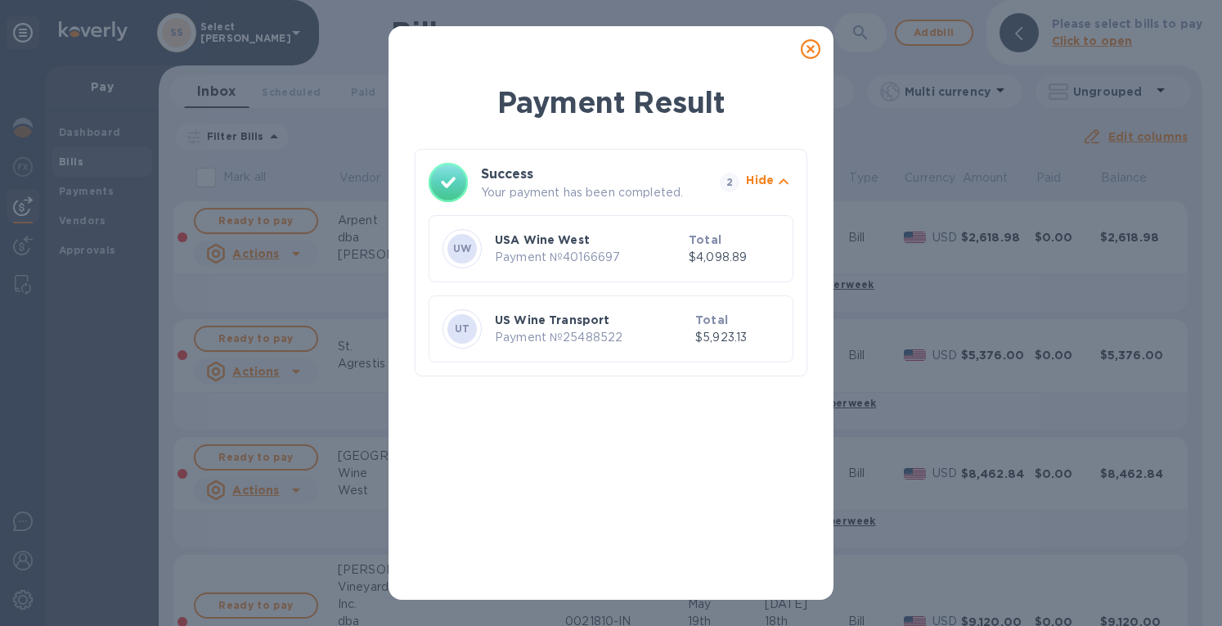
click at [815, 47] on icon at bounding box center [811, 49] width 20 height 20
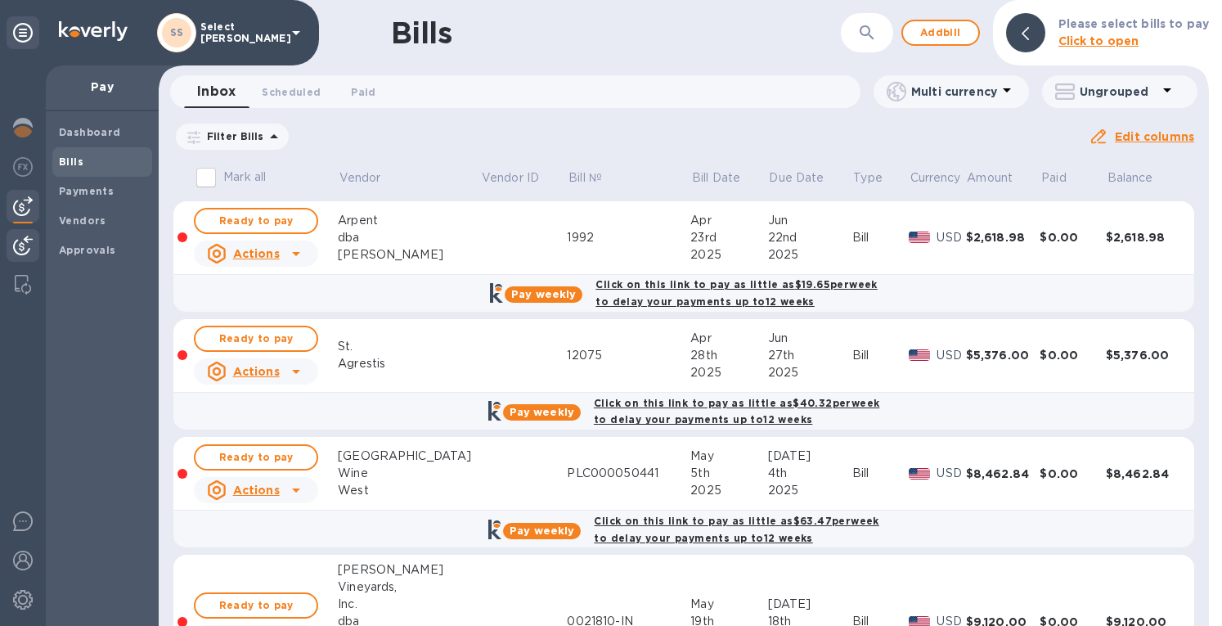
click at [25, 245] on img at bounding box center [23, 246] width 20 height 20
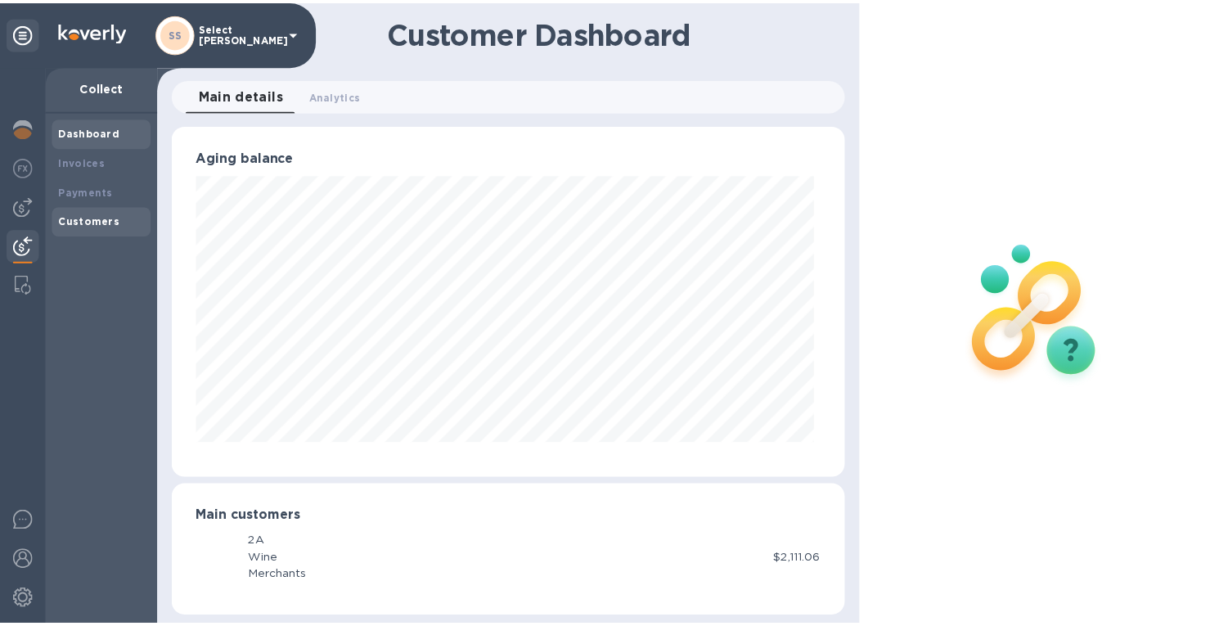
scroll to position [817763, 817443]
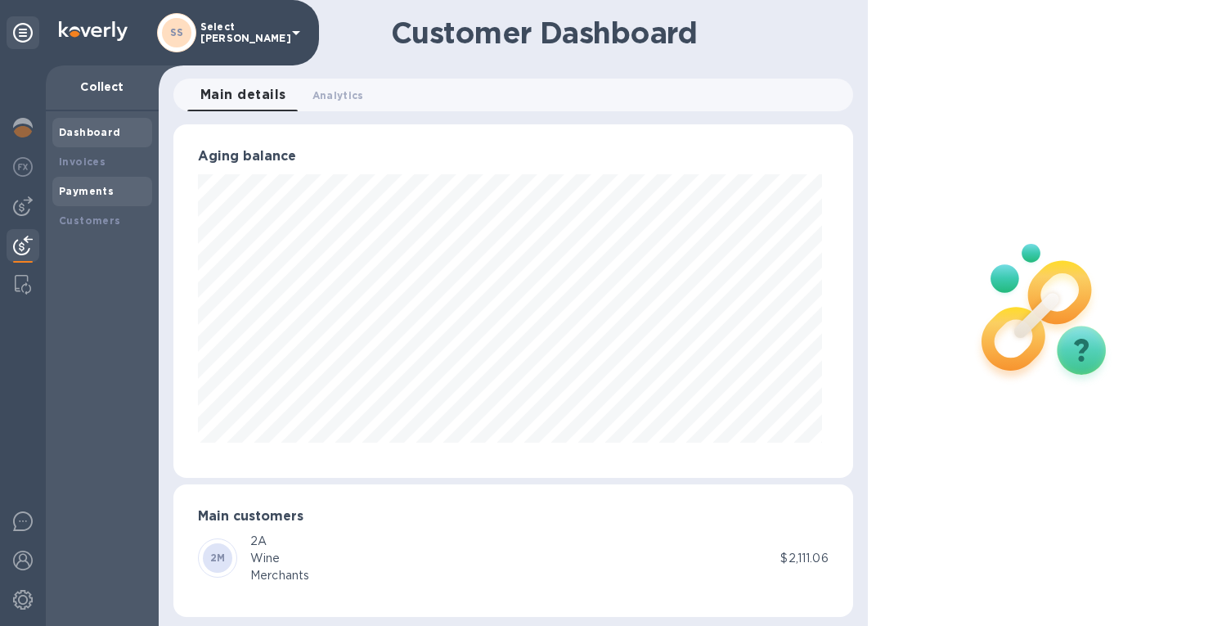
click at [70, 199] on div "Payments" at bounding box center [102, 191] width 87 height 16
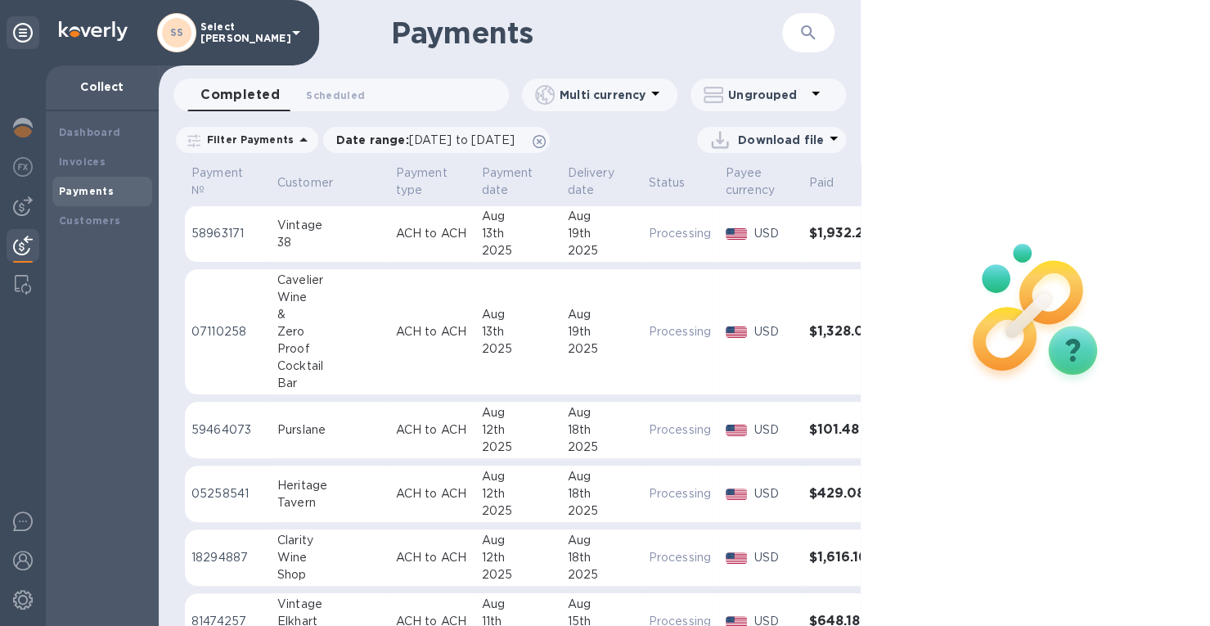
click at [73, 193] on b "Payments" at bounding box center [86, 191] width 55 height 12
click at [19, 200] on img at bounding box center [23, 206] width 20 height 20
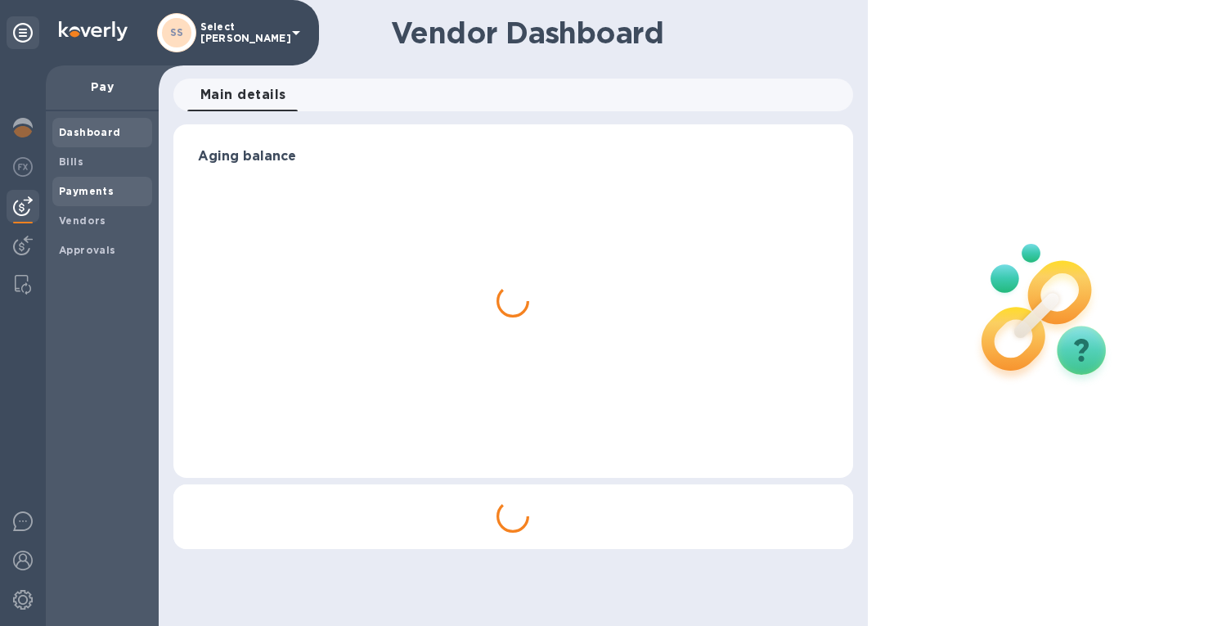
click at [79, 178] on div "Payments" at bounding box center [102, 191] width 100 height 29
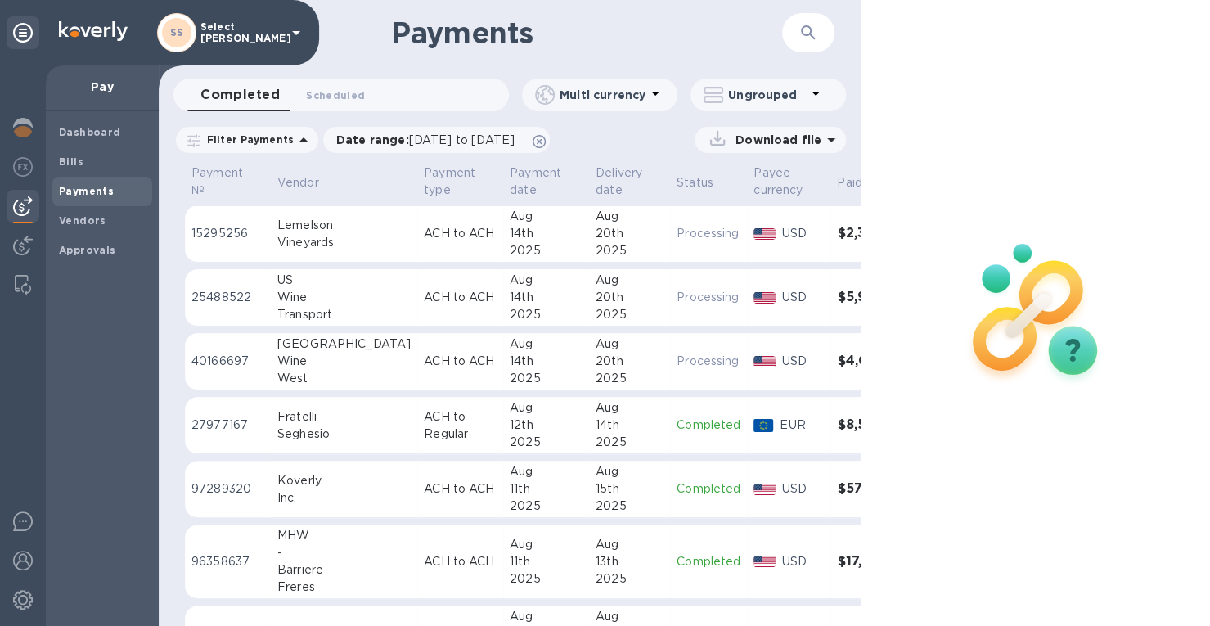
drag, startPoint x: 512, startPoint y: 299, endPoint x: 829, endPoint y: 294, distance: 316.6
click at [515, 299] on div "14th" at bounding box center [546, 297] width 73 height 17
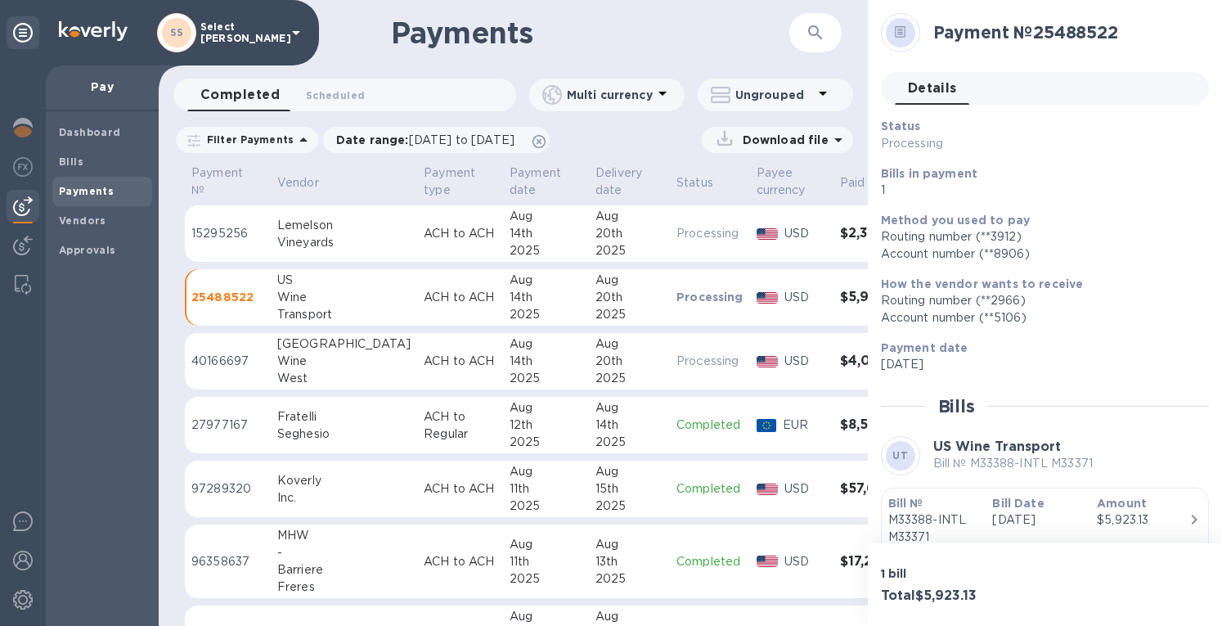
scroll to position [72, 0]
